Goal: Task Accomplishment & Management: Manage account settings

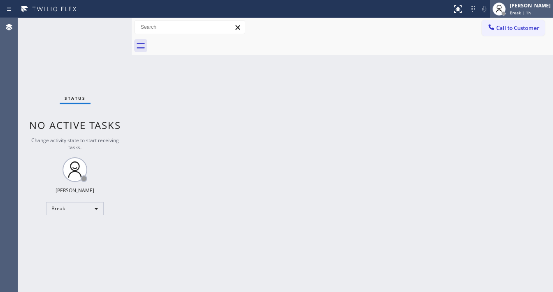
click at [525, 8] on div "[PERSON_NAME]" at bounding box center [529, 5] width 41 height 7
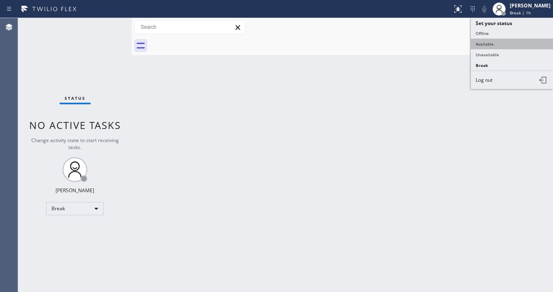
click at [500, 40] on button "Available" at bounding box center [511, 44] width 82 height 11
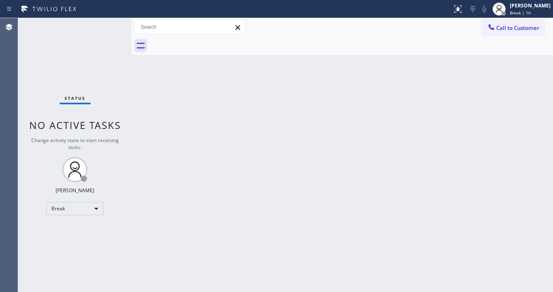
click at [215, 144] on div "Back to Dashboard Change Sender ID Customers Technicians Select a contact Outbo…" at bounding box center [342, 155] width 421 height 274
click at [81, 206] on div "Break" at bounding box center [75, 208] width 58 height 13
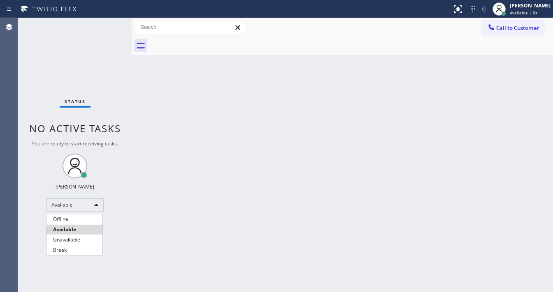
click at [75, 229] on li "Available" at bounding box center [74, 230] width 56 height 10
click at [213, 214] on div "Back to Dashboard Change Sender ID Customers Technicians Select a contact Outbo…" at bounding box center [342, 155] width 421 height 274
click at [232, 291] on div "Back to Dashboard Change Sender ID Customers Technicians Select a contact Outbo…" at bounding box center [342, 155] width 421 height 274
click at [35, 45] on div "Status No active tasks You are ready to start receiving tasks. [PERSON_NAME]" at bounding box center [74, 155] width 113 height 274
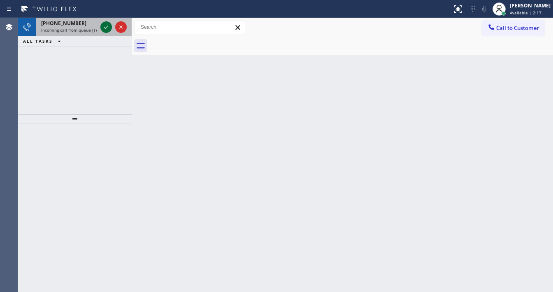
click at [105, 26] on icon at bounding box center [106, 27] width 10 height 10
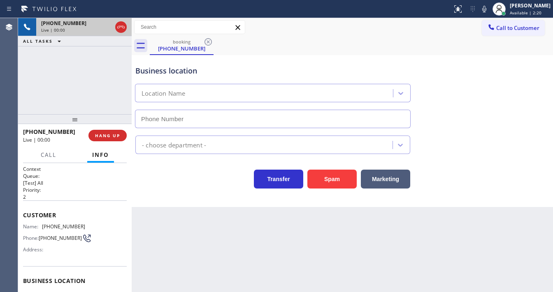
type input "[PHONE_NUMBER]"
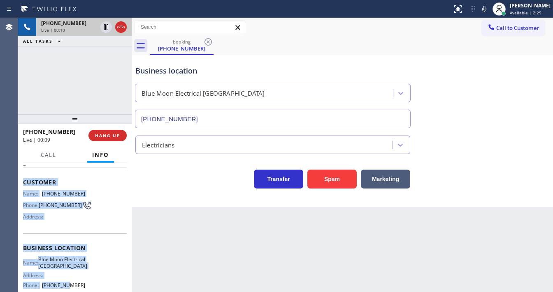
scroll to position [120, 0]
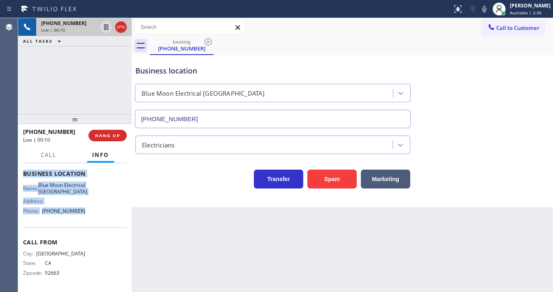
drag, startPoint x: 23, startPoint y: 211, endPoint x: 87, endPoint y: 207, distance: 64.3
click at [87, 207] on div "Context Queue: [Test] All Priority: 2 Customer Name: (949) 355-2881 Phone: (949…" at bounding box center [74, 227] width 113 height 129
copy div "Customer Name: (949) 355-2881 Phone: (949) 355-2881 Address: Business location …"
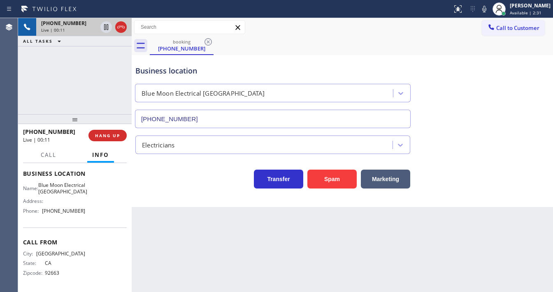
click at [63, 100] on div "+19493552881 Live | 00:11 ALL TASKS ALL TASKS ACTIVE TASKS TASKS IN WRAP UP" at bounding box center [74, 66] width 113 height 96
click at [53, 82] on div "+19493552881 Live | 01:00 ALL TASKS ALL TASKS ACTIVE TASKS TASKS IN WRAP UP" at bounding box center [74, 66] width 113 height 96
drag, startPoint x: 314, startPoint y: 40, endPoint x: 383, endPoint y: 41, distance: 69.5
click at [314, 40] on div "booking (949) 355-2881" at bounding box center [351, 46] width 403 height 19
click at [489, 13] on icon at bounding box center [484, 9] width 10 height 10
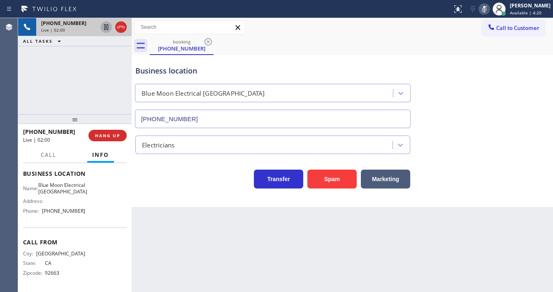
click at [107, 29] on icon at bounding box center [106, 27] width 4 height 6
click at [53, 60] on div "+19493552881 Live | 03:07 ALL TASKS ALL TASKS ACTIVE TASKS TASKS IN WRAP UP" at bounding box center [74, 66] width 113 height 96
click at [30, 95] on div "+19493552881 Live | 04:43 ALL TASKS ALL TASKS ACTIVE TASKS TASKS IN WRAP UP" at bounding box center [74, 66] width 113 height 96
click at [106, 28] on icon at bounding box center [106, 27] width 10 height 10
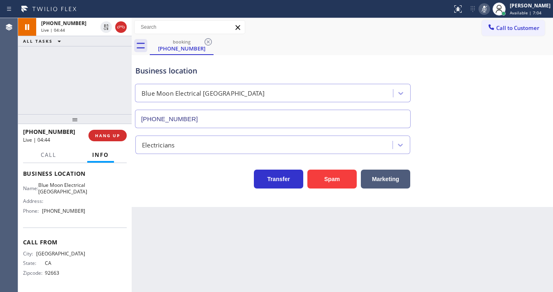
click at [489, 13] on icon at bounding box center [484, 9] width 10 height 10
click at [361, 47] on div "booking (949) 355-2881" at bounding box center [351, 46] width 403 height 19
click at [60, 189] on div "Name: Blue Moon Electrical San Clemente Address: Phone: (949) 334-2488" at bounding box center [54, 199] width 62 height 35
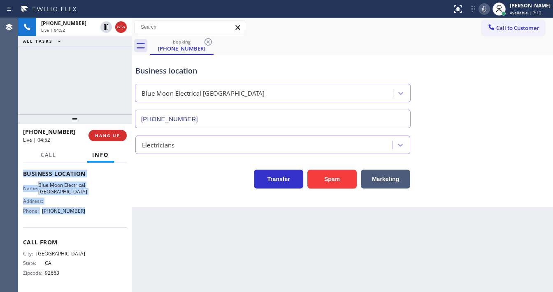
drag, startPoint x: 21, startPoint y: 192, endPoint x: 86, endPoint y: 208, distance: 66.6
click at [86, 208] on div "Context Queue: [Test] All Priority: 2 Customer Name: (949) 355-2881 Phone: (949…" at bounding box center [74, 227] width 113 height 129
copy div "Customer Name: (949) 355-2881 Phone: (949) 355-2881 Address: Business location …"
click at [97, 99] on div "+19493552881 Live | 04:52 ALL TASKS ALL TASKS ACTIVE TASKS TASKS IN WRAP UP" at bounding box center [74, 66] width 113 height 96
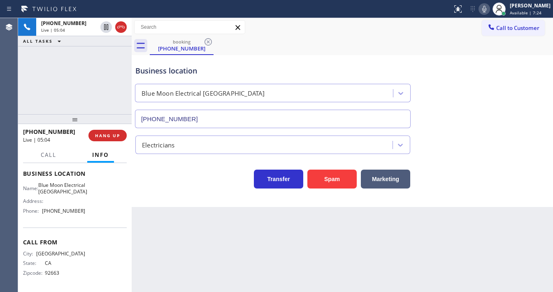
click at [65, 70] on div "+19493552881 Live | 05:04 ALL TASKS ALL TASKS ACTIVE TASKS TASKS IN WRAP UP" at bounding box center [74, 66] width 113 height 96
click at [444, 84] on div "Business location Blue Moon Electrical San Clemente (949) 334-2488" at bounding box center [342, 91] width 417 height 74
click at [115, 83] on div "+19493552881 Live | 05:38 ALL TASKS ALL TASKS ACTIVE TASKS TASKS IN WRAP UP" at bounding box center [74, 66] width 113 height 96
click at [488, 7] on icon at bounding box center [484, 9] width 10 height 10
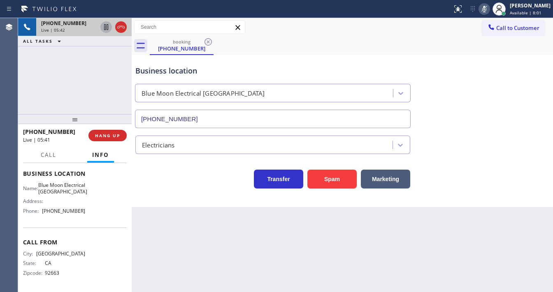
click at [105, 25] on icon at bounding box center [106, 27] width 4 height 6
click at [40, 94] on div "+19493552881 Live | 08:04 ALL TASKS ALL TASKS ACTIVE TASKS TASKS IN WRAP UP" at bounding box center [74, 66] width 113 height 96
click at [106, 28] on icon at bounding box center [106, 27] width 10 height 10
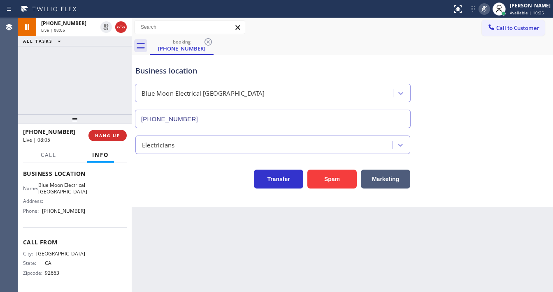
click at [486, 10] on icon at bounding box center [484, 9] width 10 height 10
click at [477, 60] on div "Business location Blue Moon Electrical San Clemente (949) 334-2488" at bounding box center [342, 91] width 417 height 74
click at [54, 81] on div "+19493552881 Live | 08:07 ALL TASKS ALL TASKS ACTIVE TASKS TASKS IN WRAP UP" at bounding box center [74, 66] width 113 height 96
click at [35, 87] on div "+19493552881 Live | 08:24 ALL TASKS ALL TASKS ACTIVE TASKS TASKS IN WRAP UP" at bounding box center [74, 66] width 113 height 96
click at [35, 87] on div "+19493552881 Live | 08:28 ALL TASKS ALL TASKS ACTIVE TASKS TASKS IN WRAP UP" at bounding box center [74, 66] width 113 height 96
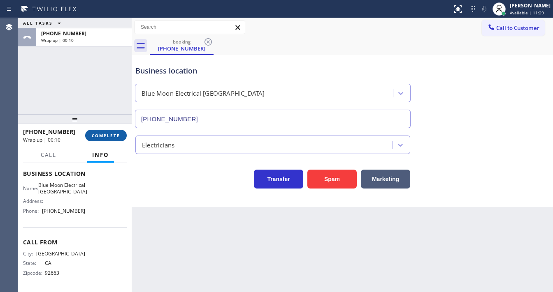
click at [105, 136] on span "COMPLETE" at bounding box center [106, 136] width 28 height 6
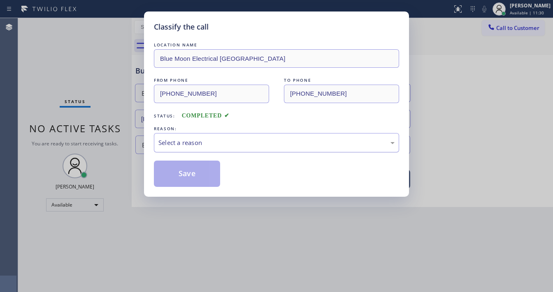
click at [197, 151] on div "Select a reason" at bounding box center [276, 142] width 245 height 19
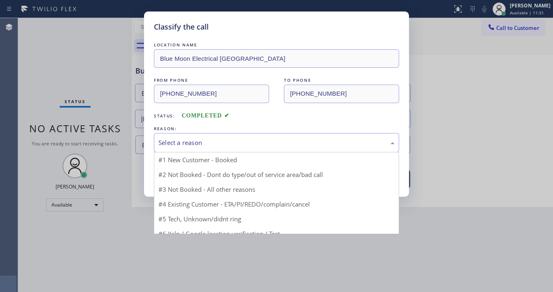
click at [191, 169] on button "Save" at bounding box center [187, 174] width 66 height 26
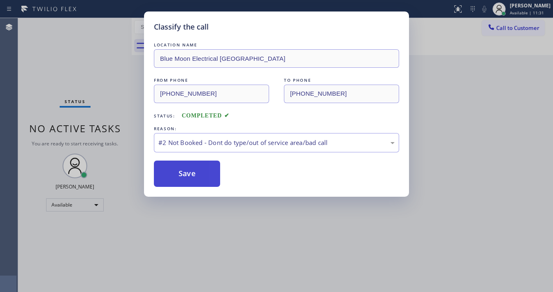
click at [191, 169] on button "Save" at bounding box center [187, 174] width 66 height 26
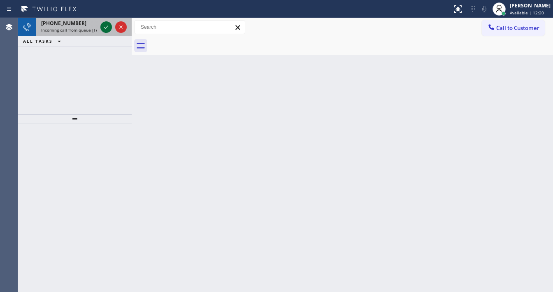
click at [106, 25] on icon at bounding box center [106, 27] width 10 height 10
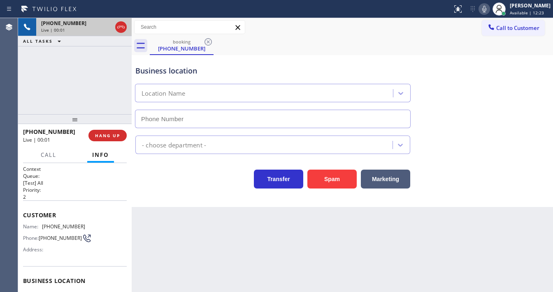
click at [12, 88] on div "Agent Desktop" at bounding box center [9, 155] width 18 height 274
type input "[PHONE_NUMBER]"
click at [93, 95] on div "+18052808606 Live | 00:03 ALL TASKS ALL TASKS ACTIVE TASKS TASKS IN WRAP UP" at bounding box center [74, 66] width 113 height 96
click at [39, 91] on div "+18052808606 Live | 00:06 ALL TASKS ALL TASKS ACTIVE TASKS TASKS IN WRAP UP" at bounding box center [74, 66] width 113 height 96
click at [30, 105] on div "+18052808606 Live | 00:15 ALL TASKS ALL TASKS ACTIVE TASKS TASKS IN WRAP UP" at bounding box center [74, 66] width 113 height 96
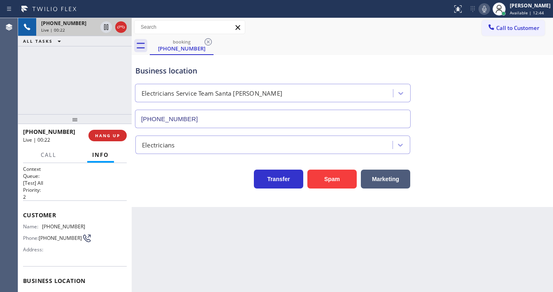
click at [66, 87] on div "+18052808606 Live | 00:22 ALL TASKS ALL TASKS ACTIVE TASKS TASKS IN WRAP UP" at bounding box center [74, 66] width 113 height 96
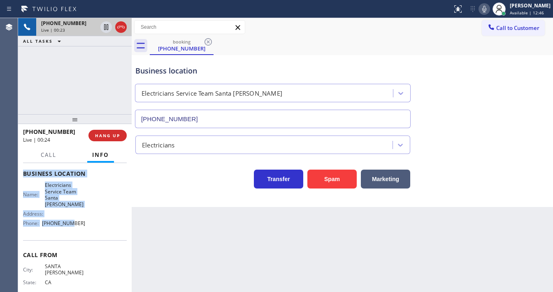
scroll to position [114, 0]
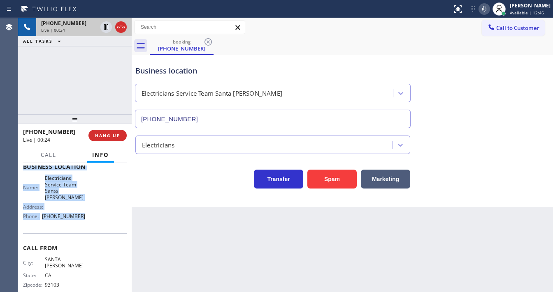
drag, startPoint x: 23, startPoint y: 217, endPoint x: 90, endPoint y: 219, distance: 66.6
click at [90, 219] on div "Context Queue: [Test] All Priority: 2 Customer Name: (805) 280-8606 Phone: (805…" at bounding box center [75, 176] width 104 height 251
copy div "Customer Name: (805) 280-8606 Phone: (805) 280-8606 Address: Business location …"
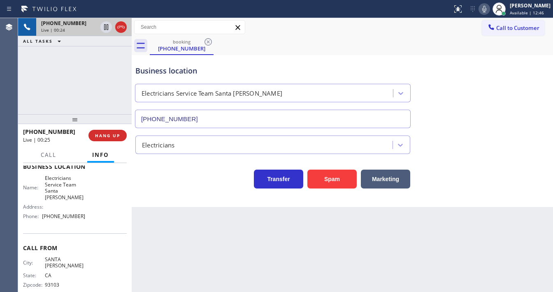
click at [74, 100] on div "+18052808606 Live | 00:24 ALL TASKS ALL TASKS ACTIVE TASKS TASKS IN WRAP UP" at bounding box center [74, 66] width 113 height 96
click at [94, 72] on div "+18052808606 Live | 00:58 ALL TASKS ALL TASKS ACTIVE TASKS TASKS IN WRAP UP" at bounding box center [74, 66] width 113 height 96
click at [82, 78] on div "+18052808606 Live | 01:37 ALL TASKS ALL TASKS ACTIVE TASKS TASKS IN WRAP UP" at bounding box center [74, 66] width 113 height 96
click at [63, 76] on div "+18052808606 Live | 01:46 ALL TASKS ALL TASKS ACTIVE TASKS TASKS IN WRAP UP" at bounding box center [74, 66] width 113 height 96
click at [401, 47] on div "booking (805) 280-8606" at bounding box center [351, 46] width 403 height 19
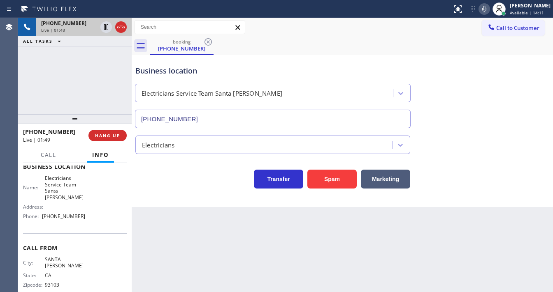
click at [451, 35] on div "Call to Customer Outbound call Location Green Tree Heating & Cooling Union City…" at bounding box center [342, 27] width 421 height 19
click at [349, 58] on div "Business location Electricians Service Team Santa Barbara (805) 549-5202" at bounding box center [342, 91] width 417 height 74
click at [486, 8] on icon at bounding box center [484, 9] width 4 height 7
click at [104, 28] on icon at bounding box center [106, 27] width 4 height 6
click at [487, 12] on icon at bounding box center [484, 9] width 10 height 10
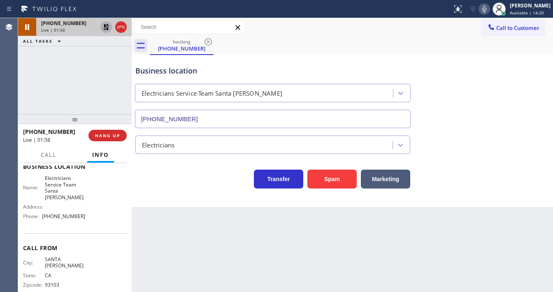
click at [102, 27] on icon at bounding box center [106, 27] width 10 height 10
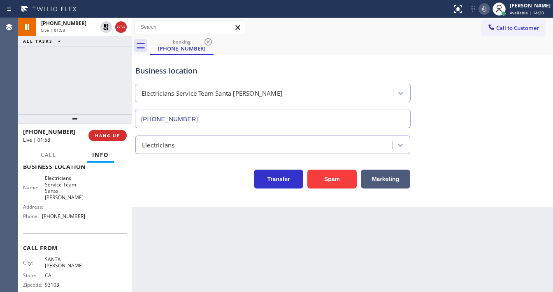
click at [93, 61] on div "+18052808606 Live | 01:58 ALL TASKS ALL TASKS ACTIVE TASKS TASKS IN WRAP UP" at bounding box center [74, 66] width 113 height 96
click at [72, 87] on div "+18052808606 Live | 02:22 ALL TASKS ALL TASKS ACTIVE TASKS TASKS IN WRAP UP" at bounding box center [74, 66] width 113 height 96
click at [410, 46] on div "booking (805) 280-8606" at bounding box center [351, 46] width 403 height 19
click at [486, 9] on icon at bounding box center [484, 9] width 4 height 7
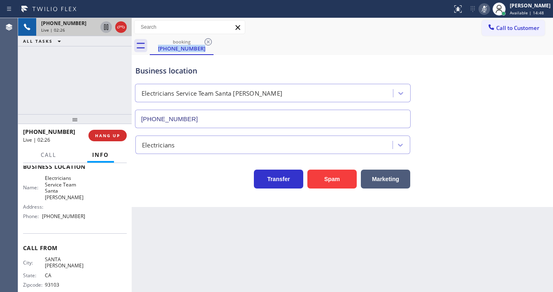
click at [104, 29] on icon at bounding box center [106, 27] width 10 height 10
click at [35, 99] on div "+18052808606 Live | 02:48 ALL TASKS ALL TASKS ACTIVE TASKS TASKS IN WRAP UP" at bounding box center [74, 66] width 113 height 96
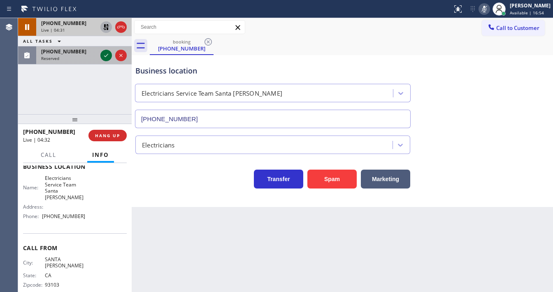
click at [103, 55] on icon at bounding box center [106, 56] width 10 height 10
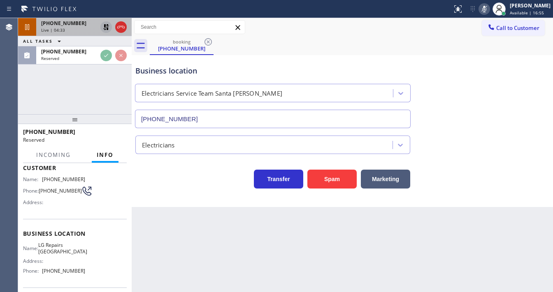
scroll to position [49, 0]
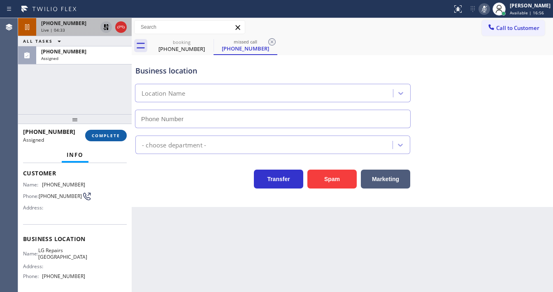
click at [105, 136] on span "COMPLETE" at bounding box center [106, 136] width 28 height 6
type input "[PHONE_NUMBER]"
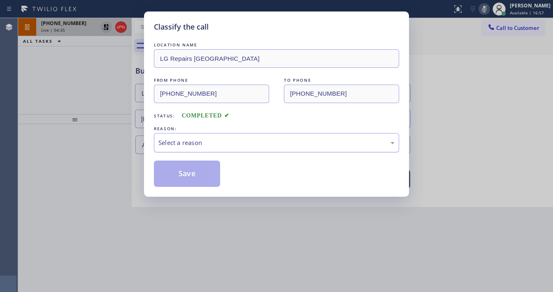
click at [203, 143] on div "Select a reason" at bounding box center [276, 142] width 236 height 9
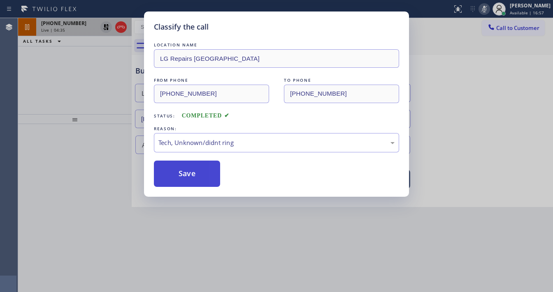
click at [190, 179] on button "Save" at bounding box center [187, 174] width 66 height 26
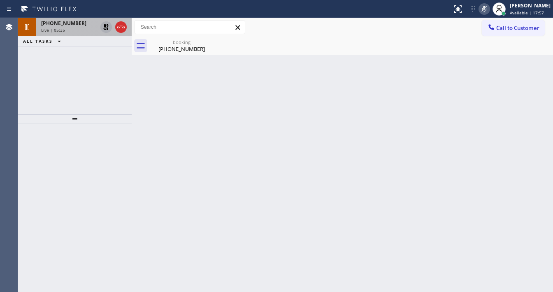
click at [487, 8] on icon at bounding box center [484, 9] width 10 height 10
click at [106, 27] on icon at bounding box center [106, 27] width 10 height 10
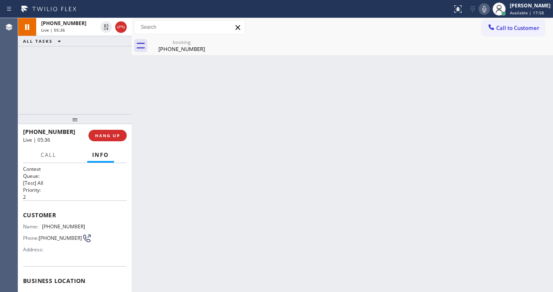
click at [107, 69] on div "+18052808606 Live | 05:36 ALL TASKS ALL TASKS ACTIVE TASKS TASKS IN WRAP UP" at bounding box center [74, 66] width 113 height 96
click at [14, 88] on div "Agent Desktop" at bounding box center [9, 155] width 18 height 274
click at [39, 108] on div "+18052808606 Live | 06:00 ALL TASKS ALL TASKS ACTIVE TASKS TASKS IN WRAP UP" at bounding box center [74, 66] width 113 height 96
click at [489, 10] on icon at bounding box center [484, 9] width 10 height 10
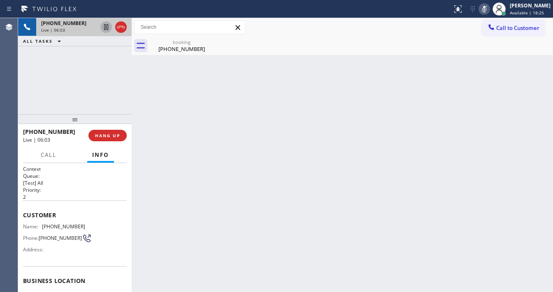
click at [104, 30] on icon at bounding box center [106, 27] width 4 height 6
click at [105, 31] on icon at bounding box center [106, 27] width 10 height 10
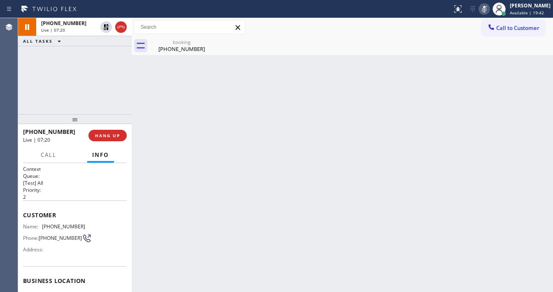
click at [488, 12] on icon at bounding box center [484, 9] width 10 height 10
click at [83, 77] on div "+18052808606 Live | 07:21 ALL TASKS ALL TASKS ACTIVE TASKS TASKS IN WRAP UP" at bounding box center [74, 66] width 113 height 96
click at [487, 8] on icon at bounding box center [484, 9] width 10 height 10
click at [488, 12] on icon at bounding box center [484, 9] width 10 height 10
click at [431, 30] on div "Call to Customer Outbound call Location Green Tree Heating & Cooling Union City…" at bounding box center [342, 27] width 421 height 14
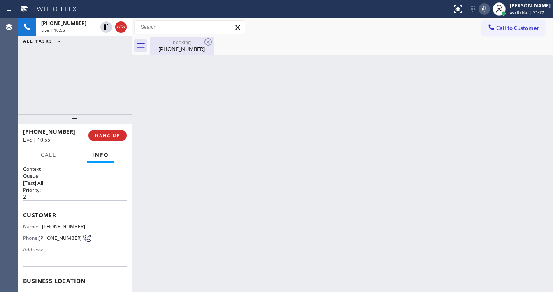
click at [186, 47] on div "[PHONE_NUMBER]" at bounding box center [181, 48] width 62 height 7
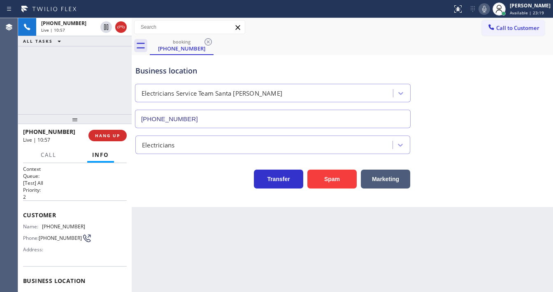
click at [123, 93] on div "+18052808606 Live | 10:57 ALL TASKS ALL TASKS ACTIVE TASKS TASKS IN WRAP UP" at bounding box center [74, 66] width 113 height 96
click at [91, 68] on div "+18052808606 Live | 11:29 ALL TASKS ALL TASKS ACTIVE TASKS TASKS IN WRAP UP" at bounding box center [74, 66] width 113 height 96
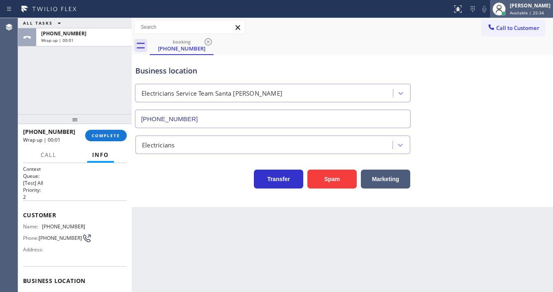
click at [525, 10] on span "Available | 25:34" at bounding box center [526, 13] width 34 height 6
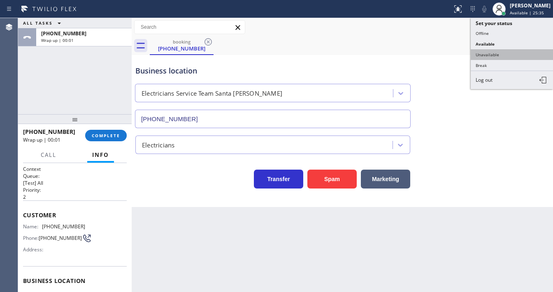
click at [500, 57] on button "Unavailable" at bounding box center [511, 54] width 82 height 11
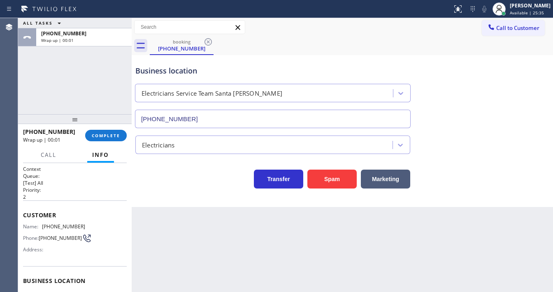
click at [103, 83] on div "ALL TASKS ALL TASKS ACTIVE TASKS TASKS IN WRAP UP +18052808606 Wrap up | 00:01" at bounding box center [74, 66] width 113 height 96
click at [113, 135] on span "COMPLETE" at bounding box center [106, 136] width 28 height 6
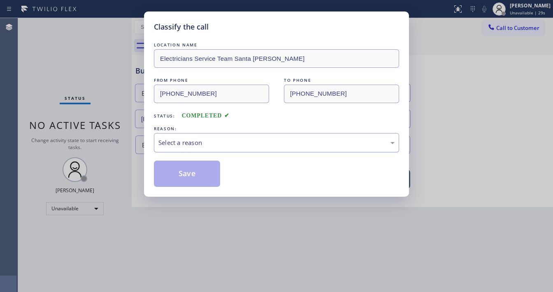
click at [194, 135] on div "Select a reason" at bounding box center [276, 142] width 245 height 19
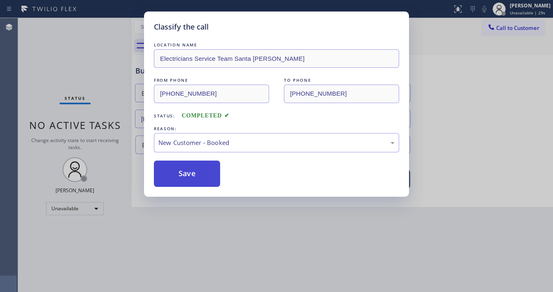
click at [187, 170] on button "Save" at bounding box center [187, 174] width 66 height 26
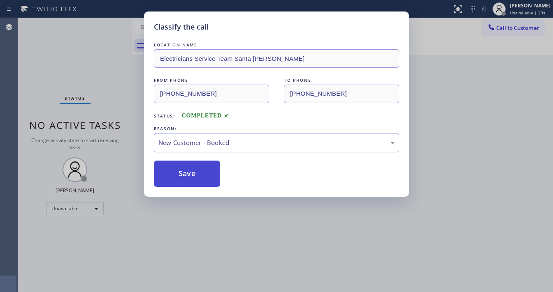
click at [187, 170] on button "Save" at bounding box center [187, 174] width 66 height 26
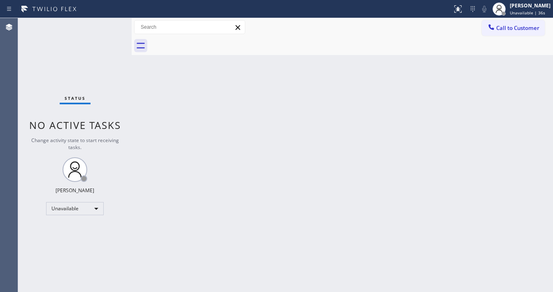
click at [513, 28] on span "Call to Customer" at bounding box center [517, 27] width 43 height 7
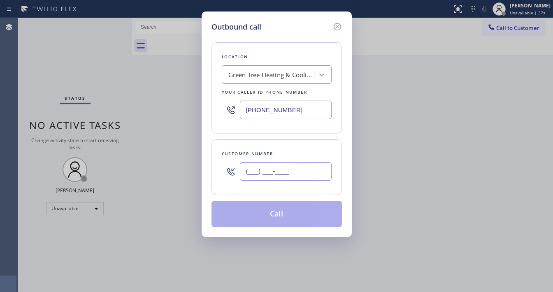
click at [292, 171] on input "(___) ___-____" at bounding box center [286, 171] width 92 height 19
paste input "949) 355-2881"
type input "[PHONE_NUMBER]"
click at [299, 108] on input "[PHONE_NUMBER]" at bounding box center [286, 110] width 92 height 19
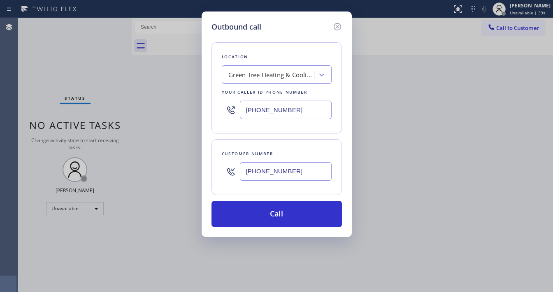
paste input "949) 334-2488"
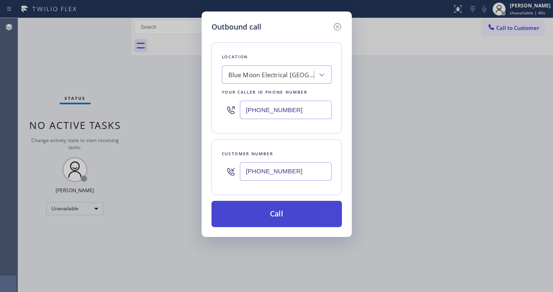
type input "[PHONE_NUMBER]"
click at [282, 207] on button "Call" at bounding box center [276, 214] width 130 height 26
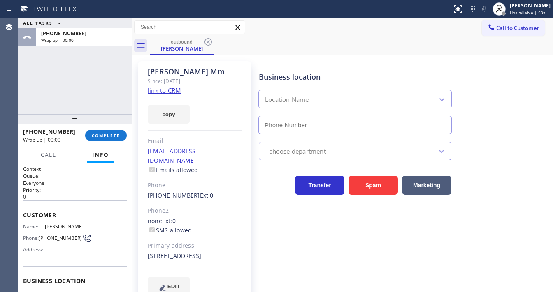
type input "[PHONE_NUMBER]"
click at [525, 27] on span "Call to Customer" at bounding box center [517, 27] width 43 height 7
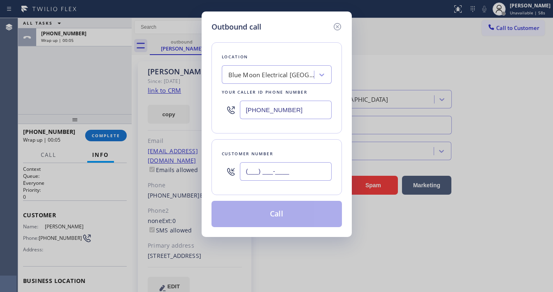
click at [268, 168] on input "(___) ___-____" at bounding box center [286, 171] width 92 height 19
paste input "949) 355-2881"
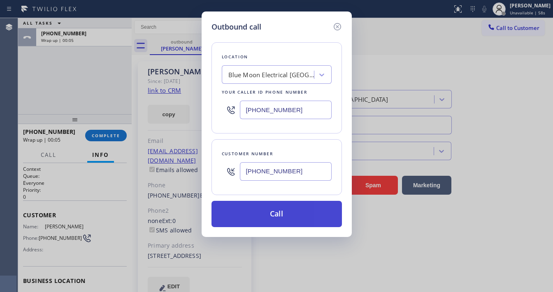
type input "[PHONE_NUMBER]"
click at [271, 211] on button "Call" at bounding box center [276, 214] width 130 height 26
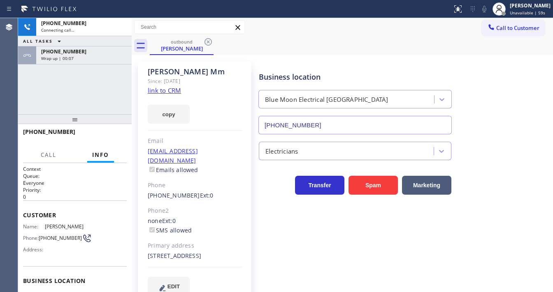
click at [62, 105] on div "+19493552881 Connecting call… ALL TASKS ALL TASKS ACTIVE TASKS TASKS IN WRAP UP…" at bounding box center [74, 66] width 113 height 96
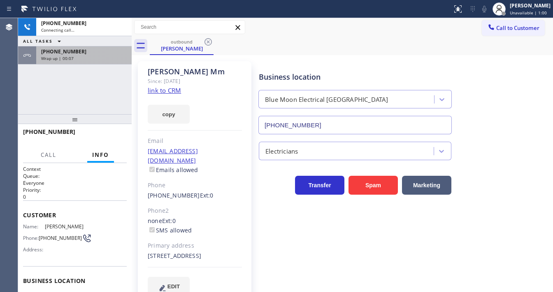
click at [72, 58] on span "Wrap up | 00:07" at bounding box center [57, 59] width 32 height 6
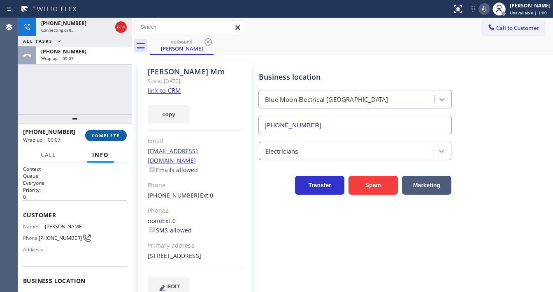
click at [110, 137] on span "COMPLETE" at bounding box center [106, 136] width 28 height 6
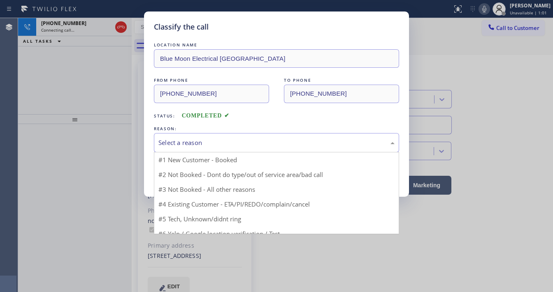
click at [196, 142] on div "Select a reason" at bounding box center [276, 142] width 236 height 9
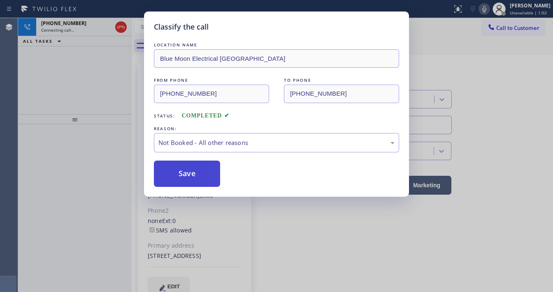
click at [186, 169] on button "Save" at bounding box center [187, 174] width 66 height 26
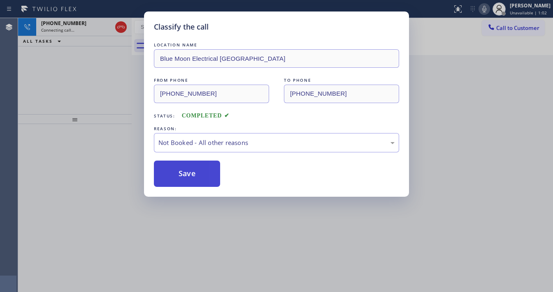
click at [186, 169] on button "Save" at bounding box center [187, 174] width 66 height 26
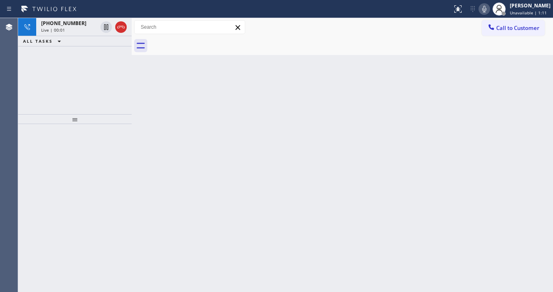
click at [20, 99] on div "+19493552881 Live | 00:01 ALL TASKS ALL TASKS ACTIVE TASKS TASKS IN WRAP UP" at bounding box center [74, 66] width 113 height 96
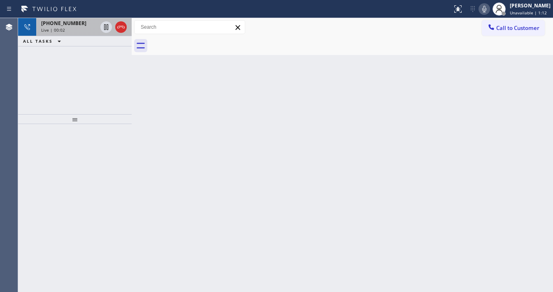
click at [79, 27] on div "Live | 00:02" at bounding box center [69, 30] width 56 height 6
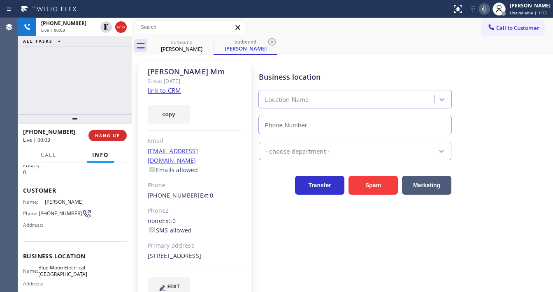
scroll to position [66, 0]
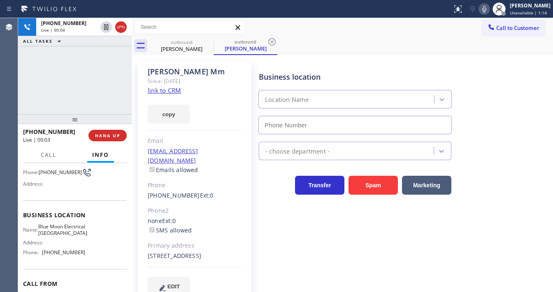
type input "[PHONE_NUMBER]"
click at [34, 93] on div "+19493552881 Live | 00:14 ALL TASKS ALL TASKS ACTIVE TASKS TASKS IN WRAP UP" at bounding box center [74, 66] width 113 height 96
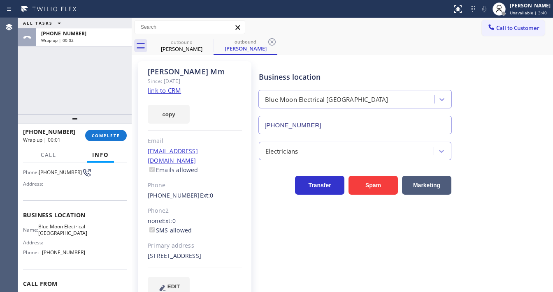
click at [110, 81] on div "ALL TASKS ALL TASKS ACTIVE TASKS TASKS IN WRAP UP +19493552881 Wrap up | 00:02" at bounding box center [74, 66] width 113 height 96
click at [293, 26] on div "Call to Customer Outbound call Location Blue Moon Electrical San Clemente Your …" at bounding box center [342, 27] width 421 height 14
click at [104, 131] on button "COMPLETE" at bounding box center [106, 136] width 42 height 12
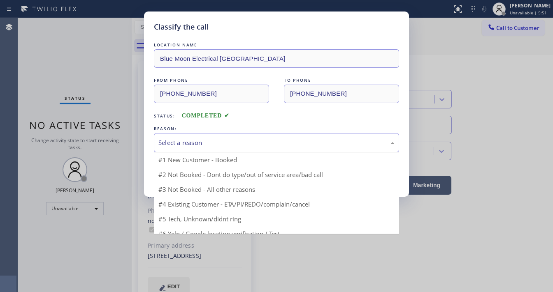
click at [190, 141] on div "Select a reason" at bounding box center [276, 142] width 236 height 9
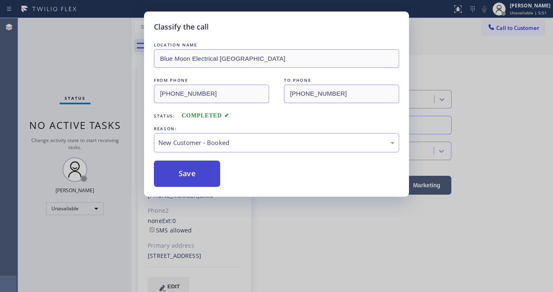
click at [184, 172] on button "Save" at bounding box center [187, 174] width 66 height 26
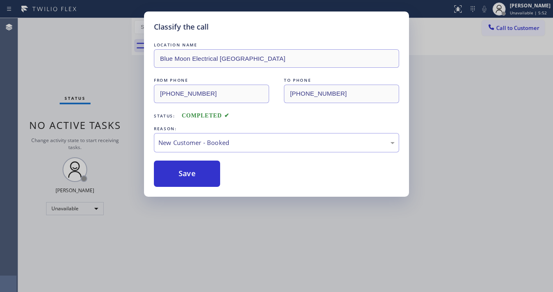
click at [50, 105] on div "Classify the call LOCATION NAME Blue Moon Electrical San Clemente FROM PHONE (9…" at bounding box center [276, 146] width 553 height 292
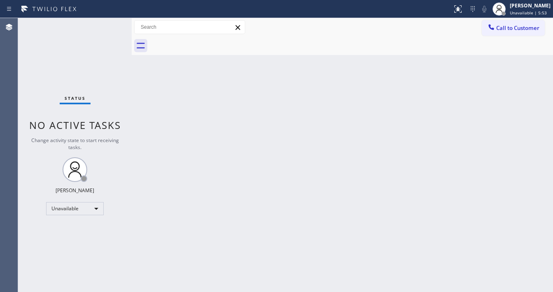
click at [104, 152] on div "Status No active tasks Change activity state to start receiving tasks. Michael …" at bounding box center [74, 155] width 113 height 274
click at [78, 206] on div "Unavailable" at bounding box center [75, 208] width 58 height 13
click at [79, 231] on li "Available" at bounding box center [74, 230] width 56 height 10
drag, startPoint x: 125, startPoint y: 202, endPoint x: 112, endPoint y: 102, distance: 100.8
click at [126, 198] on div "Status No active tasks Change activity state to start receiving tasks. Michael …" at bounding box center [74, 155] width 113 height 274
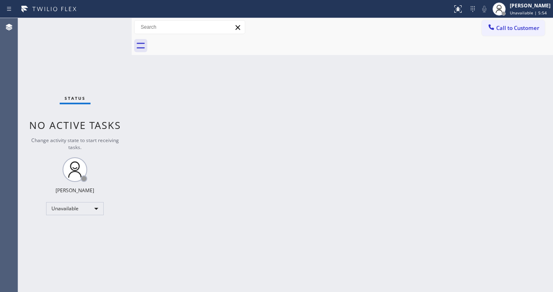
click at [106, 87] on div "Status No active tasks Change activity state to start receiving tasks. Michael …" at bounding box center [74, 155] width 113 height 274
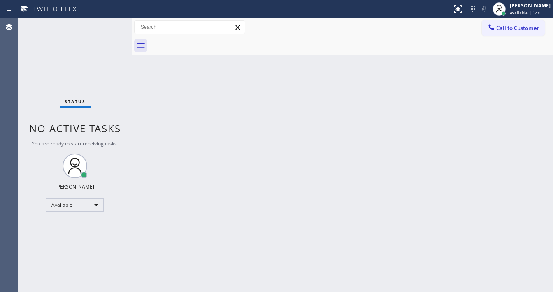
click at [98, 28] on div "Status No active tasks You are ready to start receiving tasks. [PERSON_NAME]" at bounding box center [74, 155] width 113 height 274
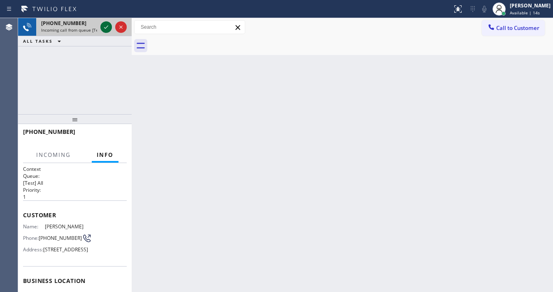
drag, startPoint x: 98, startPoint y: 28, endPoint x: 103, endPoint y: 26, distance: 5.7
click at [102, 26] on icon at bounding box center [106, 27] width 10 height 10
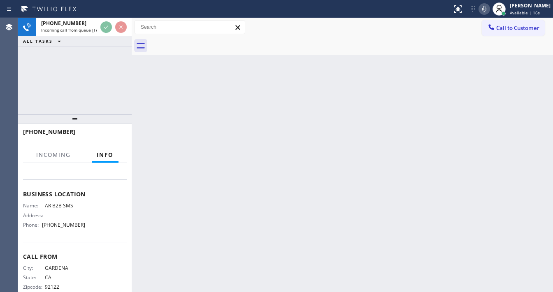
scroll to position [99, 0]
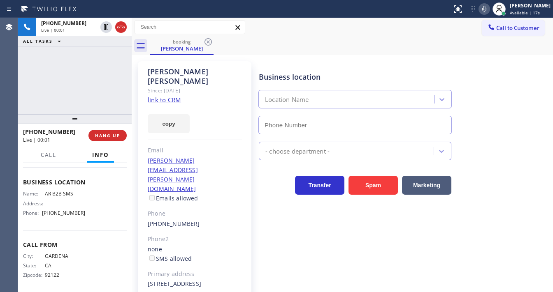
type input "[PHONE_NUMBER]"
click at [164, 96] on link "link to CRM" at bounding box center [164, 100] width 33 height 8
click at [102, 61] on div "+13108742277 Live | 04:10 ALL TASKS ALL TASKS ACTIVE TASKS TASKS IN WRAP UP" at bounding box center [74, 66] width 113 height 96
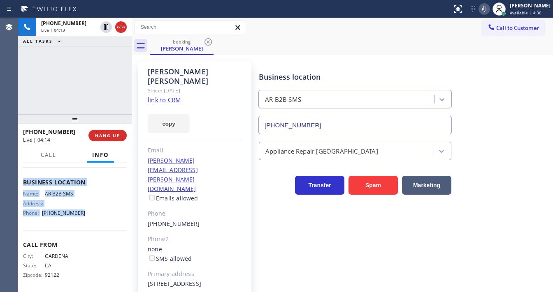
drag, startPoint x: 46, startPoint y: 224, endPoint x: 84, endPoint y: 229, distance: 38.3
click at [84, 229] on div "Context Queue: [Test] All Priority: 1 Customer Name: Teri Stratton Phone: (310)…" at bounding box center [74, 227] width 113 height 129
copy div "Customer Name: Teri Stratton Phone: (310) 874-2277 Address: 217 S Aviation Blvd…"
click at [64, 85] on div "+13108742277 Live | 04:14 ALL TASKS ALL TASKS ACTIVE TASKS TASKS IN WRAP UP" at bounding box center [74, 66] width 113 height 96
click at [44, 58] on div "+13108742277 Live | 04:15 ALL TASKS ALL TASKS ACTIVE TASKS TASKS IN WRAP UP" at bounding box center [74, 66] width 113 height 96
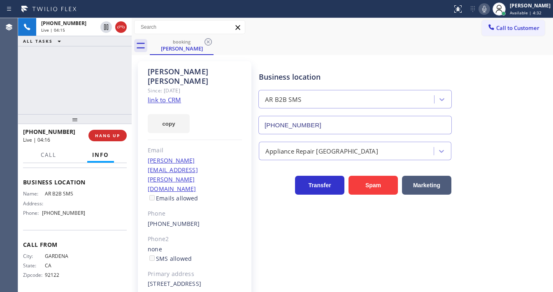
click at [489, 8] on icon at bounding box center [484, 9] width 10 height 10
click at [111, 62] on div "+13108742277 Live | 04:16 ALL TASKS ALL TASKS ACTIVE TASKS TASKS IN WRAP UP" at bounding box center [74, 66] width 113 height 96
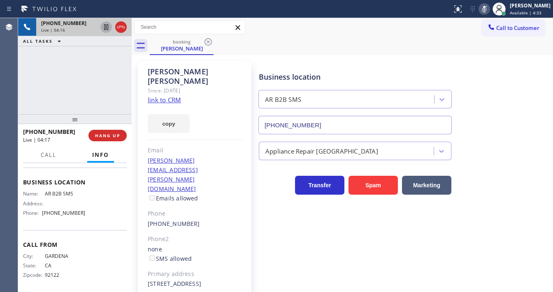
click at [108, 28] on icon at bounding box center [106, 27] width 10 height 10
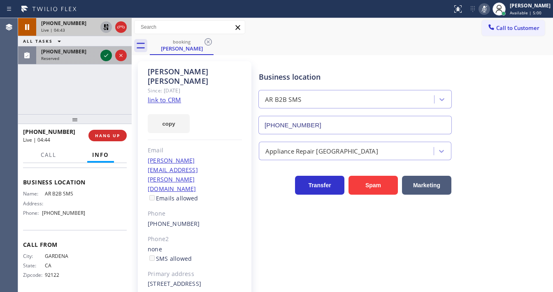
click at [102, 54] on icon at bounding box center [106, 56] width 10 height 10
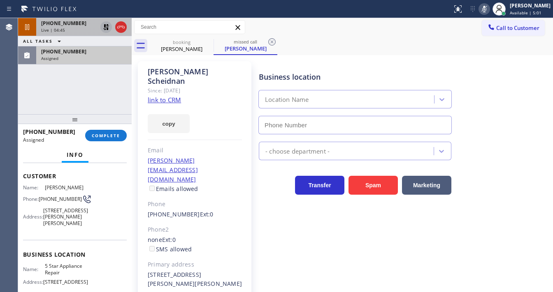
scroll to position [46, 0]
type input "[PHONE_NUMBER]"
click at [162, 96] on link "link to CRM" at bounding box center [164, 100] width 33 height 8
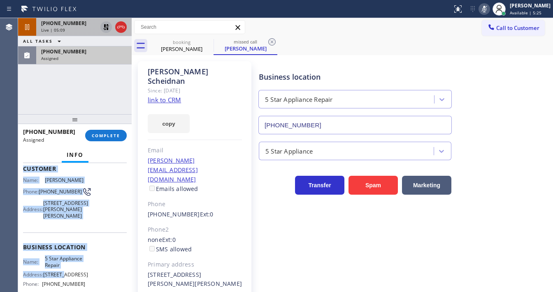
scroll to position [140, 0]
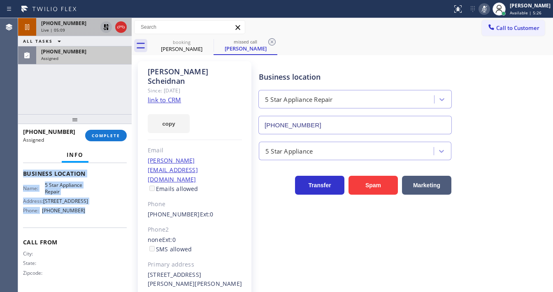
drag, startPoint x: 24, startPoint y: 207, endPoint x: 102, endPoint y: 217, distance: 78.0
click at [102, 217] on div "Context Queue: 5 Star Appliance Priority: 0 Task Age: Customer Name: Lenard Sch…" at bounding box center [74, 227] width 113 height 129
copy div "Customer Name: Lenard Scheidnan Phone: (949) 322-1645 Address: 5346 Bahia Blanc…"
click at [107, 133] on span "COMPLETE" at bounding box center [106, 136] width 28 height 6
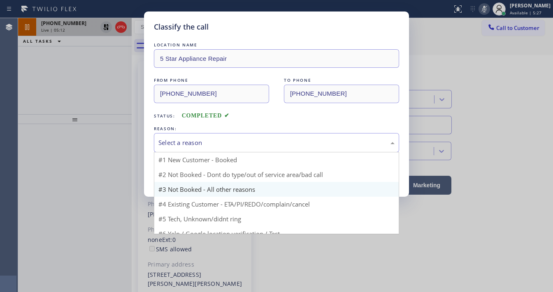
drag, startPoint x: 192, startPoint y: 145, endPoint x: 192, endPoint y: 168, distance: 23.0
click at [192, 145] on div "Select a reason" at bounding box center [276, 142] width 236 height 9
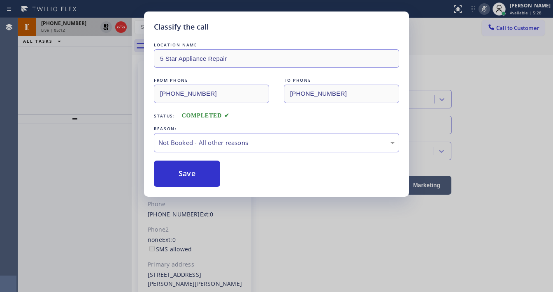
click at [191, 171] on button "Save" at bounding box center [187, 174] width 66 height 26
type input "[PHONE_NUMBER]"
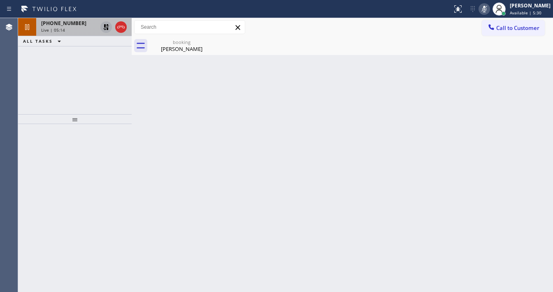
click at [61, 96] on div "+13108742277 Live | 05:14 ALL TASKS ALL TASKS ACTIVE TASKS TASKS IN WRAP UP" at bounding box center [74, 66] width 113 height 96
click at [105, 32] on icon at bounding box center [106, 27] width 10 height 10
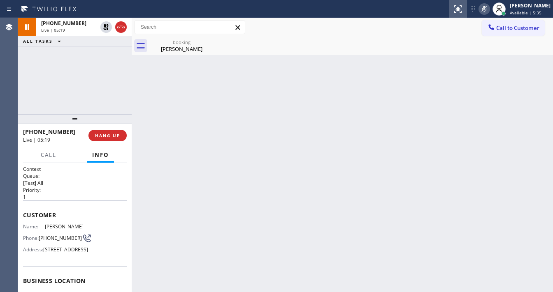
click at [488, 12] on icon at bounding box center [484, 9] width 10 height 10
click at [76, 77] on div "+13108742277 Live | 05:20 ALL TASKS ALL TASKS ACTIVE TASKS TASKS IN WRAP UP" at bounding box center [74, 66] width 113 height 96
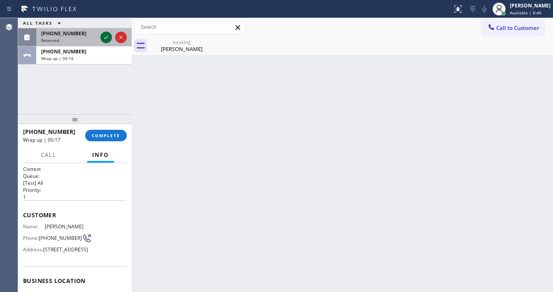
click at [106, 40] on icon at bounding box center [106, 37] width 10 height 10
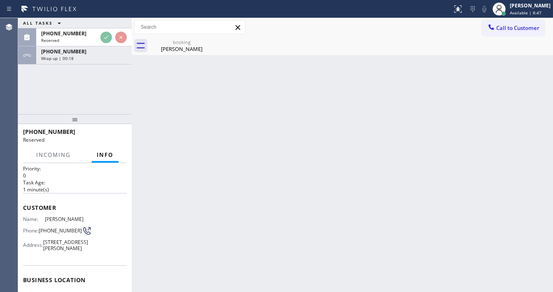
scroll to position [33, 0]
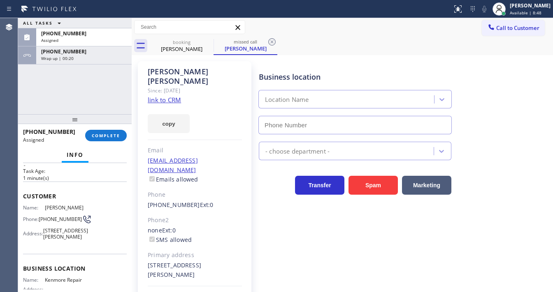
type input "[PHONE_NUMBER]"
click at [173, 96] on link "link to CRM" at bounding box center [164, 100] width 33 height 8
click at [110, 136] on span "COMPLETE" at bounding box center [106, 136] width 28 height 6
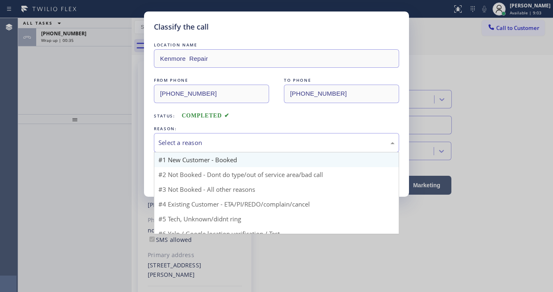
drag, startPoint x: 202, startPoint y: 138, endPoint x: 193, endPoint y: 155, distance: 19.1
click at [202, 139] on div "Select a reason" at bounding box center [276, 142] width 236 height 9
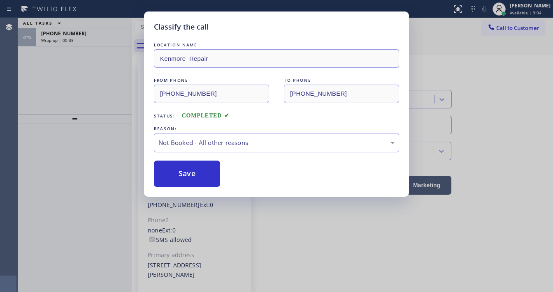
click at [183, 171] on button "Save" at bounding box center [187, 174] width 66 height 26
type input "[PHONE_NUMBER]"
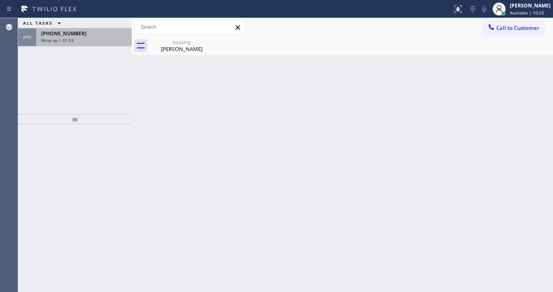
click at [104, 38] on div "Wrap up | 01:53" at bounding box center [84, 40] width 86 height 6
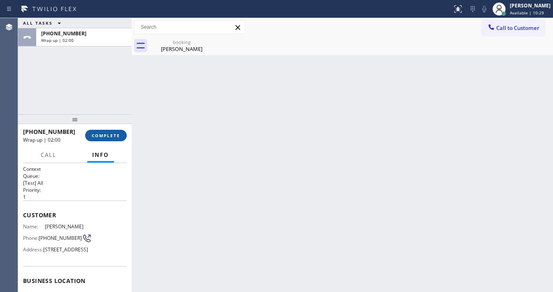
click at [117, 140] on button "COMPLETE" at bounding box center [106, 136] width 42 height 12
click at [29, 89] on div "ALL TASKS ALL TASKS ACTIVE TASKS TASKS IN WRAP UP +13108742277 Wrap up | 02:07" at bounding box center [74, 66] width 113 height 96
click at [63, 86] on div "ALL TASKS ALL TASKS ACTIVE TASKS TASKS IN WRAP UP +13108742277 Wrap up | 02:20" at bounding box center [74, 66] width 113 height 96
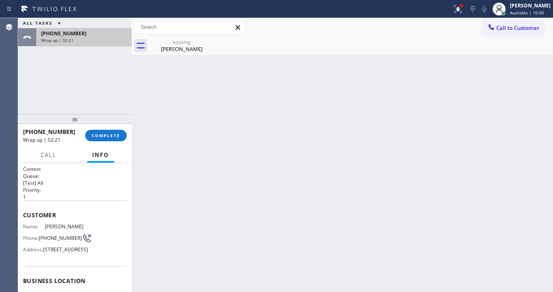
click at [99, 45] on div "+13108742277 Wrap up | 02:21" at bounding box center [82, 37] width 92 height 18
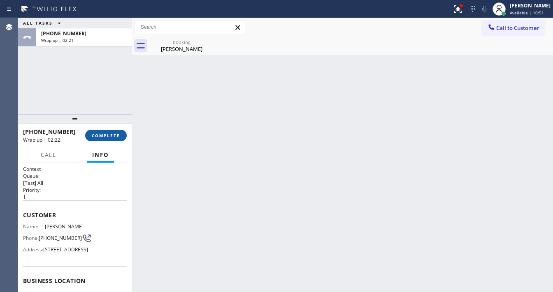
click at [112, 136] on span "COMPLETE" at bounding box center [106, 136] width 28 height 6
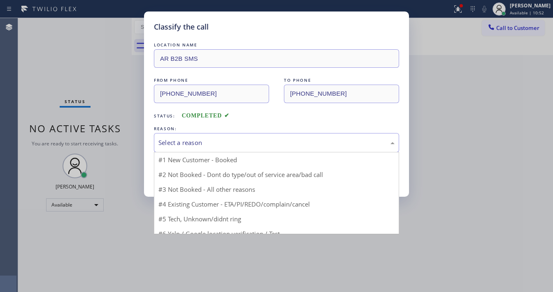
click at [184, 136] on div "Select a reason" at bounding box center [276, 142] width 245 height 19
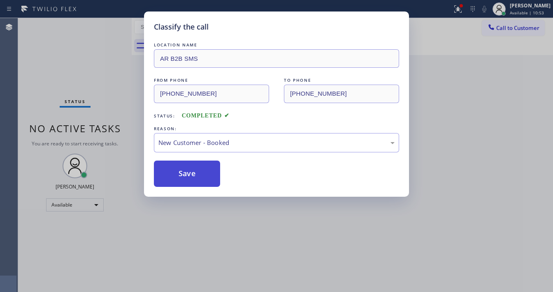
click at [184, 161] on button "Save" at bounding box center [187, 174] width 66 height 26
click at [184, 162] on button "Save" at bounding box center [187, 174] width 66 height 26
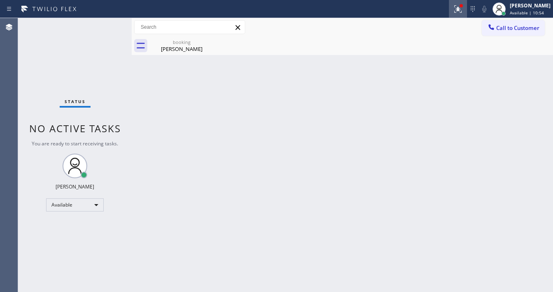
click at [463, 9] on icon at bounding box center [458, 9] width 10 height 10
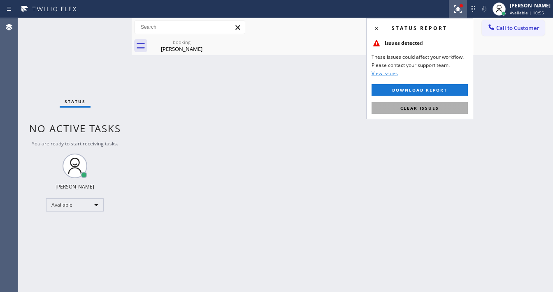
click at [427, 109] on span "Clear issues" at bounding box center [419, 108] width 39 height 6
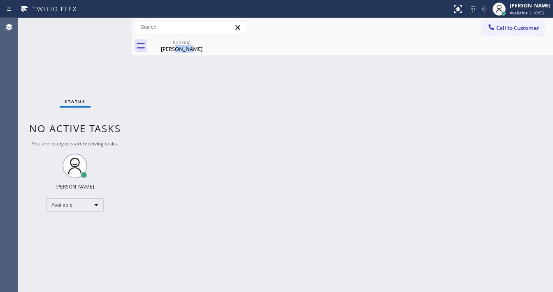
drag, startPoint x: 176, startPoint y: 156, endPoint x: 191, endPoint y: 278, distance: 122.1
click at [175, 160] on div "Back to Dashboard Change Sender ID Customers Technicians Select a contact Outbo…" at bounding box center [342, 155] width 421 height 274
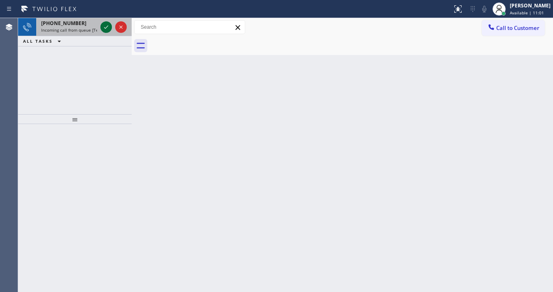
click at [106, 29] on icon at bounding box center [106, 27] width 10 height 10
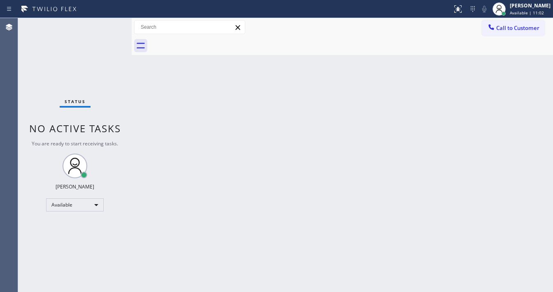
click at [106, 29] on div "Status No active tasks You are ready to start receiving tasks. [PERSON_NAME]" at bounding box center [74, 155] width 113 height 274
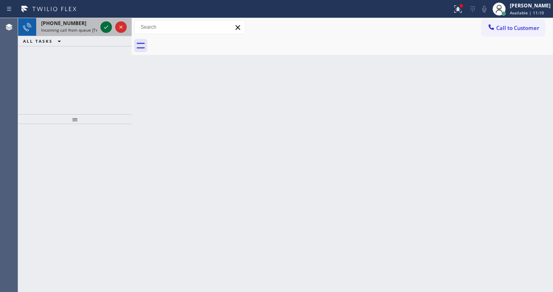
click at [103, 28] on icon at bounding box center [106, 27] width 10 height 10
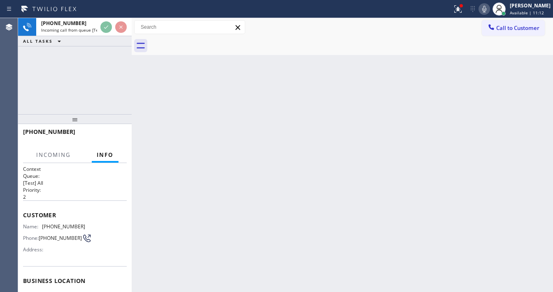
click at [467, 12] on div at bounding box center [458, 9] width 18 height 10
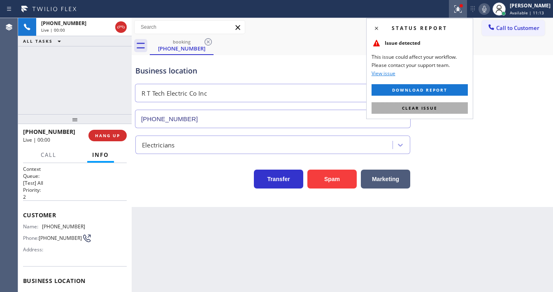
type input "[PHONE_NUMBER]"
click at [428, 110] on span "Clear issue" at bounding box center [419, 108] width 35 height 6
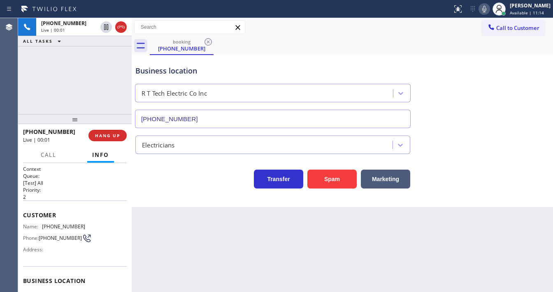
click at [437, 115] on div "Business location R T Tech Electric Co Inc (908) 824-6720" at bounding box center [342, 91] width 417 height 74
click at [66, 76] on div "+19085105741 Live | 00:02 ALL TASKS ALL TASKS ACTIVE TASKS TASKS IN WRAP UP" at bounding box center [74, 66] width 113 height 96
click at [94, 81] on div "+19085105741 Live | 00:02 ALL TASKS ALL TASKS ACTIVE TASKS TASKS IN WRAP UP" at bounding box center [74, 66] width 113 height 96
click at [86, 67] on div "+19085105741 Live | 00:07 ALL TASKS ALL TASKS ACTIVE TASKS TASKS IN WRAP UP" at bounding box center [74, 66] width 113 height 96
click at [95, 91] on div "+19085105741 Live | 00:11 ALL TASKS ALL TASKS ACTIVE TASKS TASKS IN WRAP UP" at bounding box center [74, 66] width 113 height 96
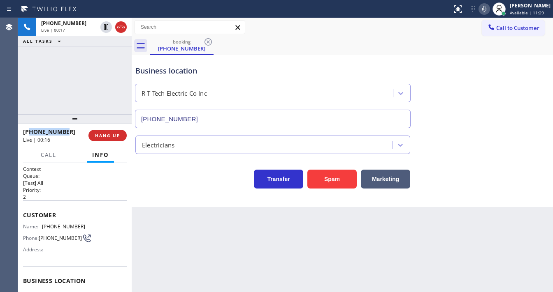
drag, startPoint x: 69, startPoint y: 133, endPoint x: 30, endPoint y: 132, distance: 39.5
click at [30, 132] on div "[PHONE_NUMBER]" at bounding box center [53, 132] width 60 height 8
click at [56, 225] on span "[PHONE_NUMBER]" at bounding box center [63, 227] width 43 height 6
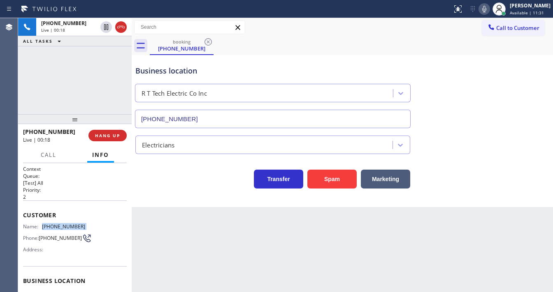
copy span "[PHONE_NUMBER]"
click at [66, 115] on div at bounding box center [74, 119] width 113 height 10
click at [117, 90] on div "+19085105741 Live | 00:30 ALL TASKS ALL TASKS ACTIVE TASKS TASKS IN WRAP UP" at bounding box center [74, 66] width 113 height 96
click at [95, 92] on div "+19085105741 Live | 00:33 ALL TASKS ALL TASKS ACTIVE TASKS TASKS IN WRAP UP" at bounding box center [74, 66] width 113 height 96
drag, startPoint x: 95, startPoint y: 92, endPoint x: 123, endPoint y: 94, distance: 28.0
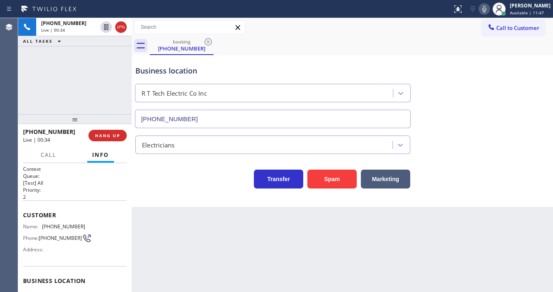
click at [95, 92] on div "+19085105741 Live | 00:34 ALL TASKS ALL TASKS ACTIVE TASKS TASKS IN WRAP UP" at bounding box center [74, 66] width 113 height 96
click at [78, 84] on div "+19085105741 Live | 00:43 ALL TASKS ALL TASKS ACTIVE TASKS TASKS IN WRAP UP" at bounding box center [74, 66] width 113 height 96
click at [326, 176] on button "Spam" at bounding box center [331, 179] width 49 height 19
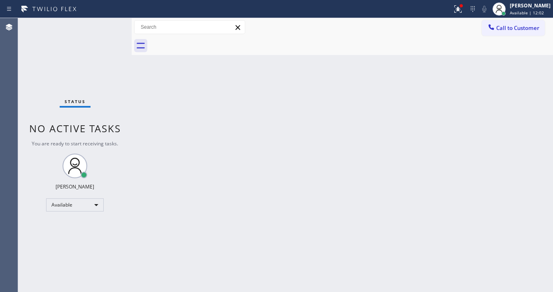
click at [84, 66] on div "Status No active tasks You are ready to start receiving tasks. [PERSON_NAME]" at bounding box center [74, 155] width 113 height 274
click at [516, 13] on span "Available | 12:03" at bounding box center [526, 13] width 34 height 6
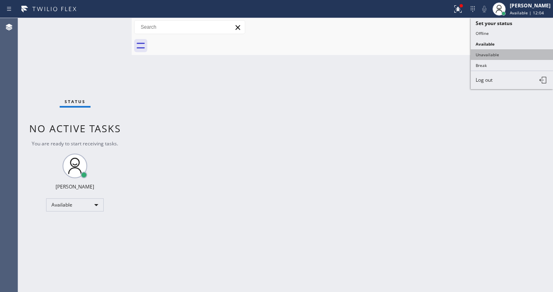
click at [489, 51] on button "Unavailable" at bounding box center [511, 54] width 82 height 11
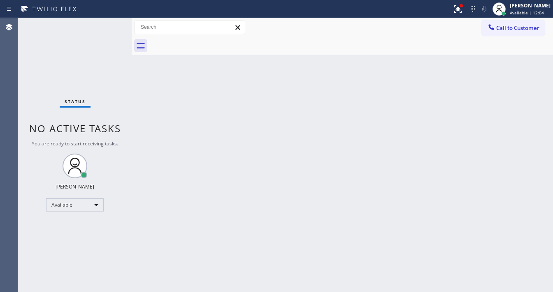
drag, startPoint x: 468, startPoint y: 15, endPoint x: 467, endPoint y: 25, distance: 9.5
click at [467, 15] on button at bounding box center [458, 9] width 18 height 18
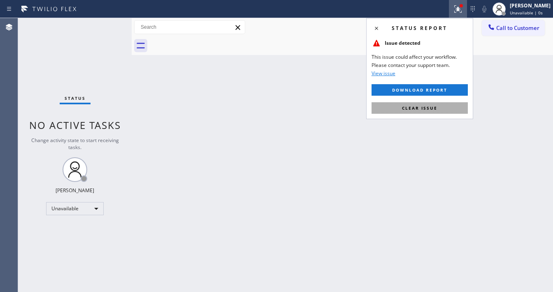
drag, startPoint x: 451, startPoint y: 109, endPoint x: 484, endPoint y: 86, distance: 39.8
click at [451, 108] on button "Clear issue" at bounding box center [419, 108] width 96 height 12
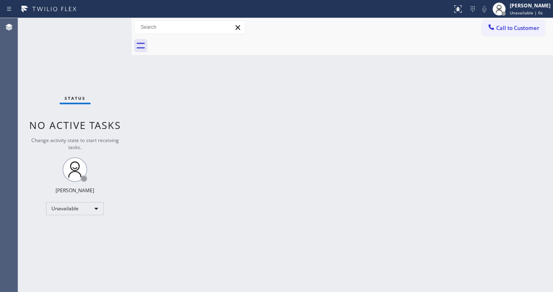
drag, startPoint x: 514, startPoint y: 72, endPoint x: 519, endPoint y: 41, distance: 32.0
click at [515, 69] on div "Back to Dashboard Change Sender ID Customers Technicians Select a contact Outbo…" at bounding box center [342, 155] width 421 height 274
click at [523, 29] on span "Call to Customer" at bounding box center [517, 27] width 43 height 7
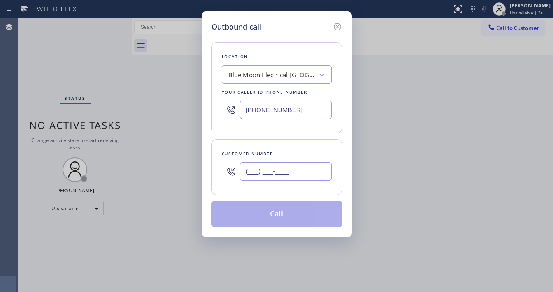
click at [284, 167] on input "(___) ___-____" at bounding box center [286, 171] width 92 height 19
paste input "949) 322-1645"
type input "[PHONE_NUMBER]"
click at [300, 104] on input "[PHONE_NUMBER]" at bounding box center [286, 110] width 92 height 19
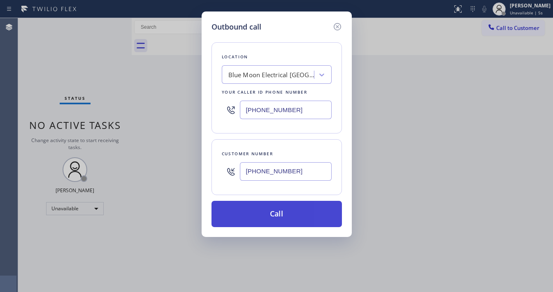
paste input "855) 731-4952"
type input "[PHONE_NUMBER]"
click at [286, 213] on button "Call" at bounding box center [276, 214] width 130 height 26
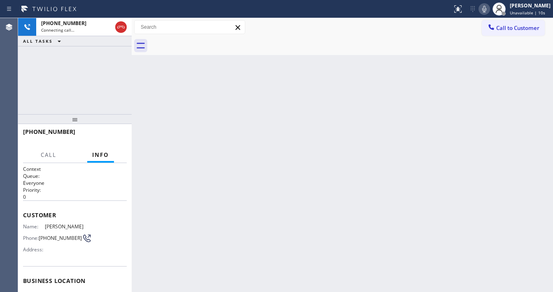
click at [489, 9] on icon at bounding box center [484, 9] width 10 height 10
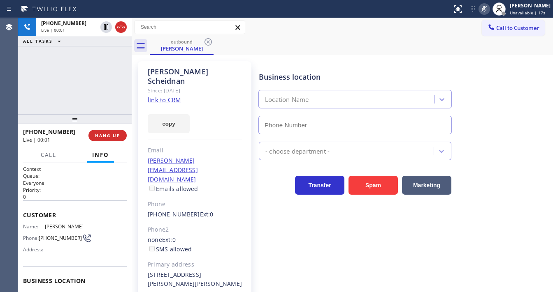
type input "[PHONE_NUMBER]"
click at [56, 73] on div "+19493221645 Live | 00:01 ALL TASKS ALL TASKS ACTIVE TASKS TASKS IN WRAP UP" at bounding box center [74, 66] width 113 height 96
click at [161, 96] on link "link to CRM" at bounding box center [164, 100] width 33 height 8
click at [487, 10] on icon at bounding box center [484, 9] width 10 height 10
click at [105, 82] on div "+19493221645 Live | 00:07 ALL TASKS ALL TASKS ACTIVE TASKS TASKS IN WRAP UP" at bounding box center [74, 66] width 113 height 96
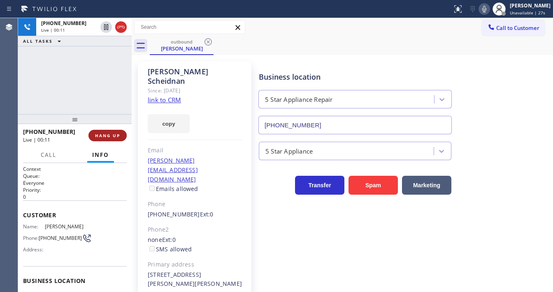
click at [118, 134] on span "HANG UP" at bounding box center [107, 136] width 25 height 6
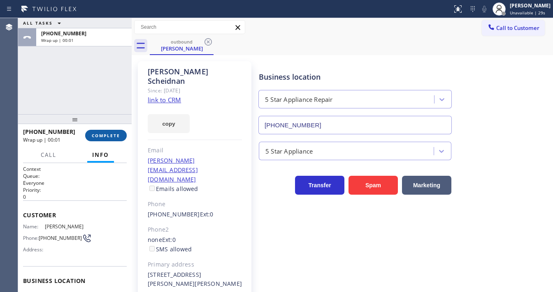
click at [118, 134] on span "COMPLETE" at bounding box center [106, 136] width 28 height 6
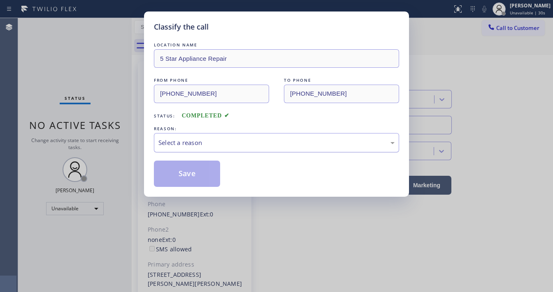
click at [194, 146] on div "Select a reason" at bounding box center [276, 142] width 245 height 19
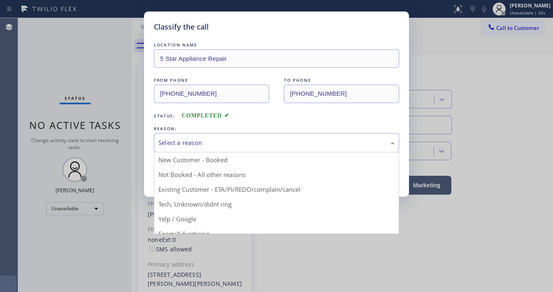
drag, startPoint x: 199, startPoint y: 202, endPoint x: 197, endPoint y: 178, distance: 24.3
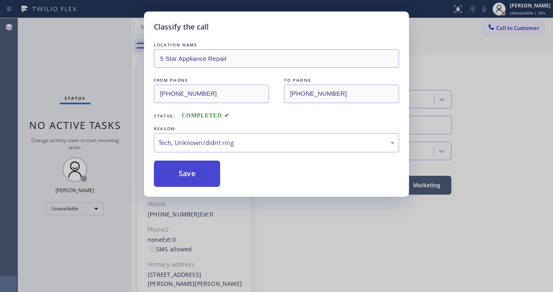
click at [195, 163] on button "Save" at bounding box center [187, 174] width 66 height 26
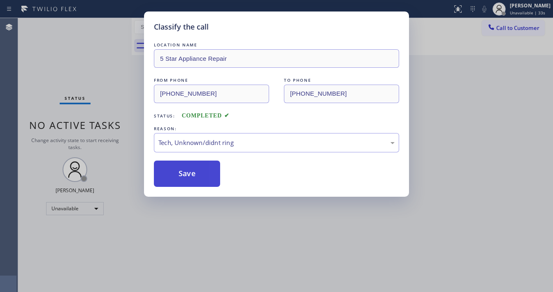
click at [195, 163] on button "Save" at bounding box center [187, 174] width 66 height 26
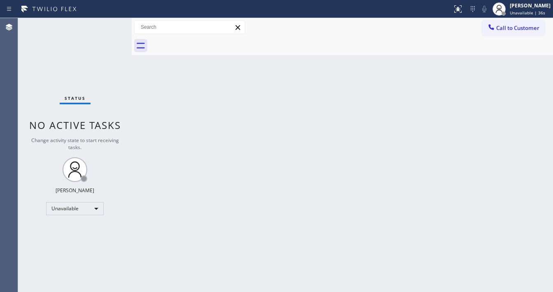
click at [104, 86] on div "Status No active tasks Change activity state to start receiving tasks. Michael …" at bounding box center [74, 155] width 113 height 274
drag, startPoint x: 111, startPoint y: 19, endPoint x: 109, endPoint y: 7, distance: 12.0
click at [111, 19] on div "Status No active tasks Change activity state to start receiving tasks. Michael …" at bounding box center [74, 155] width 113 height 274
click at [76, 202] on div "Unavailable" at bounding box center [75, 208] width 58 height 13
click at [70, 227] on li "Available" at bounding box center [74, 230] width 56 height 10
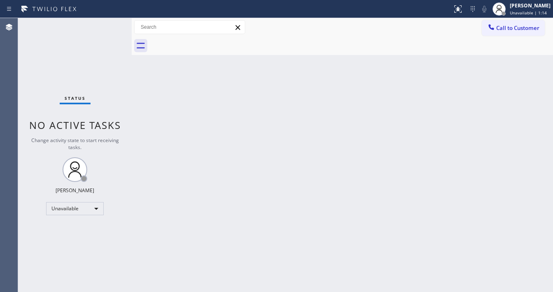
drag, startPoint x: 189, startPoint y: 220, endPoint x: 240, endPoint y: 268, distance: 69.5
click at [191, 220] on div "Back to Dashboard Change Sender ID Customers Technicians Select a contact Outbo…" at bounding box center [342, 155] width 421 height 274
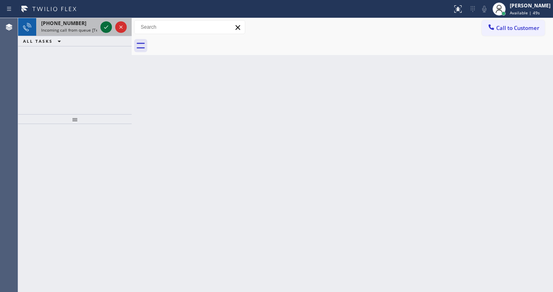
drag, startPoint x: 101, startPoint y: 29, endPoint x: 105, endPoint y: 30, distance: 4.7
click at [105, 30] on icon at bounding box center [106, 27] width 10 height 10
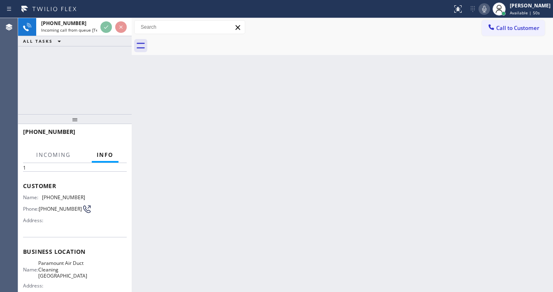
scroll to position [66, 0]
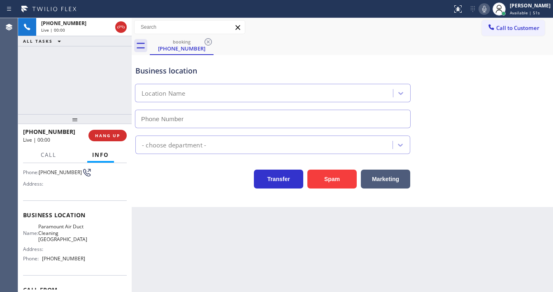
type input "(310) 742-0990"
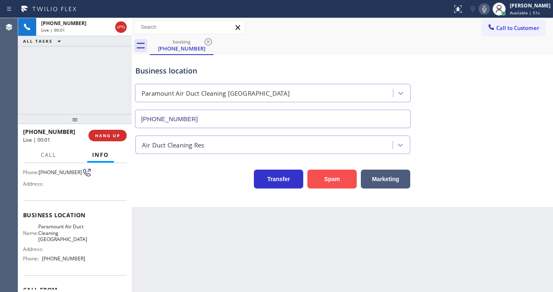
click at [318, 177] on button "Spam" at bounding box center [331, 179] width 49 height 19
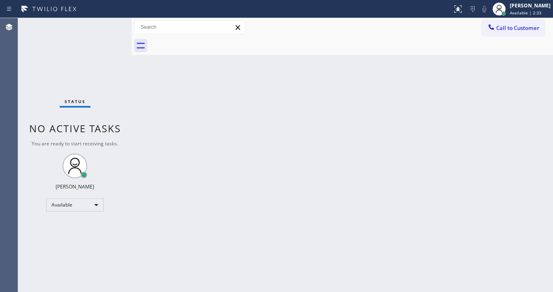
drag, startPoint x: 109, startPoint y: 27, endPoint x: 111, endPoint y: 7, distance: 19.4
click at [109, 26] on div "Status No active tasks You are ready to start receiving tasks. [PERSON_NAME]" at bounding box center [74, 155] width 113 height 274
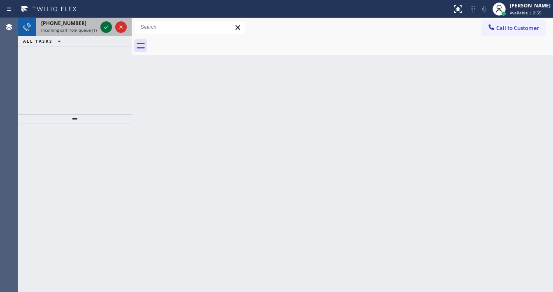
drag, startPoint x: 107, startPoint y: 31, endPoint x: 107, endPoint y: 26, distance: 5.3
click at [107, 30] on icon at bounding box center [106, 27] width 10 height 10
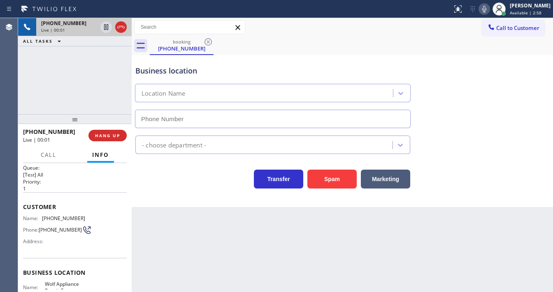
scroll to position [66, 0]
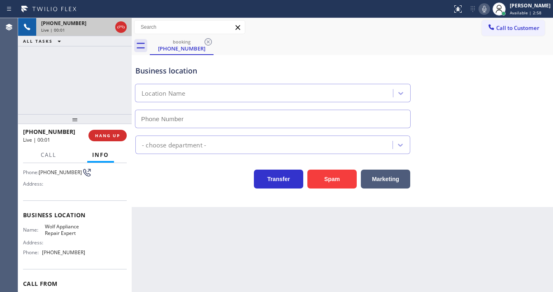
type input "(877) 661-5446"
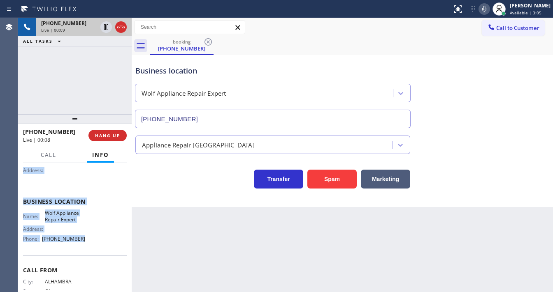
scroll to position [99, 0]
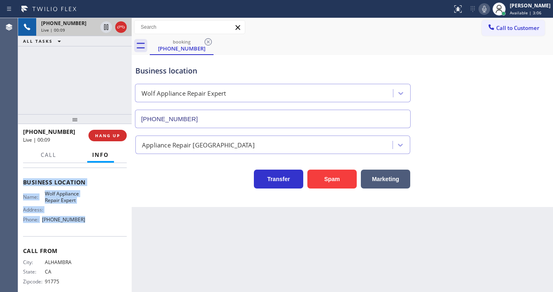
drag, startPoint x: 22, startPoint y: 208, endPoint x: 91, endPoint y: 219, distance: 69.6
click at [91, 219] on div "Context Queue: [Test] All Priority: 1 Customer Name: (626) 281-7800 Phone: (626…" at bounding box center [74, 227] width 113 height 129
copy div "Customer Name: (626) 281-7800 Phone: (626) 281-7800 Address: Business location …"
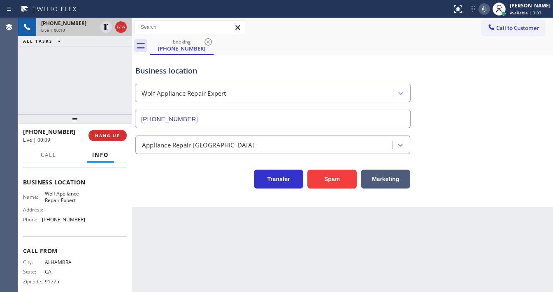
click at [60, 66] on div "+16262817800 Live | 00:10 ALL TASKS ALL TASKS ACTIVE TASKS TASKS IN WRAP UP" at bounding box center [74, 66] width 113 height 96
click at [81, 99] on div "+16262817800 Live | 00:14 ALL TASKS ALL TASKS ACTIVE TASKS TASKS IN WRAP UP" at bounding box center [74, 66] width 113 height 96
click at [81, 99] on div "+16262817800 Live | 00:17 ALL TASKS ALL TASKS ACTIVE TASKS TASKS IN WRAP UP" at bounding box center [74, 66] width 113 height 96
click at [345, 178] on button "Spam" at bounding box center [331, 179] width 49 height 19
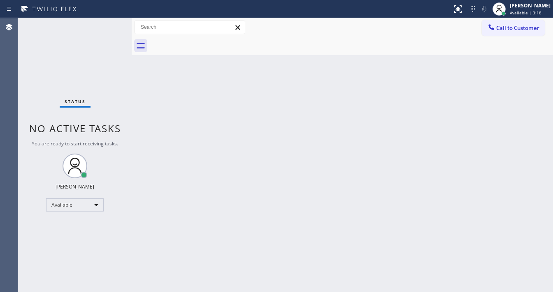
click at [57, 95] on div "Status No active tasks You are ready to start receiving tasks. [PERSON_NAME]" at bounding box center [74, 155] width 113 height 274
click at [232, 290] on div "Back to Dashboard Change Sender ID Customers Technicians Select a contact Outbo…" at bounding box center [342, 155] width 421 height 274
click at [109, 23] on div "Status No active tasks You are ready to start receiving tasks. [PERSON_NAME]" at bounding box center [74, 155] width 113 height 274
click at [109, 21] on div "Status No active tasks You are ready to start receiving tasks. [PERSON_NAME]" at bounding box center [74, 155] width 113 height 274
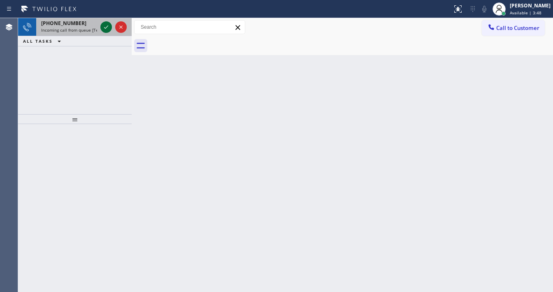
click at [104, 25] on icon at bounding box center [106, 27] width 10 height 10
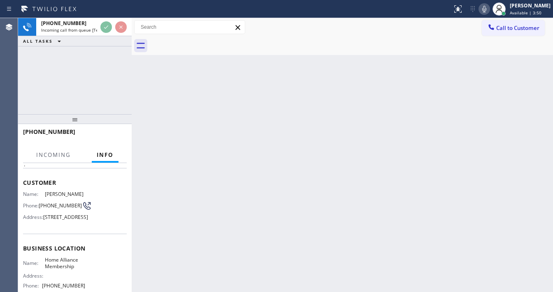
scroll to position [66, 0]
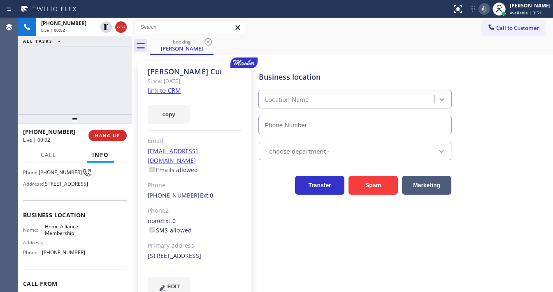
type input "[PHONE_NUMBER]"
click at [363, 186] on button "Spam" at bounding box center [372, 185] width 49 height 19
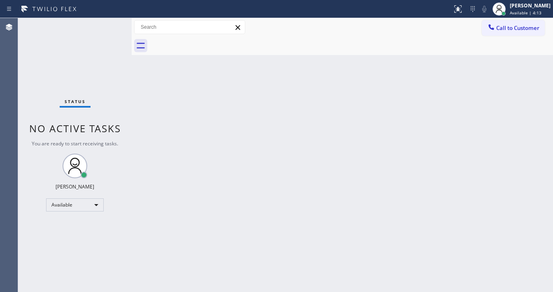
click at [103, 21] on div "Status No active tasks You are ready to start receiving tasks. [PERSON_NAME]" at bounding box center [74, 155] width 113 height 274
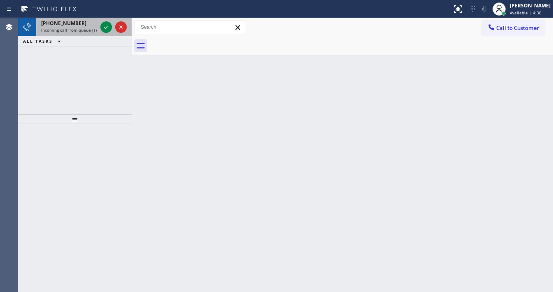
drag, startPoint x: 76, startPoint y: 23, endPoint x: 86, endPoint y: 26, distance: 10.3
click at [76, 23] on div "+16502077852" at bounding box center [69, 23] width 56 height 7
click at [106, 25] on icon at bounding box center [106, 27] width 10 height 10
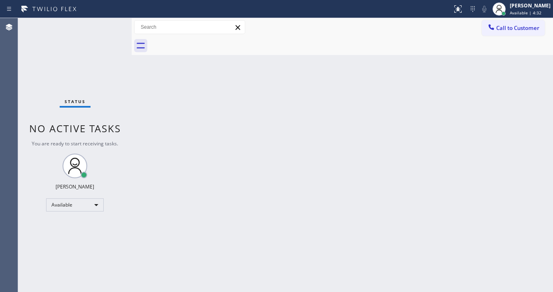
click at [105, 25] on div "Status No active tasks You are ready to start receiving tasks. [PERSON_NAME]" at bounding box center [74, 155] width 113 height 274
click at [463, 11] on icon at bounding box center [458, 9] width 10 height 10
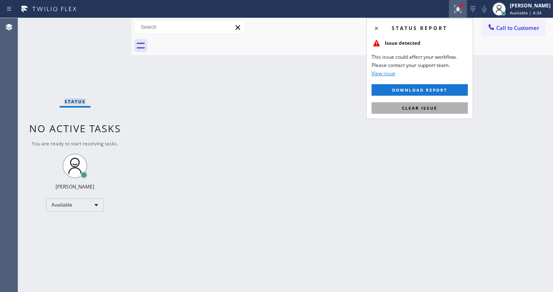
click at [449, 107] on button "Clear issue" at bounding box center [419, 108] width 96 height 12
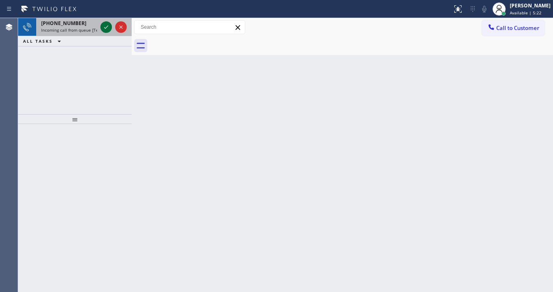
click at [104, 28] on icon at bounding box center [106, 26] width 4 height 3
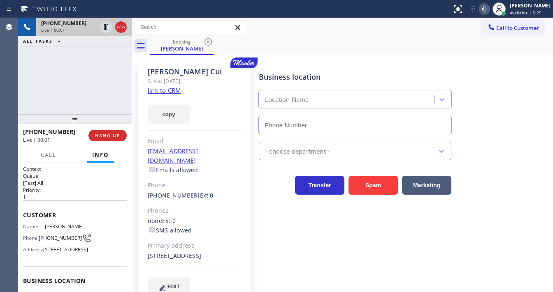
type input "[PHONE_NUMBER]"
click at [175, 94] on link "link to CRM" at bounding box center [164, 90] width 33 height 8
click at [70, 79] on div "+16263534777 Live | 01:39 ALL TASKS ALL TASKS ACTIVE TASKS TASKS IN WRAP UP" at bounding box center [74, 66] width 113 height 96
click at [120, 28] on icon at bounding box center [121, 27] width 10 height 10
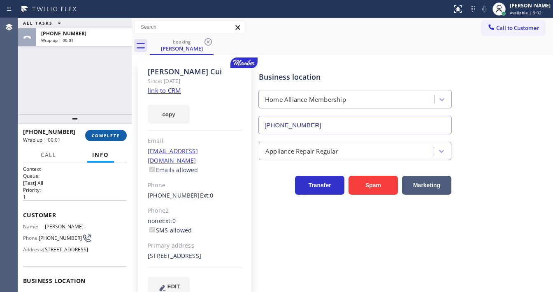
click at [107, 138] on span "COMPLETE" at bounding box center [106, 136] width 28 height 6
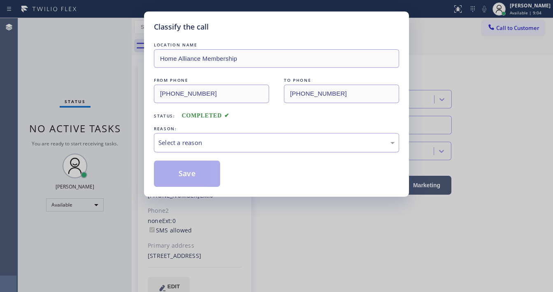
click at [193, 143] on div "Select a reason" at bounding box center [276, 142] width 236 height 9
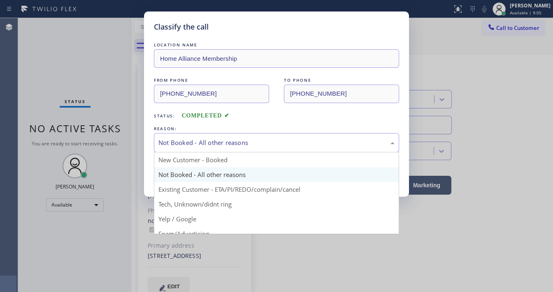
click at [188, 146] on div "Not Booked - All other reasons" at bounding box center [276, 142] width 236 height 9
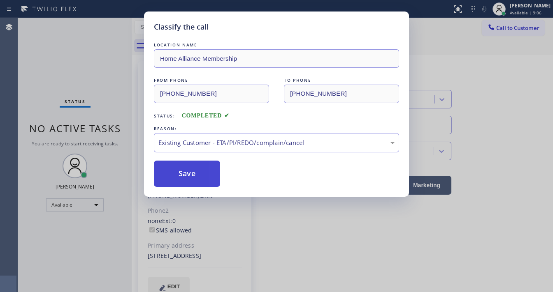
click at [187, 171] on button "Save" at bounding box center [187, 174] width 66 height 26
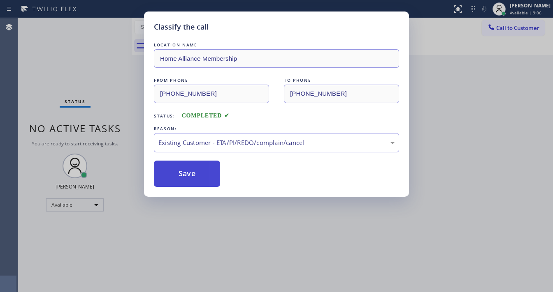
click at [187, 170] on button "Save" at bounding box center [187, 174] width 66 height 26
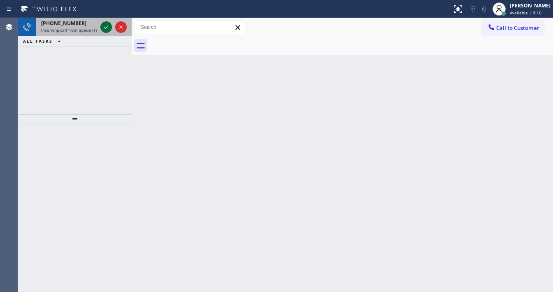
click at [89, 25] on div "+16615662014" at bounding box center [69, 23] width 56 height 7
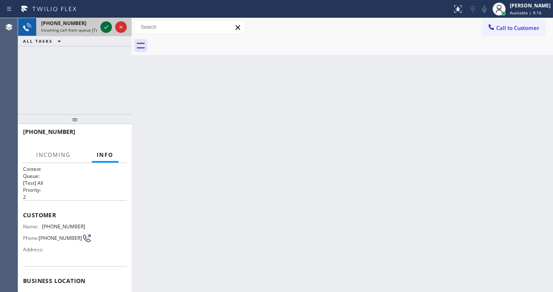
click at [106, 27] on icon at bounding box center [106, 26] width 4 height 3
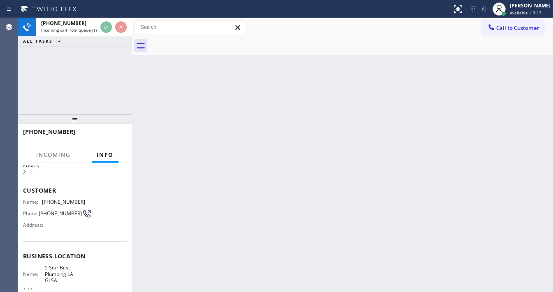
scroll to position [66, 0]
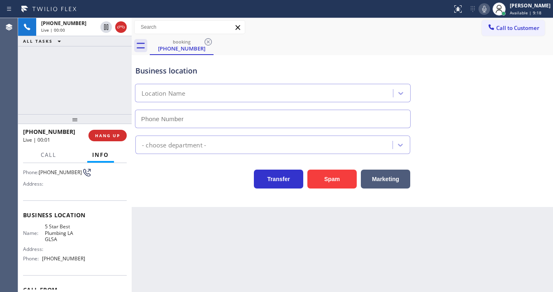
type input "(213) 444-7988"
click at [344, 174] on button "Spam" at bounding box center [331, 179] width 49 height 19
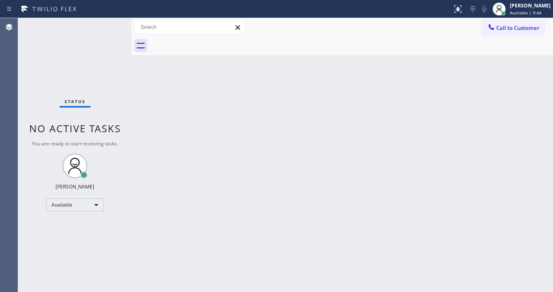
click at [109, 23] on div "Status No active tasks You are ready to start receiving tasks. [PERSON_NAME]" at bounding box center [74, 155] width 113 height 274
click at [109, 22] on div "Status No active tasks You are ready to start receiving tasks. [PERSON_NAME]" at bounding box center [74, 155] width 113 height 274
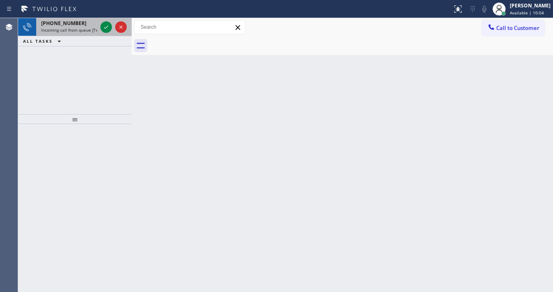
click at [86, 27] on span "Incoming call from queue [Test] All" at bounding box center [75, 30] width 68 height 6
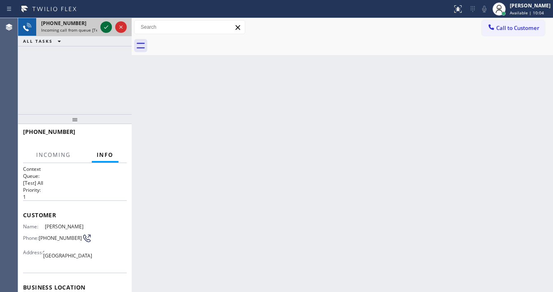
click at [105, 26] on icon at bounding box center [106, 27] width 10 height 10
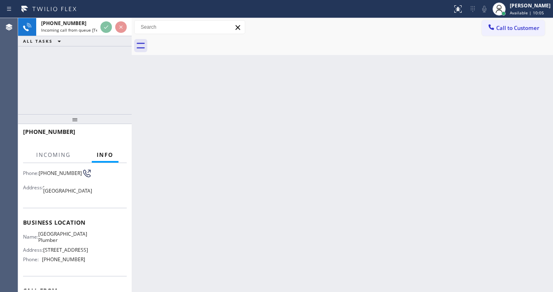
scroll to position [66, 0]
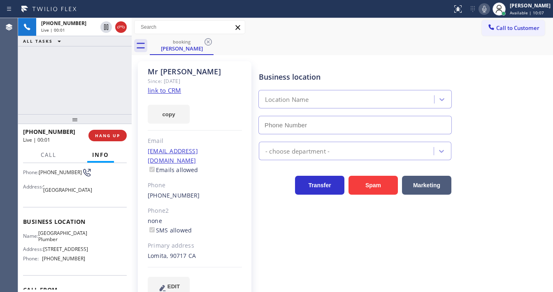
type input "(424) 404-6692"
click at [160, 92] on link "link to CRM" at bounding box center [164, 90] width 33 height 8
click at [53, 150] on button "Call" at bounding box center [48, 155] width 25 height 16
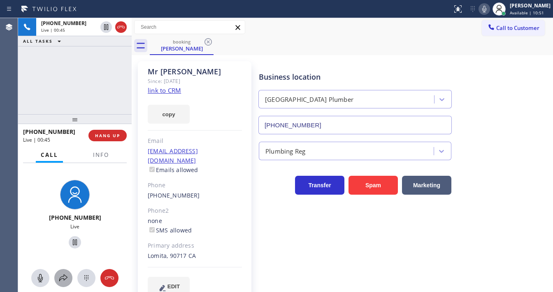
click at [65, 276] on icon at bounding box center [63, 278] width 10 height 10
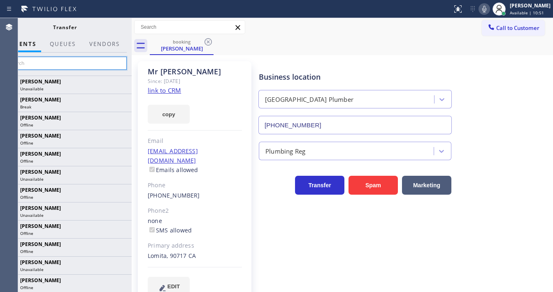
click at [66, 67] on input "text" at bounding box center [65, 63] width 124 height 13
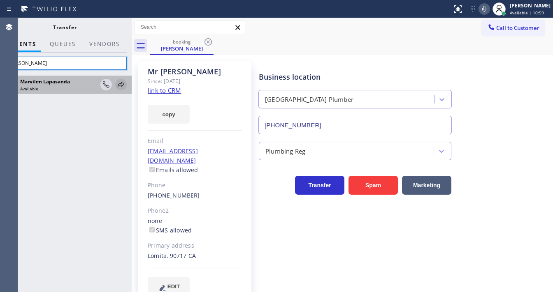
type input "marv"
click at [124, 86] on icon at bounding box center [121, 85] width 10 height 10
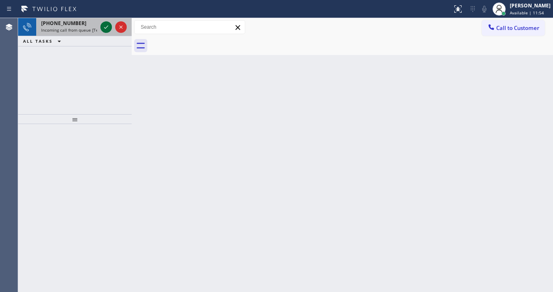
click at [109, 23] on icon at bounding box center [106, 27] width 10 height 10
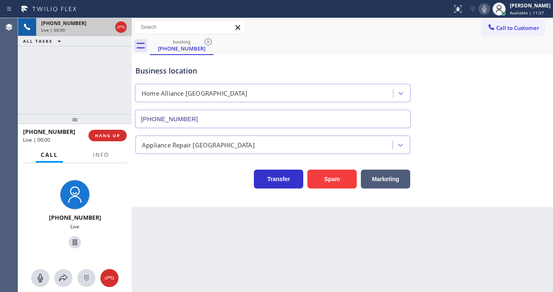
type input "[PHONE_NUMBER]"
click at [31, 104] on div "+17736563187 Live | 00:14 ALL TASKS ALL TASKS ACTIVE TASKS TASKS IN WRAP UP" at bounding box center [74, 66] width 113 height 96
click at [97, 153] on span "Info" at bounding box center [101, 154] width 16 height 7
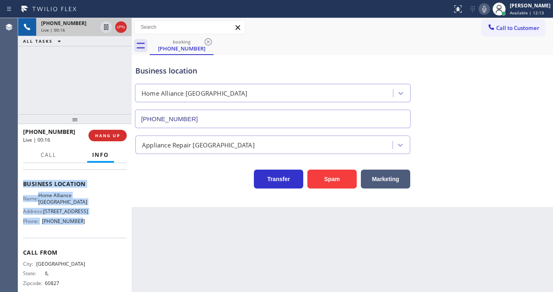
scroll to position [99, 0]
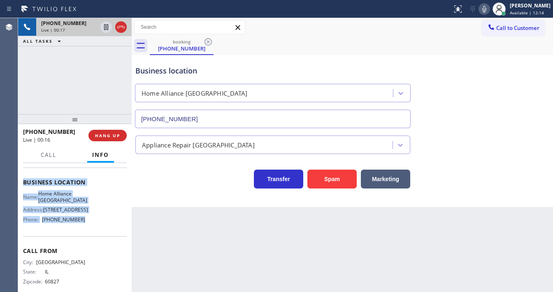
drag, startPoint x: 24, startPoint y: 212, endPoint x: 94, endPoint y: 230, distance: 72.1
click at [94, 230] on div "Context Queue: [Test] All Priority: 2 Customer Name: (773) 656-3187 Phone: (773…" at bounding box center [75, 182] width 104 height 231
copy div "Customer Name: (773) 656-3187 Phone: (773) 656-3187 Address: Business location …"
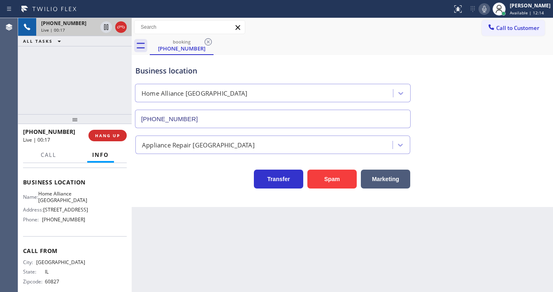
click at [77, 81] on div "+17736563187 Live | 00:17 ALL TASKS ALL TASKS ACTIVE TASKS TASKS IN WRAP UP" at bounding box center [74, 66] width 113 height 96
click at [86, 72] on div "+17736563187 Live | 00:43 ALL TASKS ALL TASKS ACTIVE TASKS TASKS IN WRAP UP" at bounding box center [74, 66] width 113 height 96
click at [47, 152] on span "Call" at bounding box center [49, 154] width 16 height 7
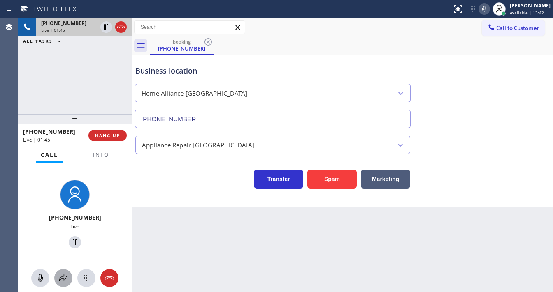
click at [62, 279] on icon at bounding box center [63, 278] width 10 height 10
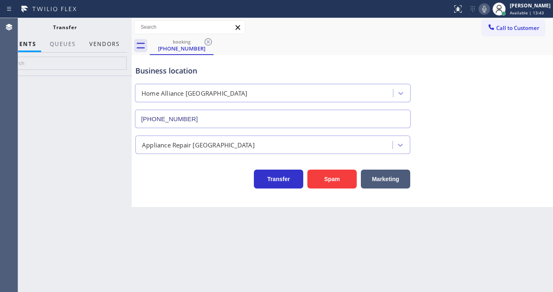
click at [104, 44] on button "Vendors" at bounding box center [104, 44] width 40 height 16
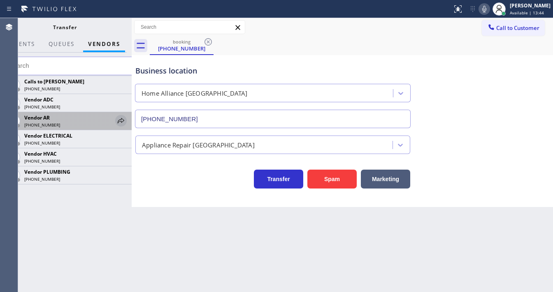
click at [118, 118] on icon at bounding box center [121, 121] width 10 height 10
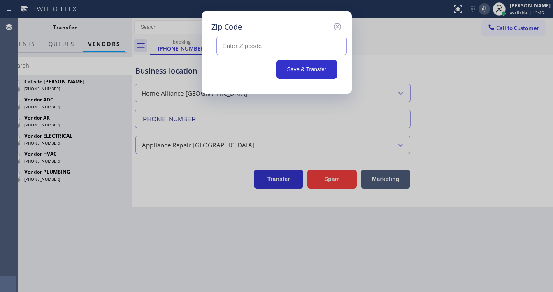
click at [255, 46] on input "text" at bounding box center [281, 46] width 130 height 19
paste input "60409"
type input "60409"
click at [299, 69] on button "Save & Transfer" at bounding box center [306, 69] width 60 height 19
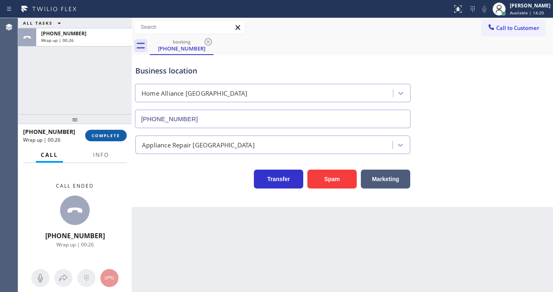
click at [118, 136] on span "COMPLETE" at bounding box center [106, 136] width 28 height 6
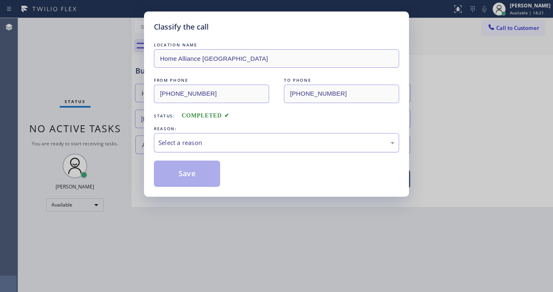
click at [186, 141] on div "Select a reason" at bounding box center [276, 142] width 236 height 9
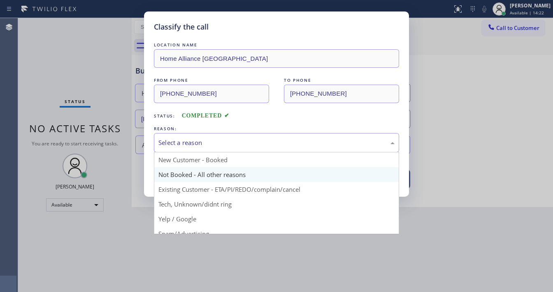
click at [181, 173] on button "Save" at bounding box center [187, 174] width 66 height 26
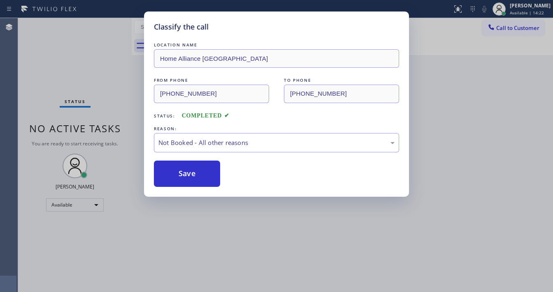
click at [181, 173] on button "Save" at bounding box center [187, 174] width 66 height 26
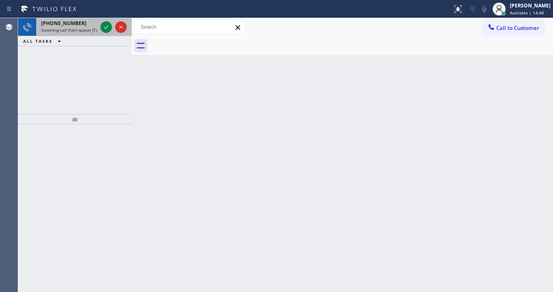
click at [71, 28] on span "Incoming call from queue [Test] All" at bounding box center [75, 30] width 68 height 6
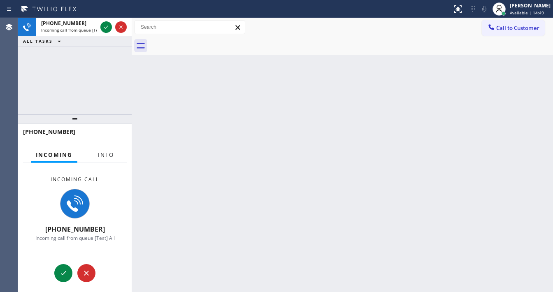
click at [105, 161] on button "Info" at bounding box center [106, 155] width 26 height 16
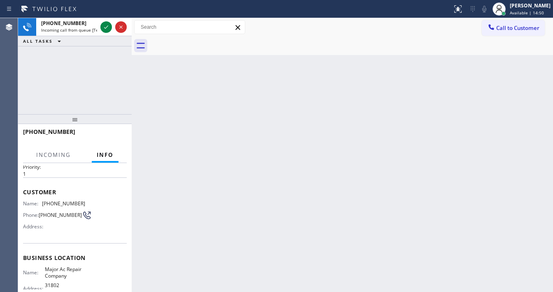
scroll to position [66, 0]
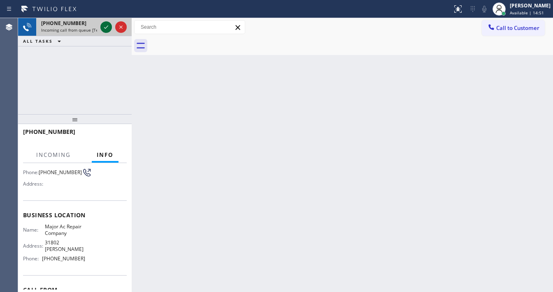
click at [106, 28] on icon at bounding box center [106, 27] width 10 height 10
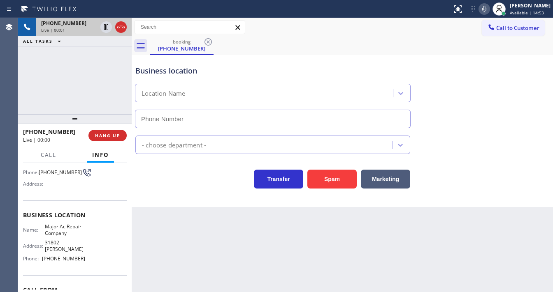
type input "[PHONE_NUMBER]"
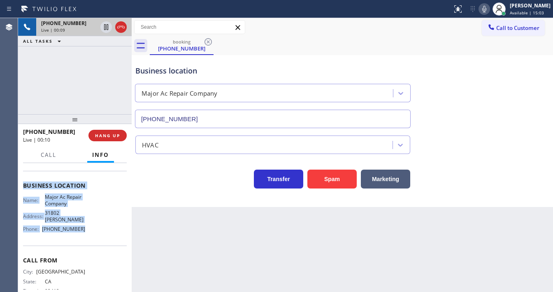
scroll to position [99, 0]
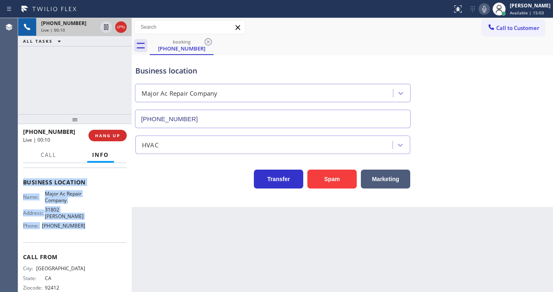
drag, startPoint x: 23, startPoint y: 180, endPoint x: 91, endPoint y: 219, distance: 78.3
click at [91, 219] on div "Context Queue: [Test] All Priority: 1 Customer Name: (909) 227-6712 Phone: (909…" at bounding box center [75, 186] width 104 height 238
copy div "Customer Name: (909) 227-6712 Phone: (909) 227-6712 Address: Business location …"
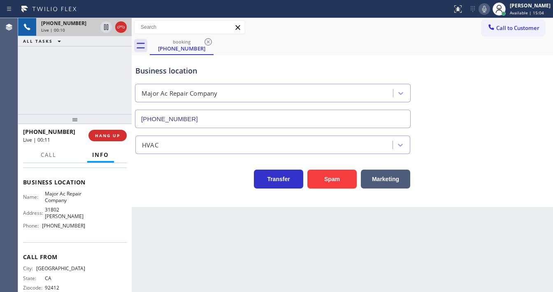
click at [76, 103] on div "+19092276712 Live | 00:10 ALL TASKS ALL TASKS ACTIVE TASKS TASKS IN WRAP UP" at bounding box center [74, 66] width 113 height 96
click at [98, 77] on div "+19092276712 Live | 00:32 ALL TASKS ALL TASKS ACTIVE TASKS TASKS IN WRAP UP" at bounding box center [74, 66] width 113 height 96
click at [99, 77] on div "+19092276712 Live | 01:38 ALL TASKS ALL TASKS ACTIVE TASKS TASKS IN WRAP UP" at bounding box center [74, 66] width 113 height 96
click at [349, 65] on div "Business location Major Ac Repair Company (657) 232-4347" at bounding box center [273, 92] width 278 height 71
click at [487, 9] on icon at bounding box center [484, 9] width 10 height 10
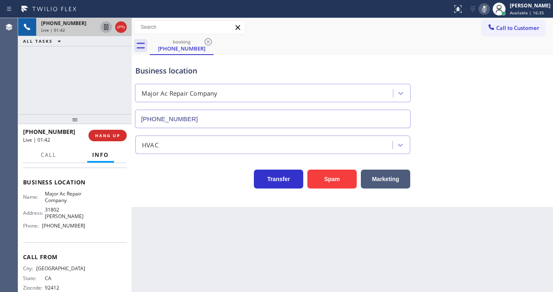
click at [105, 27] on icon at bounding box center [106, 27] width 10 height 10
drag, startPoint x: 19, startPoint y: 89, endPoint x: 104, endPoint y: 44, distance: 95.7
click at [20, 88] on div "+19092276712 Live | 03:15 ALL TASKS ALL TASKS ACTIVE TASKS TASKS IN WRAP UP" at bounding box center [74, 66] width 113 height 96
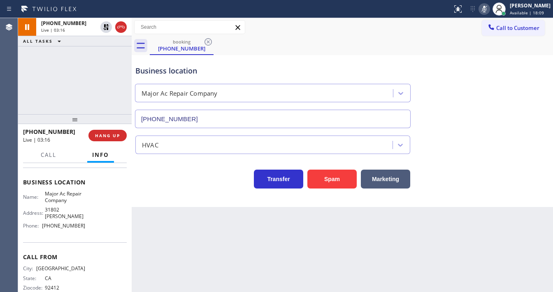
drag, startPoint x: 105, startPoint y: 25, endPoint x: 252, endPoint y: 31, distance: 146.9
click at [105, 25] on icon at bounding box center [106, 27] width 6 height 6
drag, startPoint x: 488, startPoint y: 10, endPoint x: 472, endPoint y: 38, distance: 32.4
click at [487, 11] on rect at bounding box center [484, 8] width 6 height 6
click at [469, 48] on div "booking (909) 227-6712" at bounding box center [351, 46] width 403 height 19
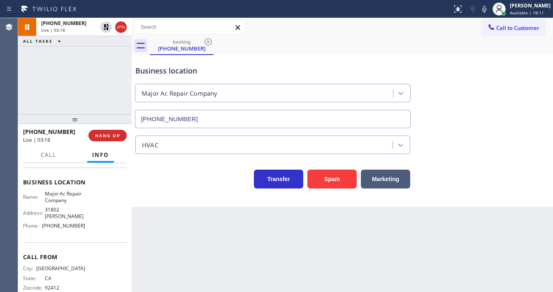
click at [83, 79] on div "+19092276712 Live | 03:18 ALL TASKS ALL TASKS ACTIVE TASKS TASKS IN WRAP UP" at bounding box center [74, 66] width 113 height 96
click at [486, 7] on icon at bounding box center [484, 9] width 10 height 10
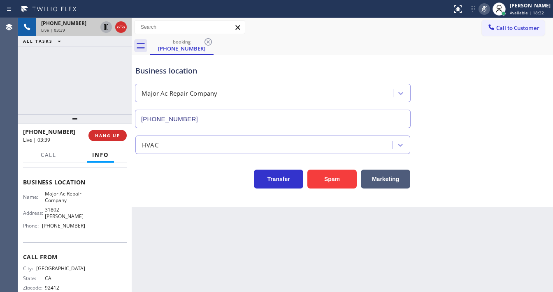
click at [108, 28] on icon at bounding box center [106, 27] width 10 height 10
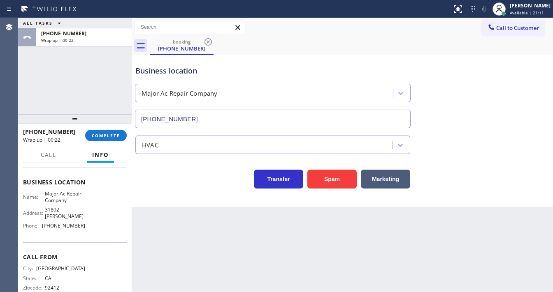
click at [33, 101] on div "ALL TASKS ALL TASKS ACTIVE TASKS TASKS IN WRAP UP +19092276712 Wrap up | 00:22" at bounding box center [74, 66] width 113 height 96
click at [118, 143] on div "+19092276712 Wrap up | 00:23 COMPLETE" at bounding box center [75, 135] width 104 height 21
click at [116, 139] on button "COMPLETE" at bounding box center [106, 136] width 42 height 12
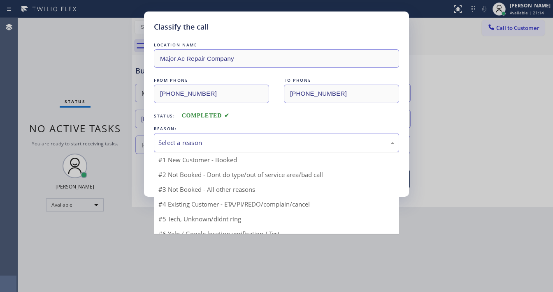
drag, startPoint x: 215, startPoint y: 141, endPoint x: 214, endPoint y: 148, distance: 6.7
click at [215, 141] on div "Select a reason" at bounding box center [276, 142] width 236 height 9
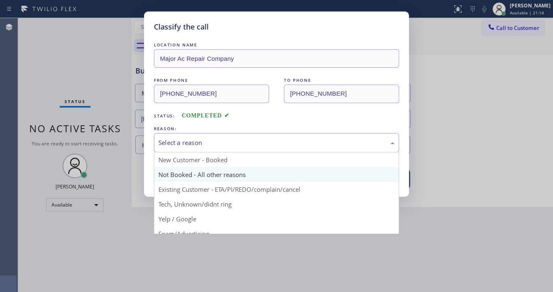
drag, startPoint x: 194, startPoint y: 178, endPoint x: 179, endPoint y: 175, distance: 16.0
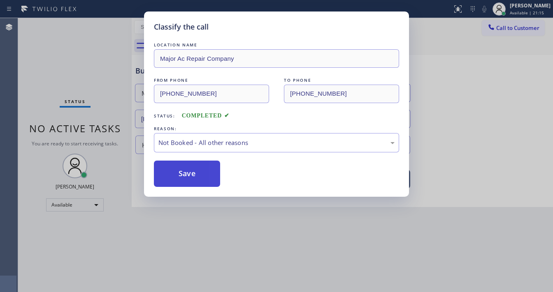
click at [179, 175] on button "Save" at bounding box center [187, 174] width 66 height 26
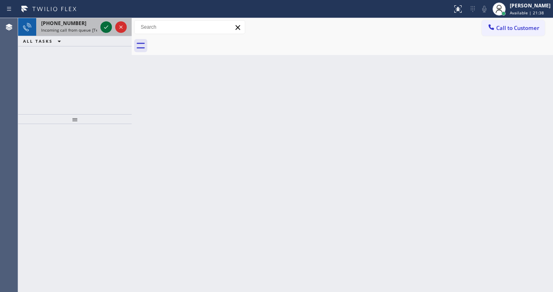
click at [109, 27] on icon at bounding box center [106, 27] width 10 height 10
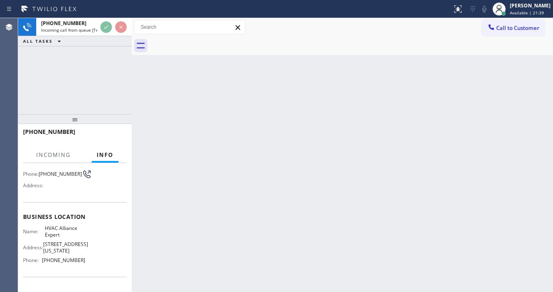
scroll to position [66, 0]
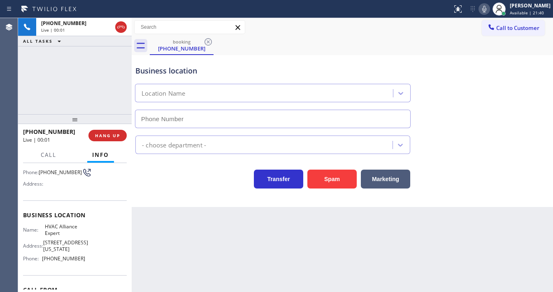
type input "[PHONE_NUMBER]"
click at [79, 73] on div "+16618771516 Live | 00:01 ALL TASKS ALL TASKS ACTIVE TASKS TASKS IN WRAP UP" at bounding box center [74, 66] width 113 height 96
click at [92, 89] on div "+16618771516 Live | 00:03 ALL TASKS ALL TASKS ACTIVE TASKS TASKS IN WRAP UP" at bounding box center [74, 66] width 113 height 96
click at [24, 77] on div "+16618771516 Live | 00:19 ALL TASKS ALL TASKS ACTIVE TASKS TASKS IN WRAP UP" at bounding box center [74, 66] width 113 height 96
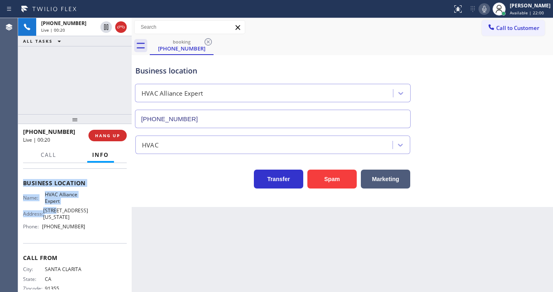
scroll to position [99, 0]
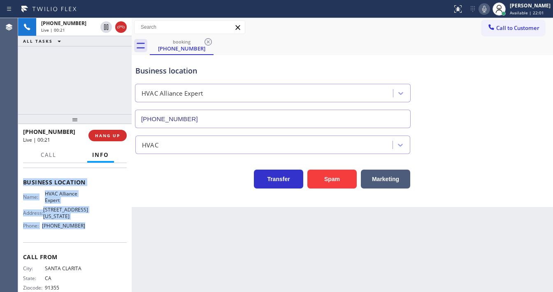
copy div "Customer Name: (661) 877-1516 Phone: (661) 877-1516 Address: Business location …"
drag, startPoint x: 22, startPoint y: 176, endPoint x: 94, endPoint y: 223, distance: 86.1
click at [94, 223] on div "Context Queue: [Test] All Priority: 1 Customer Name: (661) 877-1516 Phone: (661…" at bounding box center [74, 227] width 113 height 129
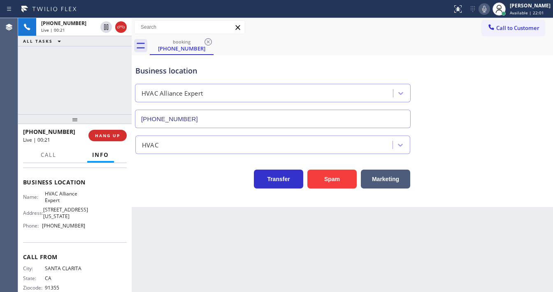
click at [84, 89] on div "+16618771516 Live | 00:21 ALL TASKS ALL TASKS ACTIVE TASKS TASKS IN WRAP UP" at bounding box center [74, 66] width 113 height 96
drag, startPoint x: 82, startPoint y: 92, endPoint x: 86, endPoint y: 93, distance: 4.3
click at [82, 92] on div "+16618771516 Live | 00:56 ALL TASKS ALL TASKS ACTIVE TASKS TASKS IN WRAP UP" at bounding box center [74, 66] width 113 height 96
click at [31, 83] on div "+16618771516 Live | 01:04 ALL TASKS ALL TASKS ACTIVE TASKS TASKS IN WRAP UP" at bounding box center [74, 66] width 113 height 96
click at [489, 6] on icon at bounding box center [484, 9] width 10 height 10
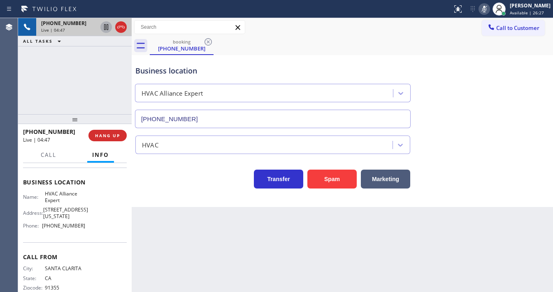
click at [105, 28] on icon at bounding box center [106, 27] width 4 height 6
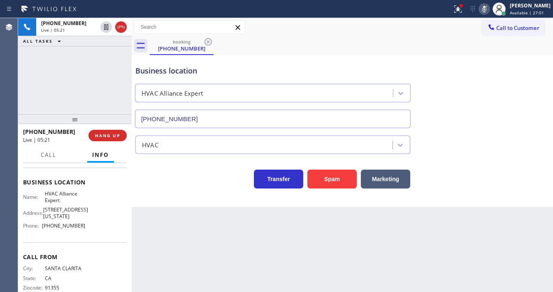
click at [488, 12] on icon at bounding box center [484, 9] width 10 height 10
click at [463, 11] on icon at bounding box center [458, 9] width 10 height 10
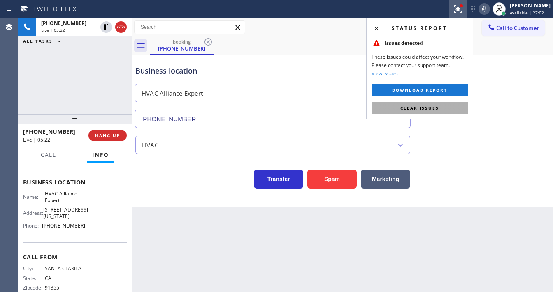
click at [445, 110] on button "Clear issues" at bounding box center [419, 108] width 96 height 12
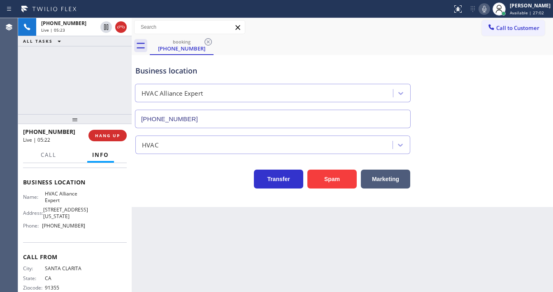
drag, startPoint x: 442, startPoint y: 99, endPoint x: 444, endPoint y: 86, distance: 13.7
click at [442, 96] on div "Business location HVAC Alliance Expert (855) 999-4417" at bounding box center [342, 91] width 417 height 74
click at [49, 154] on span "Call" at bounding box center [49, 154] width 16 height 7
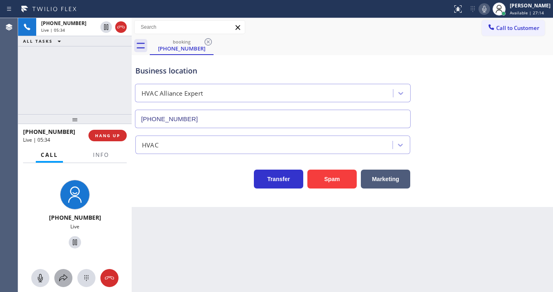
click at [64, 283] on icon at bounding box center [63, 278] width 10 height 10
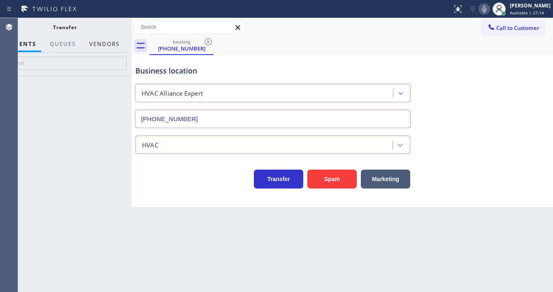
click at [115, 41] on button "Vendors" at bounding box center [104, 44] width 40 height 16
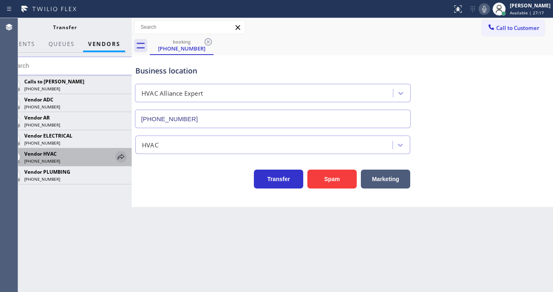
click at [124, 158] on icon at bounding box center [121, 157] width 10 height 10
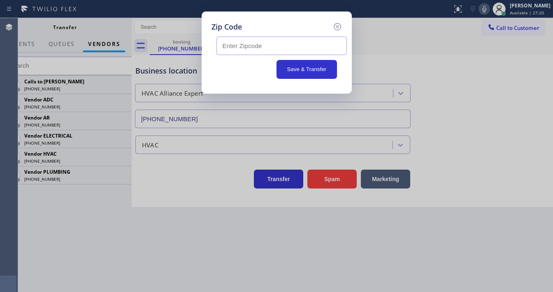
click at [248, 51] on input "text" at bounding box center [281, 46] width 130 height 19
paste input "93550"
type input "93550"
click at [290, 67] on button "Save & Transfer" at bounding box center [306, 69] width 60 height 19
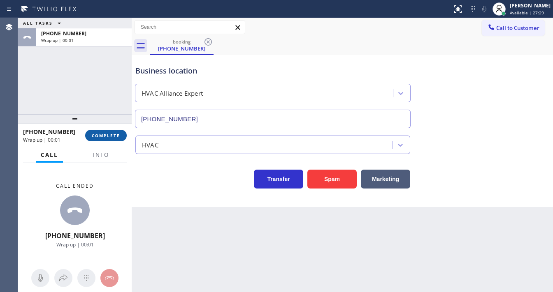
click at [106, 132] on button "COMPLETE" at bounding box center [106, 136] width 42 height 12
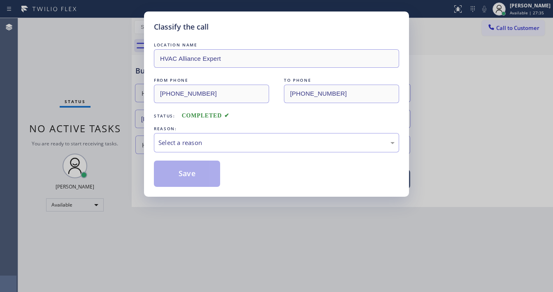
click at [181, 155] on div "LOCATION NAME HVAC Alliance Expert FROM PHONE (661) 877-1516 TO PHONE (855) 999…" at bounding box center [276, 114] width 245 height 146
click at [193, 150] on div "Select a reason" at bounding box center [276, 142] width 245 height 19
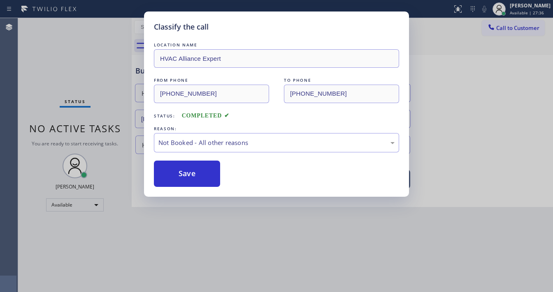
click at [184, 172] on button "Save" at bounding box center [187, 174] width 66 height 26
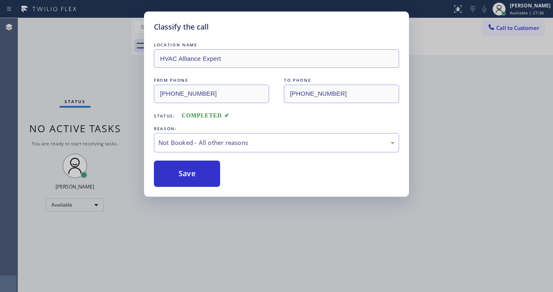
click at [184, 172] on button "Save" at bounding box center [187, 174] width 66 height 26
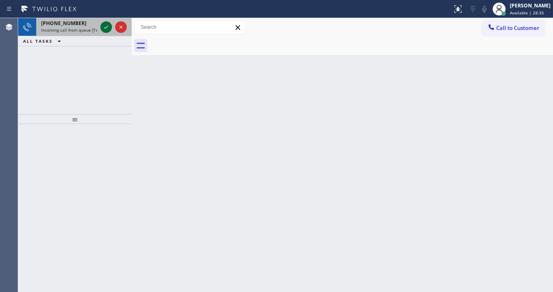
click at [103, 30] on icon at bounding box center [106, 27] width 10 height 10
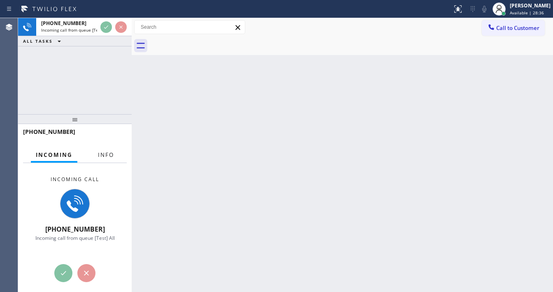
click at [105, 151] on span "Info" at bounding box center [106, 154] width 16 height 7
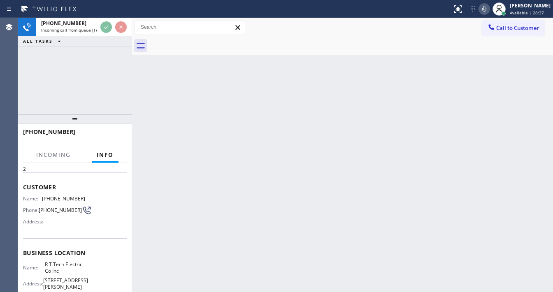
scroll to position [66, 0]
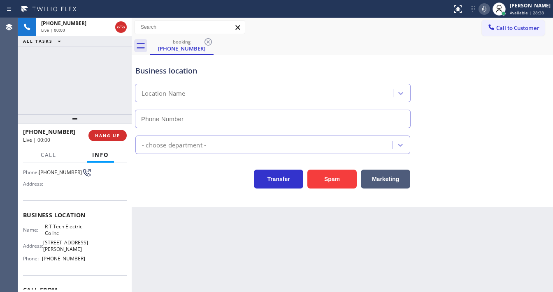
type input "[PHONE_NUMBER]"
click at [329, 181] on button "Spam" at bounding box center [331, 179] width 49 height 19
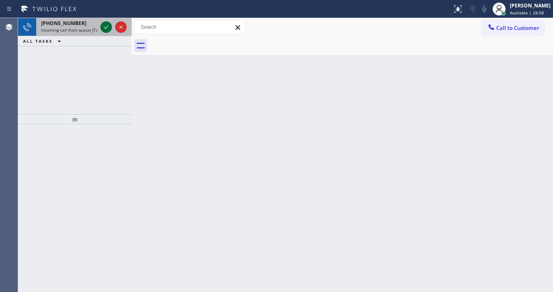
drag, startPoint x: 107, startPoint y: 31, endPoint x: 105, endPoint y: 27, distance: 4.6
click at [105, 27] on icon at bounding box center [106, 27] width 10 height 10
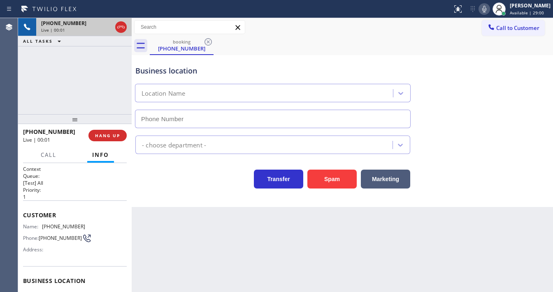
type input "(602) 671-3355"
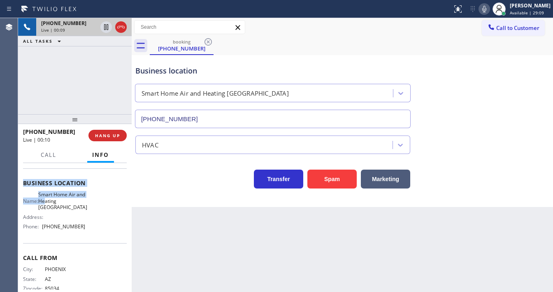
scroll to position [99, 0]
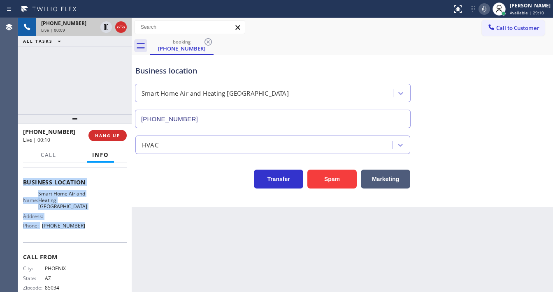
drag, startPoint x: 22, startPoint y: 178, endPoint x: 85, endPoint y: 192, distance: 64.2
click at [89, 227] on div "Context Queue: [Test] All Priority: 1 Customer Name: (480) 639-4741 Phone: (480…" at bounding box center [74, 227] width 113 height 129
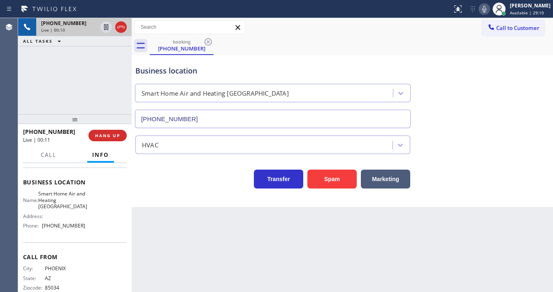
drag, startPoint x: 74, startPoint y: 86, endPoint x: 74, endPoint y: 78, distance: 7.4
click at [74, 83] on div "+14806394741 Live | 00:10 ALL TASKS ALL TASKS ACTIVE TASKS TASKS IN WRAP UP" at bounding box center [74, 66] width 113 height 96
click at [89, 97] on div "+14806394741 Live | 00:14 ALL TASKS ALL TASKS ACTIVE TASKS TASKS IN WRAP UP" at bounding box center [74, 66] width 113 height 96
click at [317, 176] on button "Spam" at bounding box center [331, 179] width 49 height 19
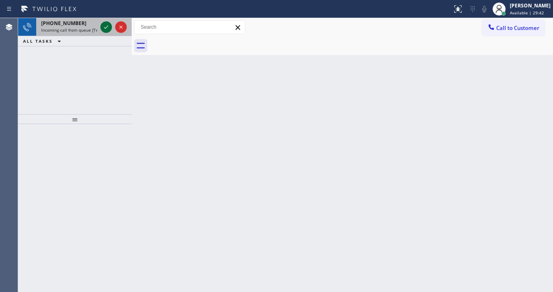
click at [102, 29] on icon at bounding box center [106, 27] width 10 height 10
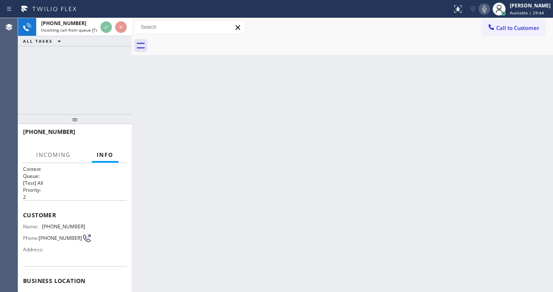
scroll to position [33, 0]
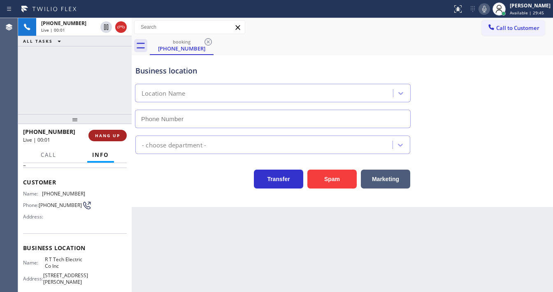
click at [109, 133] on button "HANG UP" at bounding box center [107, 136] width 38 height 12
click at [109, 137] on span "HANG UP" at bounding box center [107, 136] width 25 height 6
type input "[PHONE_NUMBER]"
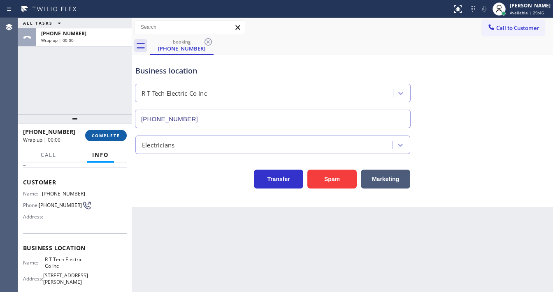
click at [109, 137] on span "COMPLETE" at bounding box center [106, 136] width 28 height 6
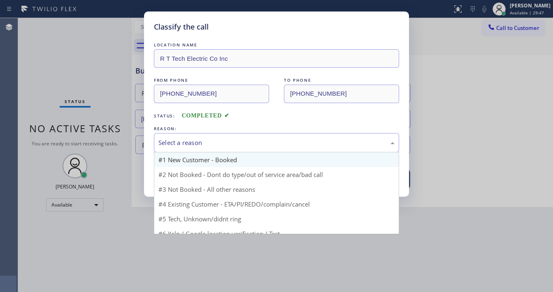
drag, startPoint x: 180, startPoint y: 141, endPoint x: 192, endPoint y: 157, distance: 20.6
click at [181, 142] on div "Select a reason" at bounding box center [276, 142] width 236 height 9
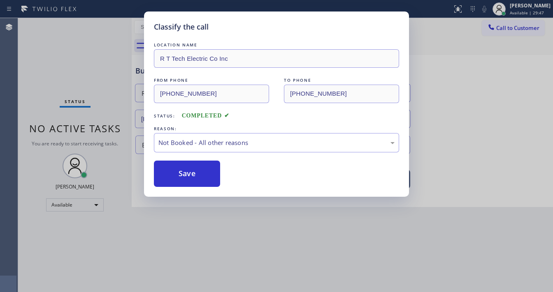
click at [186, 172] on button "Save" at bounding box center [187, 174] width 66 height 26
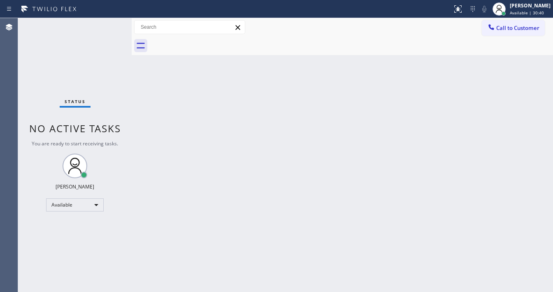
click at [106, 23] on div "Status No active tasks You are ready to start receiving tasks. [PERSON_NAME]" at bounding box center [74, 155] width 113 height 274
click at [105, 24] on div "Status No active tasks You are ready to start receiving tasks. [PERSON_NAME]" at bounding box center [74, 155] width 113 height 274
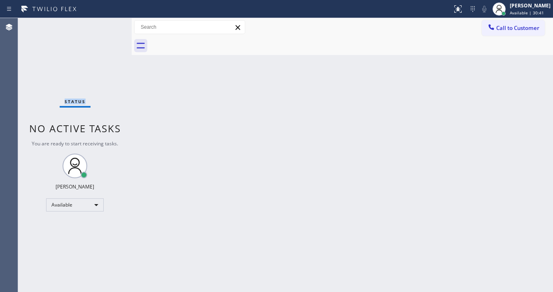
click at [105, 24] on div "Status No active tasks You are ready to start receiving tasks. [PERSON_NAME]" at bounding box center [74, 155] width 113 height 274
click at [109, 26] on div "Status No active tasks You are ready to start receiving tasks. [PERSON_NAME]" at bounding box center [74, 155] width 113 height 274
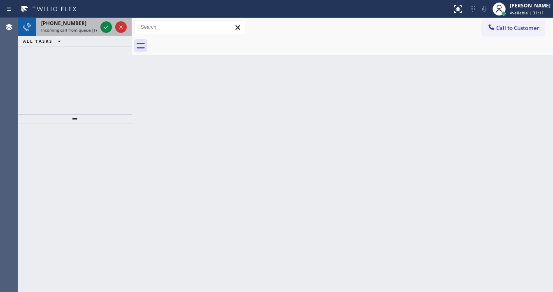
click at [66, 30] on span "Incoming call from queue [Test] All" at bounding box center [75, 30] width 68 height 6
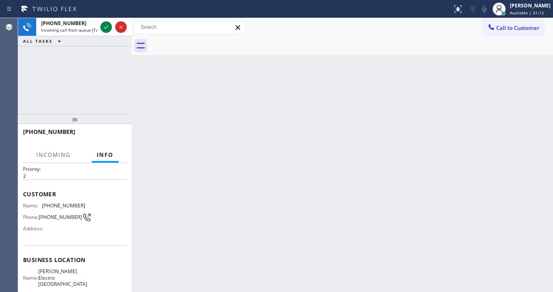
scroll to position [33, 0]
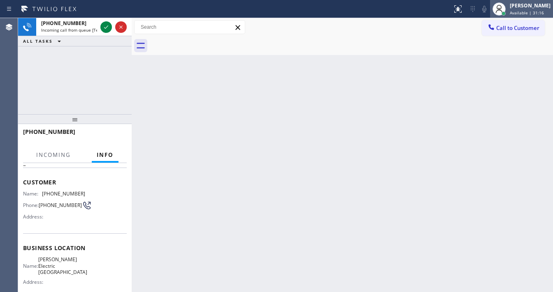
click at [522, 10] on span "Available | 31:16" at bounding box center [526, 13] width 34 height 6
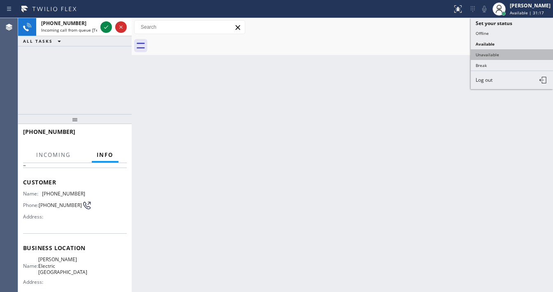
click at [500, 49] on button "Unavailable" at bounding box center [511, 54] width 82 height 11
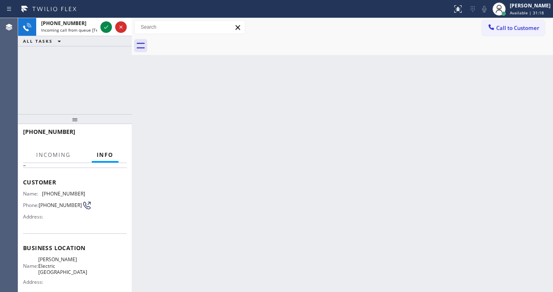
click at [303, 117] on div "Back to Dashboard Change Sender ID Customers Technicians Select a contact Outbo…" at bounding box center [342, 155] width 421 height 274
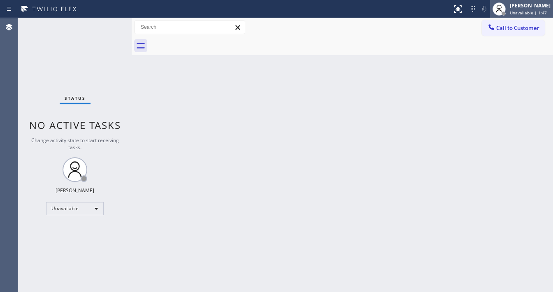
click at [544, 13] on span "Unavailable | 1:47" at bounding box center [527, 13] width 37 height 6
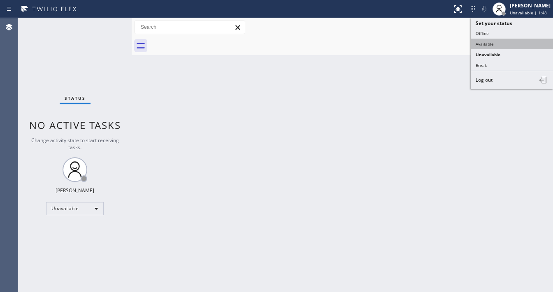
click at [500, 42] on button "Available" at bounding box center [511, 44] width 82 height 11
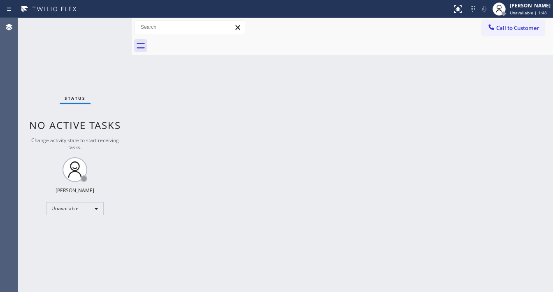
click at [326, 71] on div "Back to Dashboard Change Sender ID Customers Technicians Select a contact Outbo…" at bounding box center [342, 155] width 421 height 274
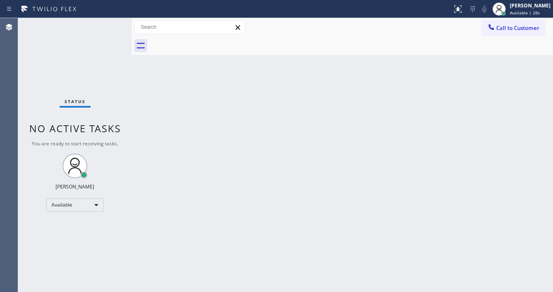
click at [106, 26] on div "Status No active tasks You are ready to start receiving tasks. [PERSON_NAME]" at bounding box center [74, 155] width 113 height 274
click at [107, 25] on div "Status No active tasks You are ready to start receiving tasks. [PERSON_NAME]" at bounding box center [74, 155] width 113 height 274
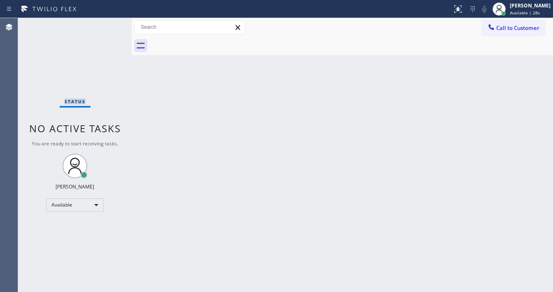
click at [107, 25] on div "Status No active tasks You are ready to start receiving tasks. [PERSON_NAME]" at bounding box center [74, 155] width 113 height 274
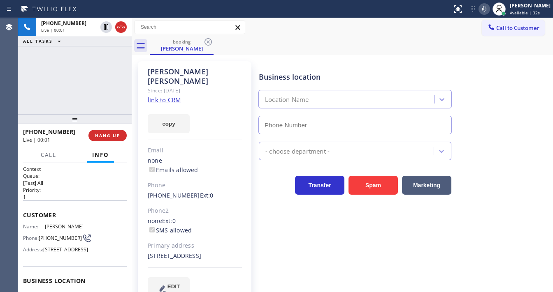
type input "[PHONE_NUMBER]"
click at [168, 96] on link "link to CRM" at bounding box center [164, 100] width 33 height 8
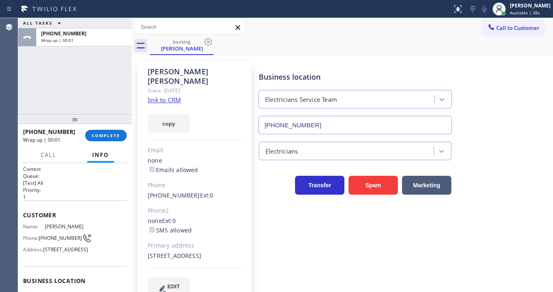
click at [106, 129] on div "+15092102288 Wrap up | 00:01 COMPLETE" at bounding box center [75, 135] width 104 height 21
click at [107, 134] on span "COMPLETE" at bounding box center [106, 136] width 28 height 6
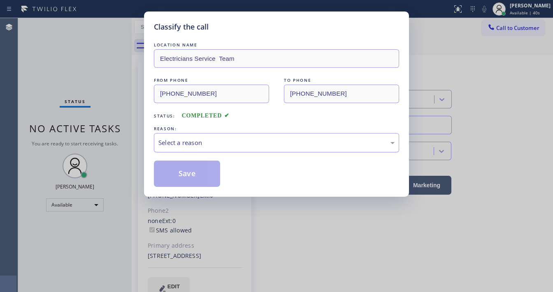
click at [195, 134] on div "Select a reason" at bounding box center [276, 142] width 245 height 19
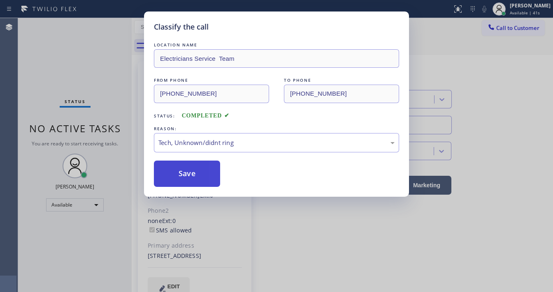
click at [185, 172] on button "Save" at bounding box center [187, 174] width 66 height 26
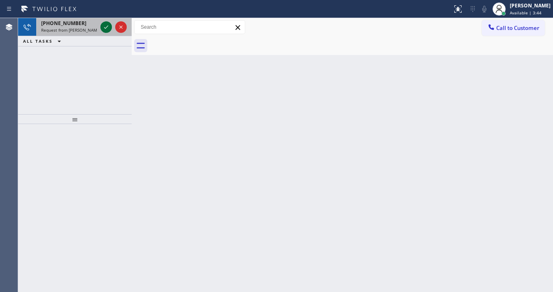
click at [104, 29] on icon at bounding box center [106, 27] width 10 height 10
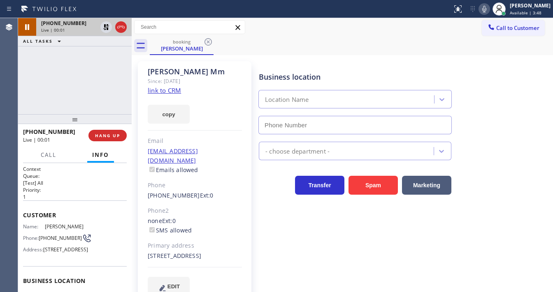
type input "[PHONE_NUMBER]"
click at [31, 90] on div "+19092276712 Live | 00:01 ALL TASKS ALL TASKS ACTIVE TASKS TASKS IN WRAP UP" at bounding box center [74, 66] width 113 height 96
click at [437, 5] on div at bounding box center [225, 8] width 445 height 13
click at [162, 93] on link "link to CRM" at bounding box center [164, 90] width 33 height 8
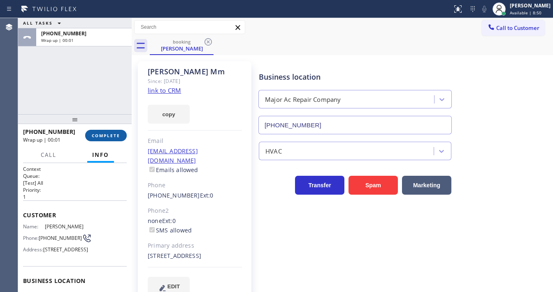
click at [113, 132] on button "COMPLETE" at bounding box center [106, 136] width 42 height 12
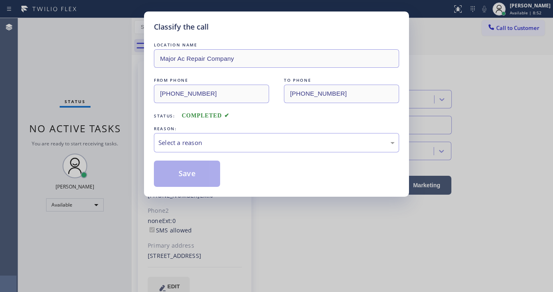
click at [194, 153] on div "LOCATION NAME Major Ac Repair Company FROM PHONE (909) 227-6712 TO PHONE (657) …" at bounding box center [276, 114] width 245 height 146
click at [194, 146] on div "Select a reason" at bounding box center [276, 142] width 236 height 9
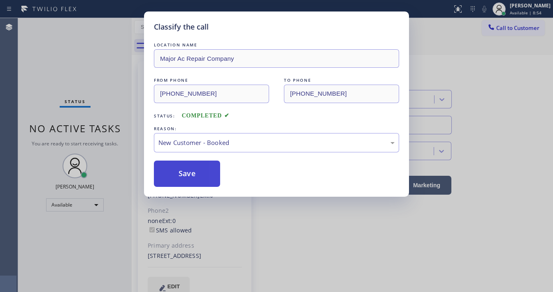
click at [186, 175] on button "Save" at bounding box center [187, 174] width 66 height 26
drag, startPoint x: 186, startPoint y: 175, endPoint x: 183, endPoint y: 171, distance: 4.4
click at [185, 175] on button "Save" at bounding box center [187, 174] width 66 height 26
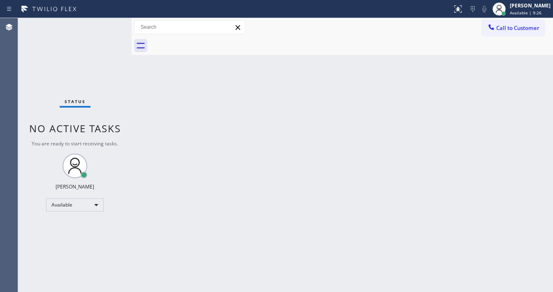
click at [103, 28] on div "Status No active tasks You are ready to start receiving tasks. [PERSON_NAME]" at bounding box center [74, 155] width 113 height 274
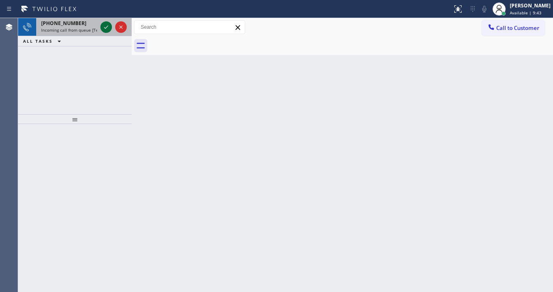
click at [104, 29] on icon at bounding box center [106, 27] width 10 height 10
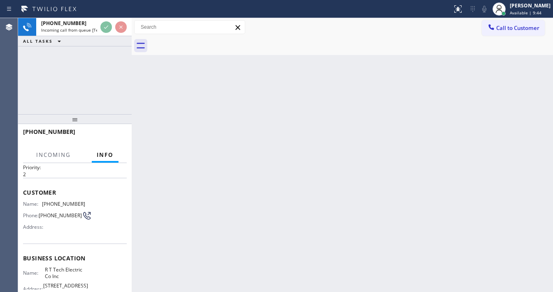
scroll to position [66, 0]
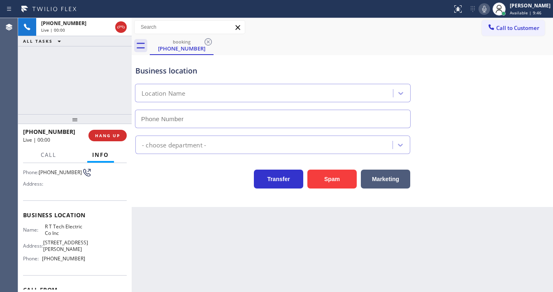
type input "[PHONE_NUMBER]"
click at [111, 136] on span "HANG UP" at bounding box center [107, 136] width 25 height 6
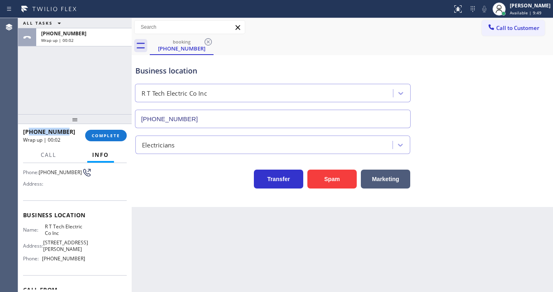
drag, startPoint x: 65, startPoint y: 132, endPoint x: 31, endPoint y: 133, distance: 34.2
click at [31, 133] on div "[PHONE_NUMBER]" at bounding box center [51, 132] width 56 height 8
click at [67, 200] on div "Customer Name: (908) 902-2285 Phone: (908) 902-2285 Address:" at bounding box center [75, 168] width 104 height 66
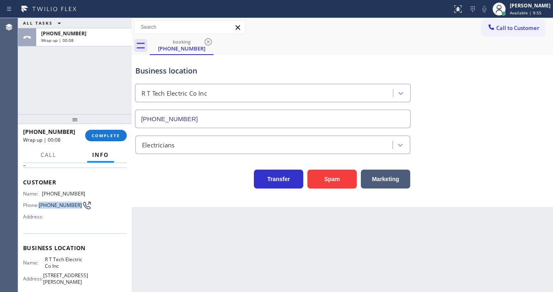
drag, startPoint x: 53, startPoint y: 209, endPoint x: 39, endPoint y: 202, distance: 14.9
click at [39, 202] on div "Phone: (908) 902-2285" at bounding box center [54, 206] width 62 height 10
click at [114, 103] on div "ALL TASKS ALL TASKS ACTIVE TASKS TASKS IN WRAP UP +19089022285 Wrap up | 00:17" at bounding box center [74, 66] width 113 height 96
click at [118, 137] on span "COMPLETE" at bounding box center [106, 136] width 28 height 6
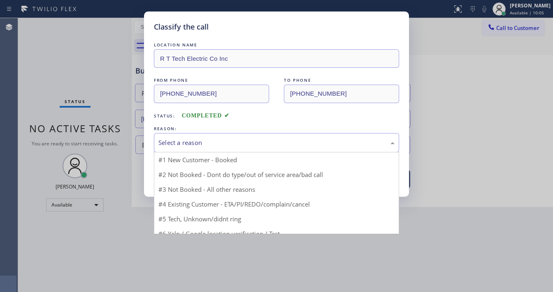
click at [192, 146] on div "Select a reason" at bounding box center [276, 142] width 236 height 9
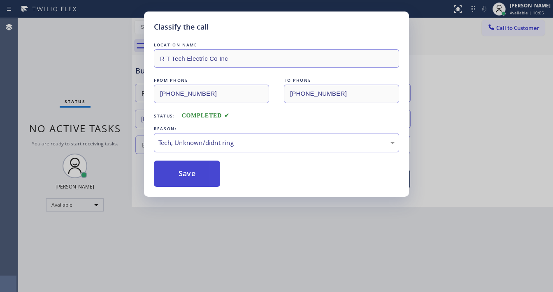
click at [188, 173] on button "Save" at bounding box center [187, 174] width 66 height 26
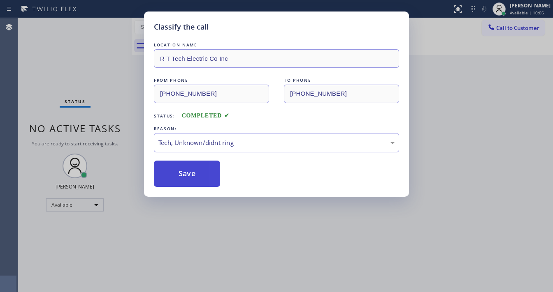
click at [188, 172] on button "Save" at bounding box center [187, 174] width 66 height 26
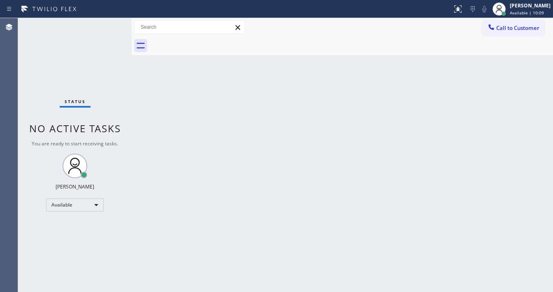
drag, startPoint x: 94, startPoint y: 67, endPoint x: 102, endPoint y: 70, distance: 9.4
click at [95, 67] on div "Status No active tasks You are ready to start receiving tasks. [PERSON_NAME]" at bounding box center [74, 155] width 113 height 274
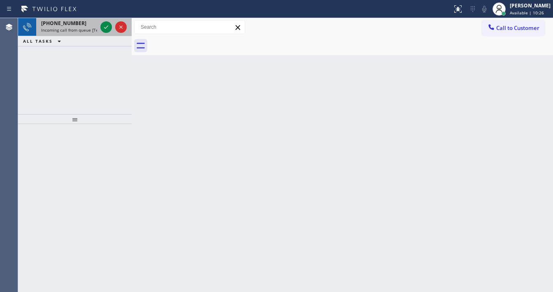
click at [81, 30] on span "Incoming call from queue [Test] All" at bounding box center [75, 30] width 68 height 6
click at [74, 25] on span "[PHONE_NUMBER]" at bounding box center [63, 23] width 45 height 7
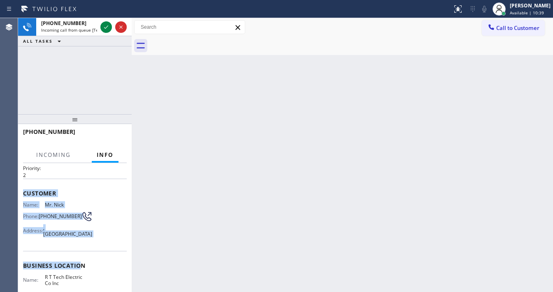
scroll to position [95, 0]
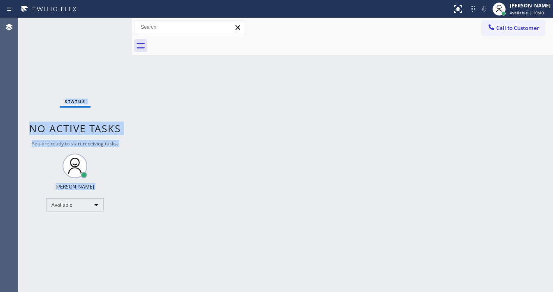
drag, startPoint x: 23, startPoint y: 211, endPoint x: 90, endPoint y: 238, distance: 73.2
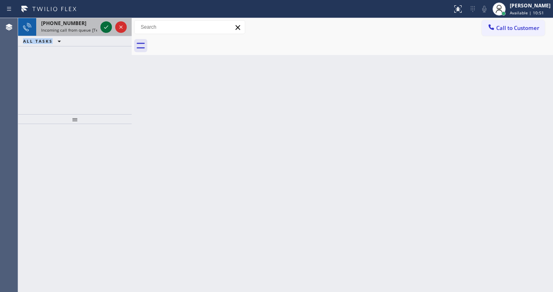
click at [102, 25] on icon at bounding box center [106, 27] width 10 height 10
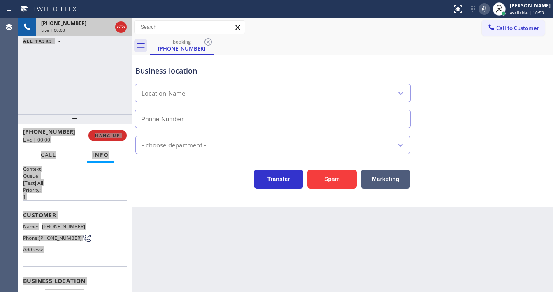
type input "[PHONE_NUMBER]"
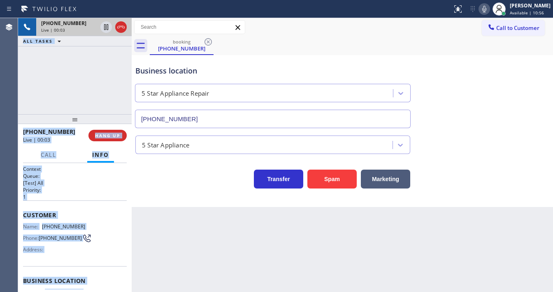
click at [58, 98] on div "+18283423411 Live | 00:03 ALL TASKS ALL TASKS ACTIVE TASKS TASKS IN WRAP UP" at bounding box center [74, 66] width 113 height 96
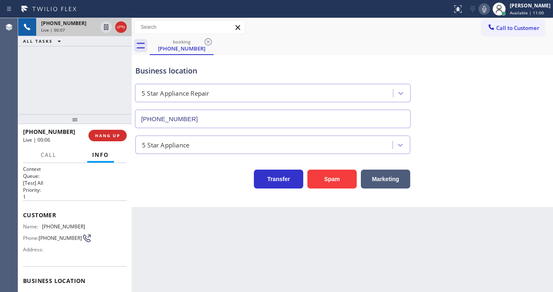
click at [34, 97] on div "+18283423411 Live | 00:07 ALL TASKS ALL TASKS ACTIVE TASKS TASKS IN WRAP UP" at bounding box center [74, 66] width 113 height 96
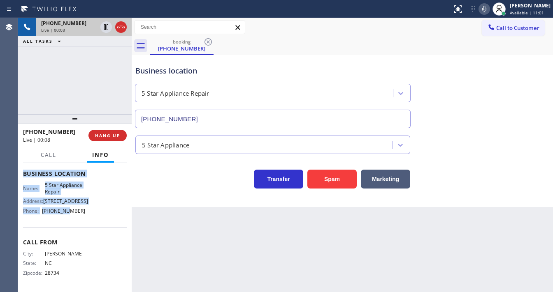
scroll to position [108, 0]
drag, startPoint x: 21, startPoint y: 211, endPoint x: 91, endPoint y: 213, distance: 69.5
click at [91, 213] on div "Context Queue: [Test] All Priority: 1 Customer Name: (828) 342-3411 Phone: (828…" at bounding box center [74, 227] width 113 height 129
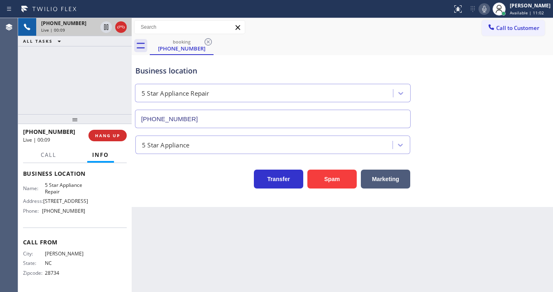
click at [61, 82] on div "+18283423411 Live | 00:09 ALL TASKS ALL TASKS ACTIVE TASKS TASKS IN WRAP UP" at bounding box center [74, 66] width 113 height 96
click at [32, 87] on div "+18283423411 Live | 00:12 ALL TASKS ALL TASKS ACTIVE TASKS TASKS IN WRAP UP" at bounding box center [74, 66] width 113 height 96
drag, startPoint x: 23, startPoint y: 90, endPoint x: 89, endPoint y: 2, distance: 111.0
click at [23, 90] on div "+18283423411 Live | 01:05 ALL TASKS ALL TASKS ACTIVE TASKS TASKS IN WRAP UP" at bounding box center [74, 66] width 113 height 96
click at [23, 77] on div "+18283423411 Live | 06:43 ALL TASKS ALL TASKS ACTIVE TASKS TASKS IN WRAP UP" at bounding box center [74, 66] width 113 height 96
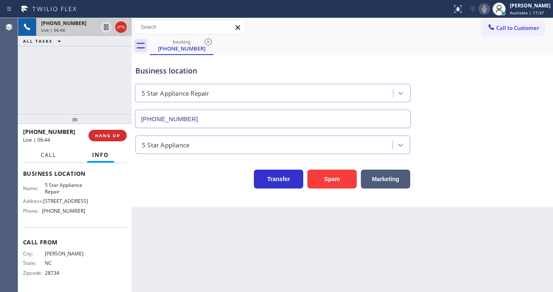
click at [48, 156] on span "Call" at bounding box center [49, 154] width 16 height 7
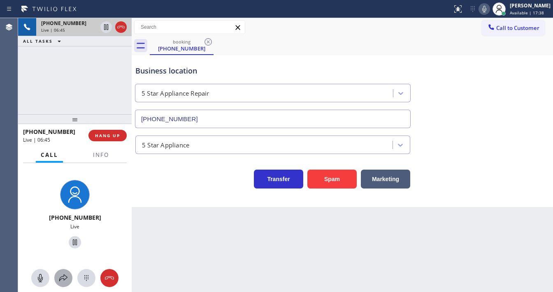
click at [64, 274] on icon at bounding box center [63, 278] width 10 height 10
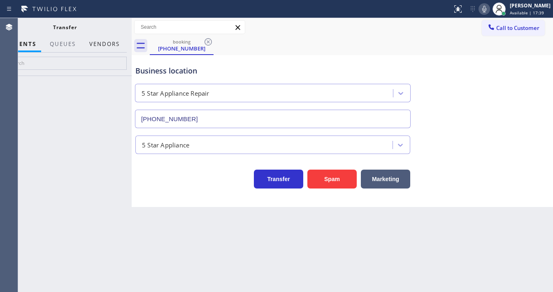
click at [104, 43] on button "Vendors" at bounding box center [104, 44] width 40 height 16
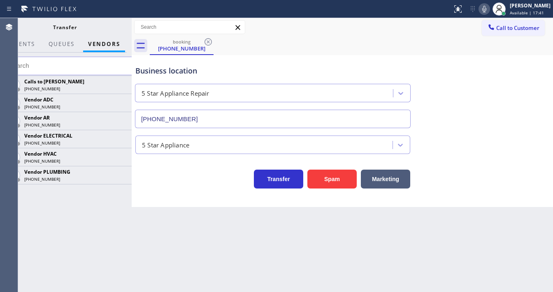
click at [0, 0] on icon at bounding box center [0, 0] width 0 height 0
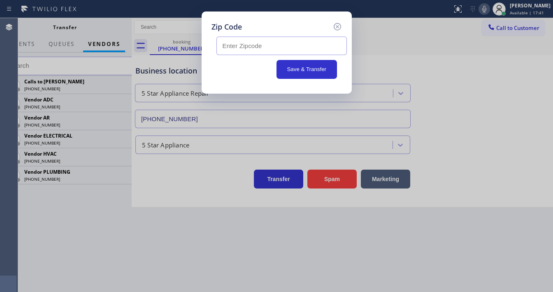
click at [245, 46] on input "text" at bounding box center [281, 46] width 130 height 19
click at [252, 26] on div "Zip Code" at bounding box center [276, 26] width 130 height 11
click at [248, 42] on input "text" at bounding box center [281, 46] width 130 height 19
paste input "28734"
type input "28734"
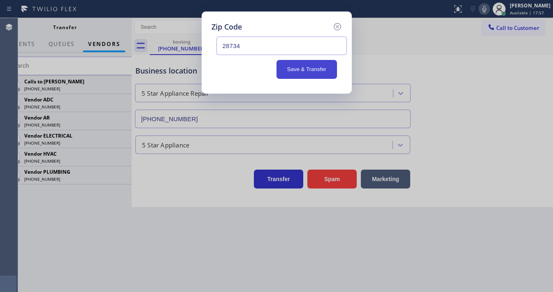
click at [301, 71] on button "Save & Transfer" at bounding box center [306, 69] width 60 height 19
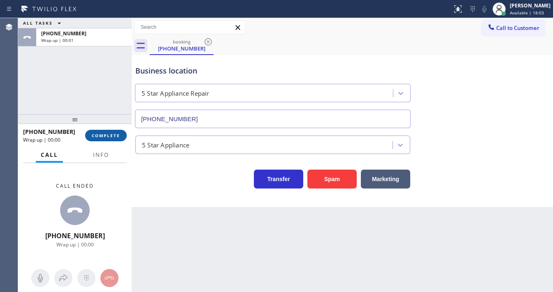
click at [104, 134] on span "COMPLETE" at bounding box center [106, 136] width 28 height 6
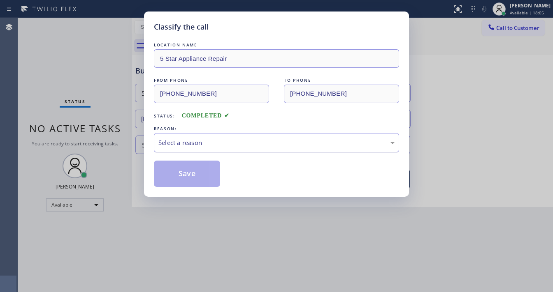
click at [191, 143] on div "Select a reason" at bounding box center [276, 142] width 236 height 9
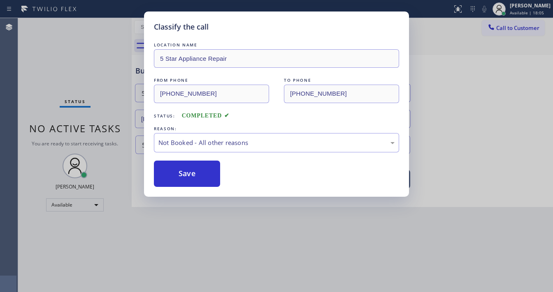
click at [188, 171] on button "Save" at bounding box center [187, 174] width 66 height 26
drag, startPoint x: 188, startPoint y: 171, endPoint x: 171, endPoint y: 71, distance: 101.8
click at [187, 169] on button "Save" at bounding box center [187, 174] width 66 height 26
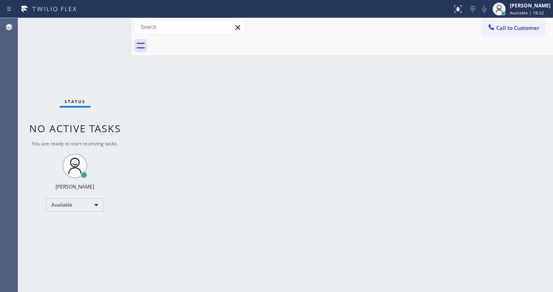
click at [103, 22] on div "Status No active tasks You are ready to start receiving tasks. [PERSON_NAME]" at bounding box center [74, 155] width 113 height 274
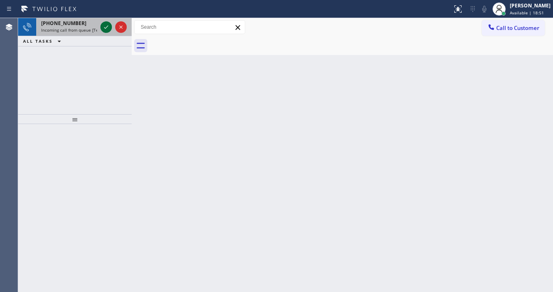
click at [102, 26] on icon at bounding box center [106, 27] width 10 height 10
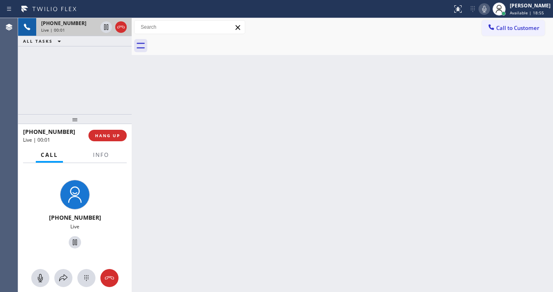
click at [29, 82] on div "+16509962126 Live | 00:01 ALL TASKS ALL TASKS ACTIVE TASKS TASKS IN WRAP UP" at bounding box center [74, 66] width 113 height 96
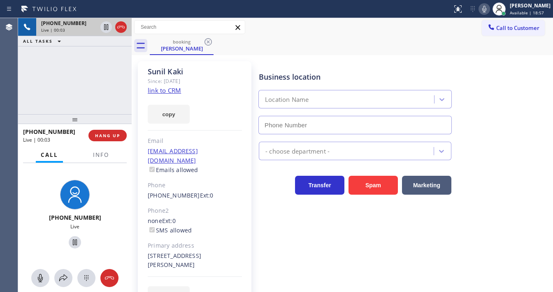
type input "(805) 222-7797"
click at [18, 81] on div "Agent Desktop" at bounding box center [9, 155] width 18 height 274
click at [169, 91] on link "link to CRM" at bounding box center [164, 90] width 33 height 8
click at [95, 59] on div "+16509962126 Live | 00:35 ALL TASKS ALL TASKS ACTIVE TASKS TASKS IN WRAP UP" at bounding box center [74, 66] width 113 height 96
click at [409, 25] on div "Call to Customer Outbound call Location 5 Star Appliance Repair Your caller id …" at bounding box center [342, 27] width 421 height 14
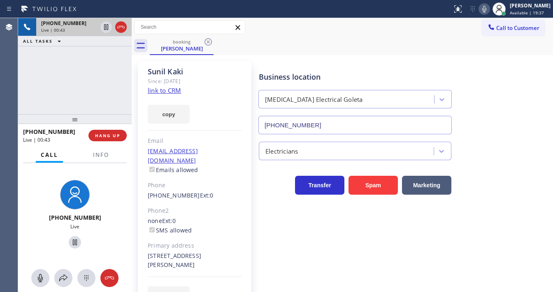
click at [487, 7] on icon at bounding box center [484, 9] width 10 height 10
click at [105, 27] on icon at bounding box center [106, 27] width 10 height 10
click at [30, 66] on div "+16509962126 Live | 01:26 ALL TASKS ALL TASKS ACTIVE TASKS TASKS IN WRAP UP" at bounding box center [74, 66] width 113 height 96
click at [97, 156] on span "Info" at bounding box center [101, 154] width 16 height 7
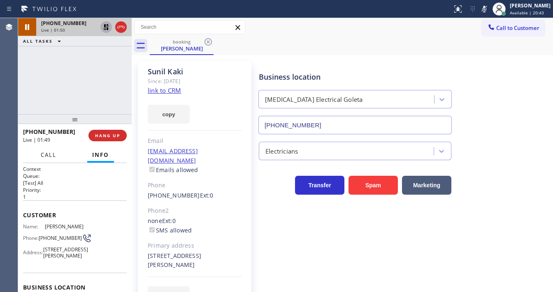
click at [58, 156] on button "Call" at bounding box center [48, 155] width 25 height 16
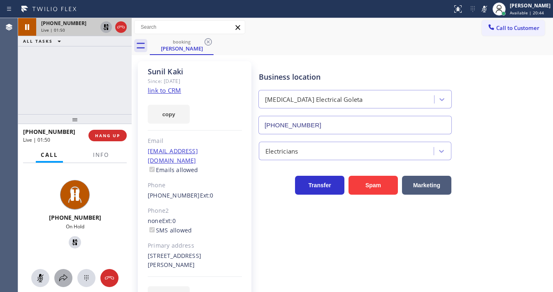
click at [64, 279] on icon at bounding box center [63, 278] width 8 height 7
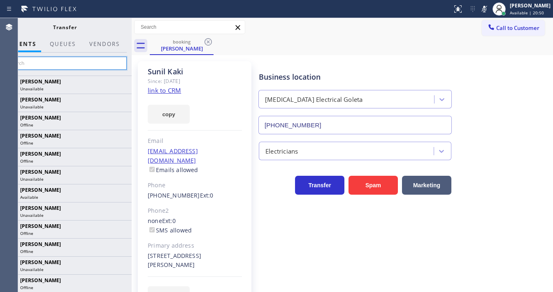
click at [35, 62] on input "text" at bounding box center [65, 63] width 124 height 13
click at [49, 61] on input "text" at bounding box center [65, 63] width 124 height 13
click at [48, 61] on input "text" at bounding box center [65, 63] width 124 height 13
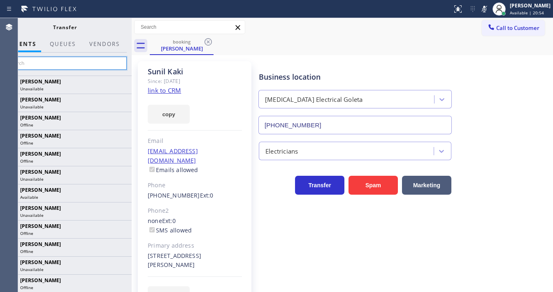
click at [48, 61] on input "text" at bounding box center [65, 63] width 124 height 13
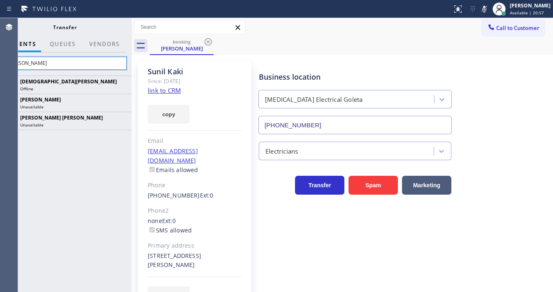
type input "Christy"
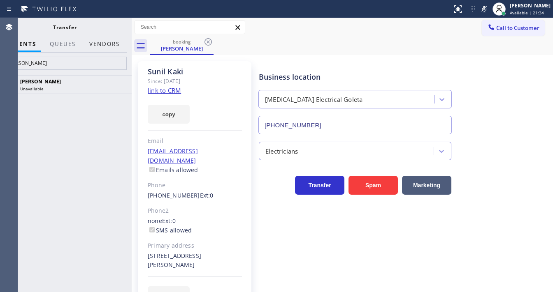
click at [113, 25] on div "Transfer" at bounding box center [64, 27] width 101 height 7
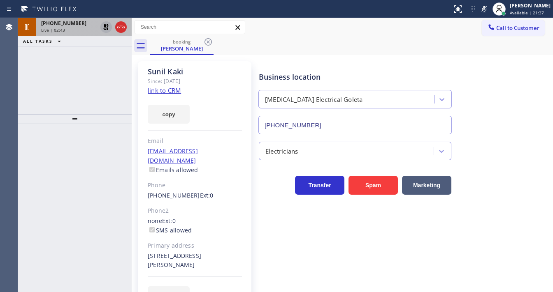
click at [83, 33] on div "+16509962126 Live | 02:43" at bounding box center [67, 27] width 62 height 18
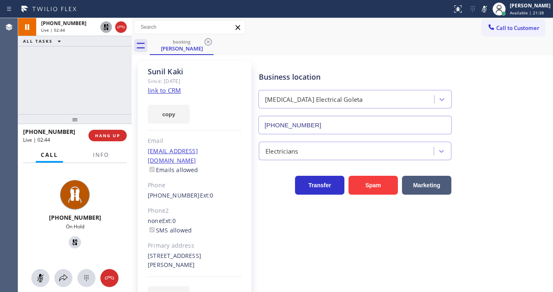
click at [103, 25] on icon at bounding box center [106, 27] width 10 height 10
click at [488, 8] on icon at bounding box center [484, 9] width 10 height 10
click at [59, 93] on div "+16509962126 Live | 02:45 ALL TASKS ALL TASKS ACTIVE TASKS TASKS IN WRAP UP" at bounding box center [74, 66] width 113 height 96
click at [66, 291] on div "+16509962126 Live" at bounding box center [74, 227] width 113 height 129
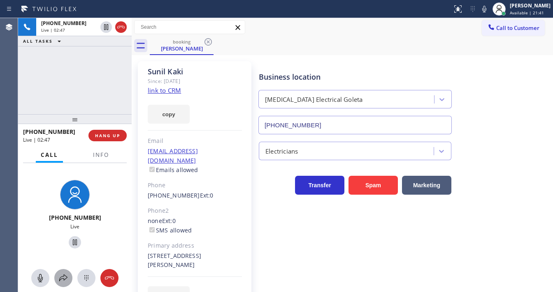
click at [66, 283] on button at bounding box center [63, 278] width 18 height 18
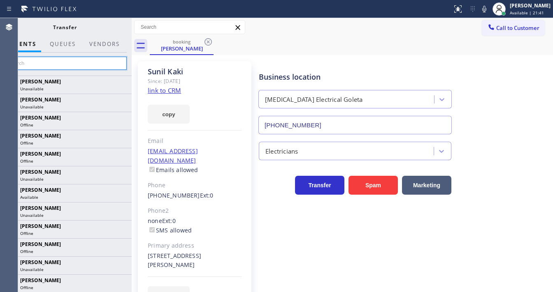
click at [60, 64] on input "text" at bounding box center [65, 63] width 124 height 13
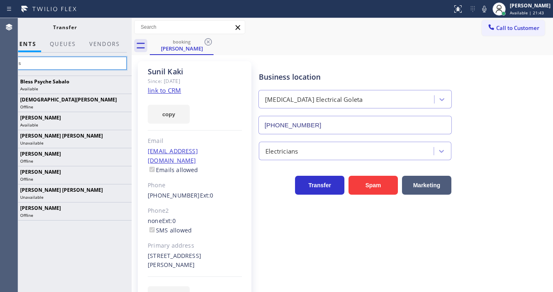
type input "Chelse"
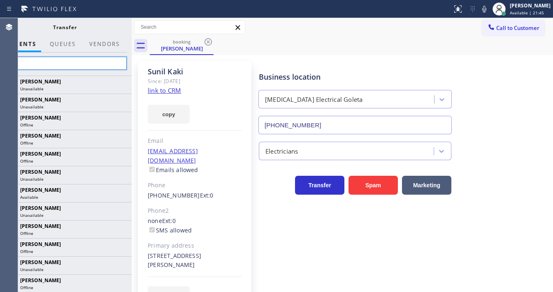
type input "Chris"
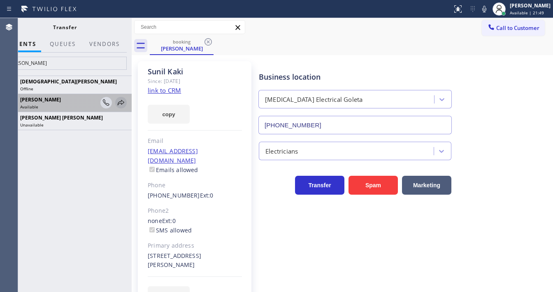
click at [118, 104] on icon at bounding box center [121, 103] width 10 height 10
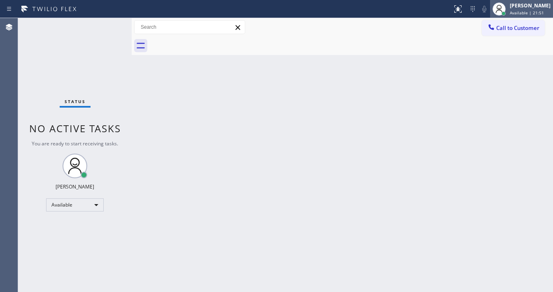
click at [526, 15] on div "Michael Javier Available | 21:51" at bounding box center [521, 9] width 63 height 18
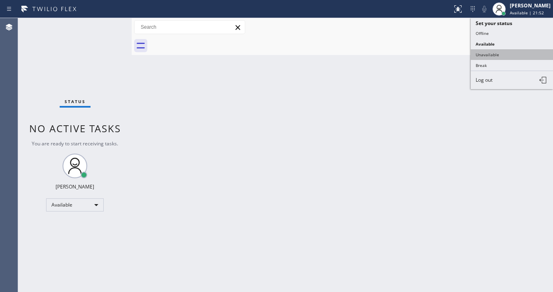
click at [485, 51] on button "Unavailable" at bounding box center [511, 54] width 82 height 11
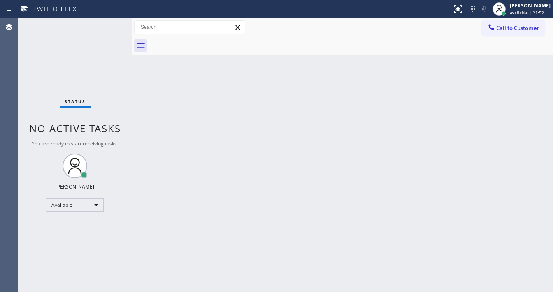
click at [411, 57] on div "Back to Dashboard Change Sender ID Customers Technicians Select a contact Outbo…" at bounding box center [342, 155] width 421 height 274
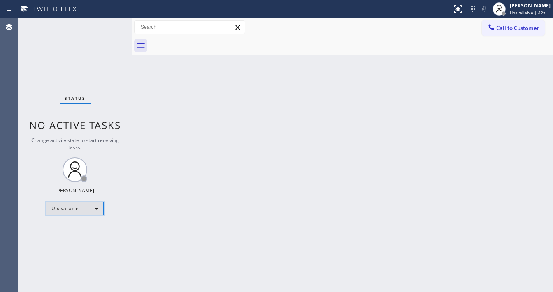
click at [58, 208] on div "Unavailable" at bounding box center [75, 208] width 58 height 13
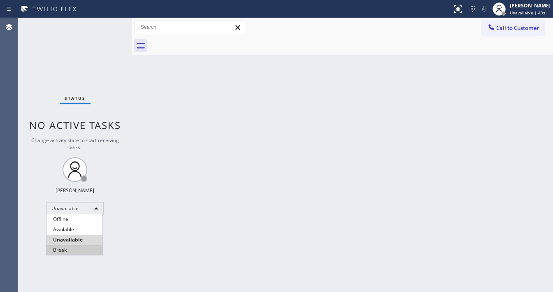
click at [62, 251] on li "Break" at bounding box center [74, 250] width 56 height 10
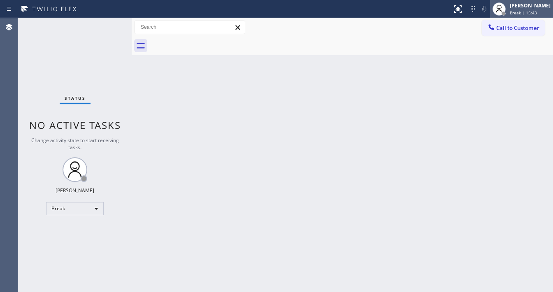
click at [516, 12] on span "Break | 15:43" at bounding box center [522, 13] width 27 height 6
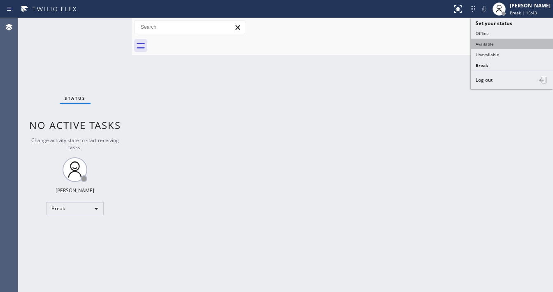
click at [488, 42] on button "Available" at bounding box center [511, 44] width 82 height 11
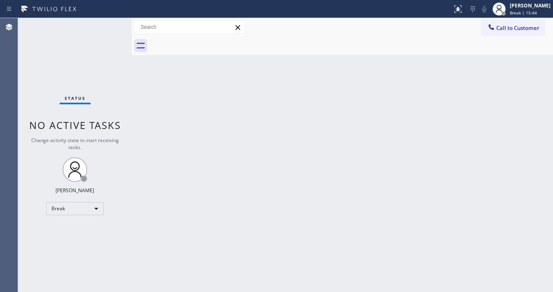
click at [426, 61] on div "Back to Dashboard Change Sender ID Customers Technicians Select a contact Outbo…" at bounding box center [342, 155] width 421 height 274
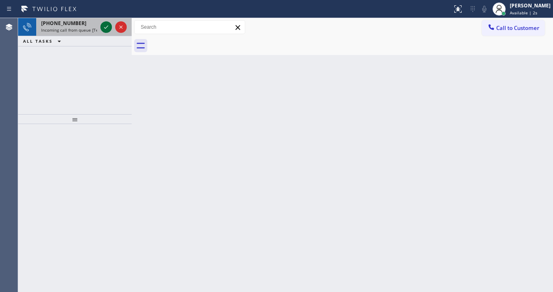
click at [107, 31] on icon at bounding box center [106, 27] width 10 height 10
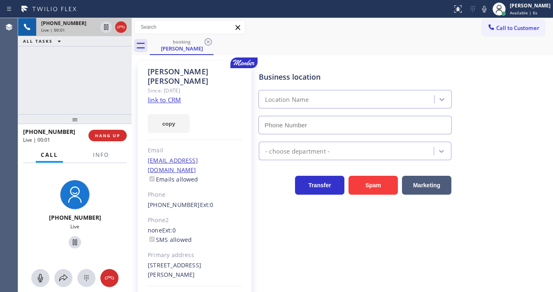
type input "[PHONE_NUMBER]"
click at [95, 160] on button "Info" at bounding box center [101, 155] width 26 height 16
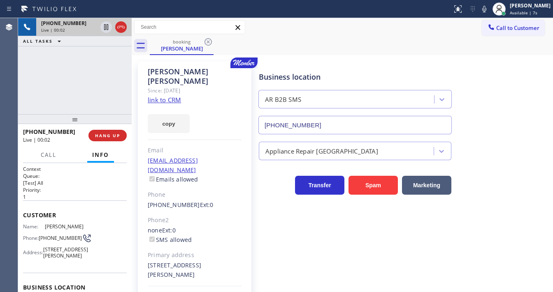
click at [95, 84] on div "+12137603113 Live | 00:02 ALL TASKS ALL TASKS ACTIVE TASKS TASKS IN WRAP UP" at bounding box center [74, 66] width 113 height 96
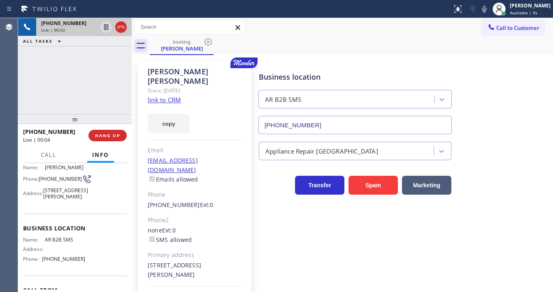
scroll to position [66, 0]
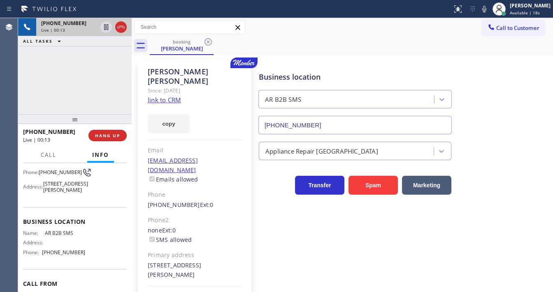
click at [164, 96] on link "link to CRM" at bounding box center [164, 100] width 33 height 8
click at [405, 17] on div "Status report No issues detected If you experience an issue, please download th…" at bounding box center [276, 9] width 553 height 18
click at [487, 12] on icon at bounding box center [484, 9] width 10 height 10
click at [106, 26] on icon at bounding box center [106, 27] width 4 height 6
click at [486, 10] on icon at bounding box center [484, 9] width 4 height 7
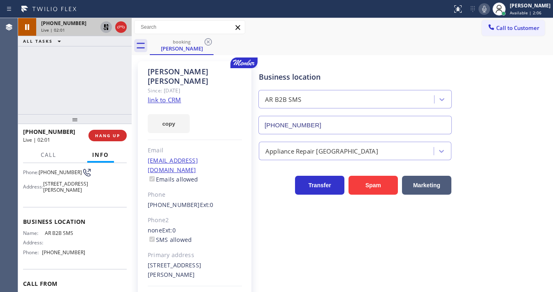
click at [107, 29] on icon at bounding box center [106, 27] width 6 height 6
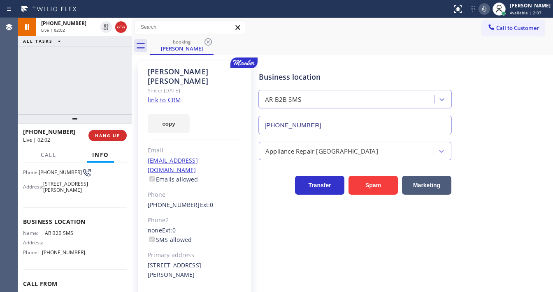
click at [93, 92] on div "+12137603113 Live | 02:02 ALL TASKS ALL TASKS ACTIVE TASKS TASKS IN WRAP UP" at bounding box center [74, 66] width 113 height 96
click at [46, 157] on span "Call" at bounding box center [49, 154] width 16 height 7
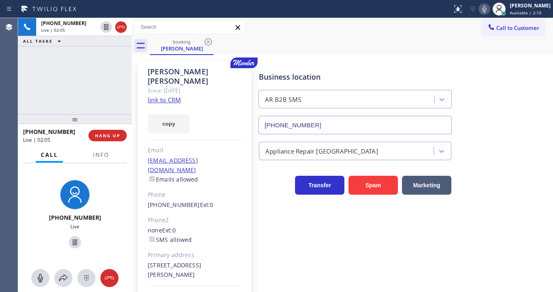
click at [60, 90] on div "+12137603113 Live | 02:05 ALL TASKS ALL TASKS ACTIVE TASKS TASKS IN WRAP UP" at bounding box center [74, 66] width 113 height 96
click at [67, 276] on icon at bounding box center [63, 278] width 10 height 10
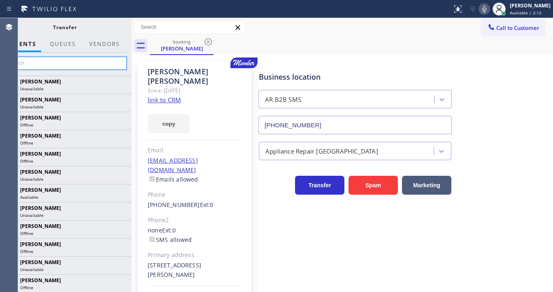
click at [69, 60] on input "text" at bounding box center [65, 63] width 124 height 13
click at [46, 65] on input "text" at bounding box center [65, 63] width 124 height 13
paste input "Denis"
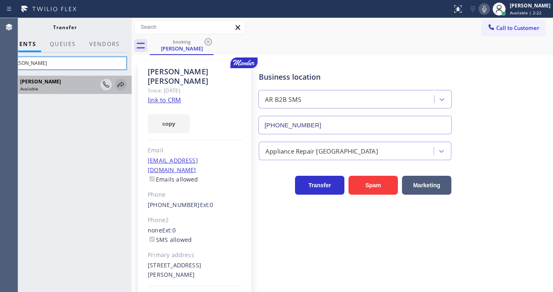
type input "Denis"
click at [118, 86] on icon at bounding box center [121, 84] width 7 height 5
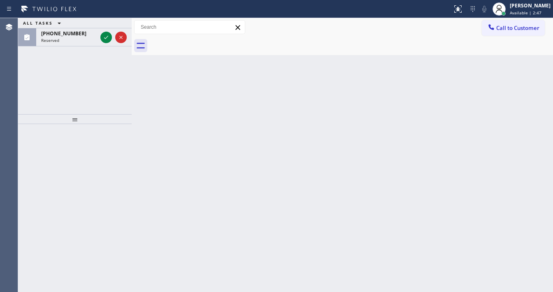
drag, startPoint x: 25, startPoint y: 96, endPoint x: 107, endPoint y: 56, distance: 91.4
click at [25, 96] on div "ALL TASKS ALL TASKS ACTIVE TASKS TASKS IN WRAP UP [PHONE_NUMBER] Reserved" at bounding box center [74, 66] width 113 height 96
click at [108, 41] on icon at bounding box center [106, 37] width 10 height 10
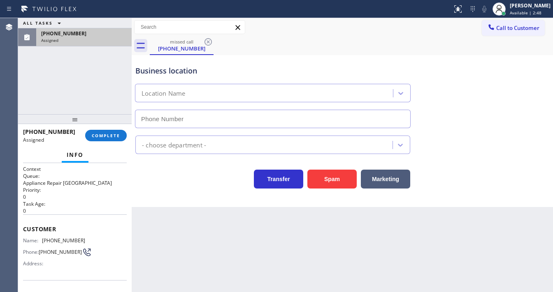
click at [97, 160] on div "Info" at bounding box center [75, 155] width 104 height 16
type input "[PHONE_NUMBER]"
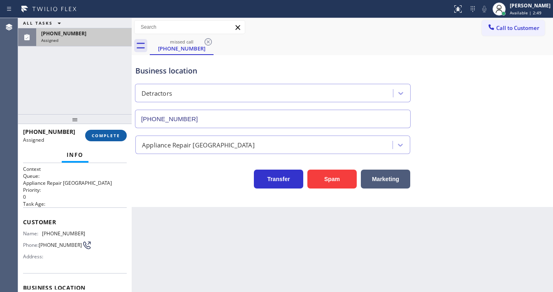
click at [106, 133] on span "COMPLETE" at bounding box center [106, 136] width 28 height 6
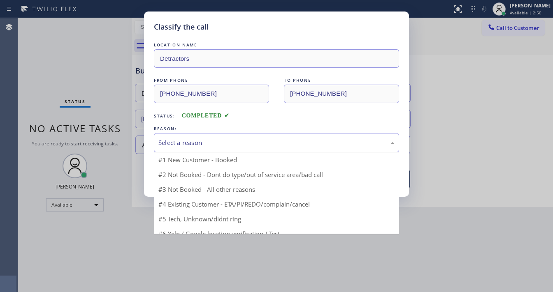
click at [184, 146] on div "Select a reason" at bounding box center [276, 142] width 236 height 9
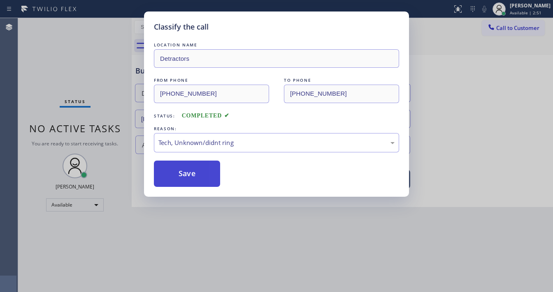
click at [182, 179] on button "Save" at bounding box center [187, 174] width 66 height 26
click at [183, 178] on button "Save" at bounding box center [187, 174] width 66 height 26
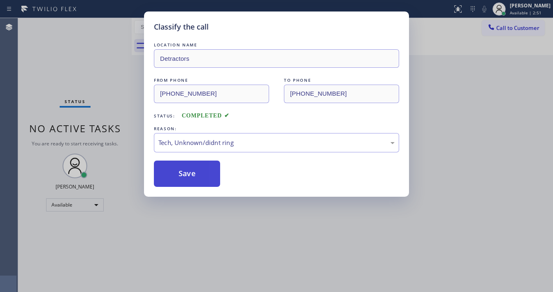
click at [183, 178] on button "Save" at bounding box center [187, 174] width 66 height 26
drag, startPoint x: 204, startPoint y: 282, endPoint x: 214, endPoint y: 293, distance: 14.2
click at [211, 286] on div "Classify the call LOCATION NAME Detractors FROM PHONE [PHONE_NUMBER] TO PHONE […" at bounding box center [276, 146] width 553 height 292
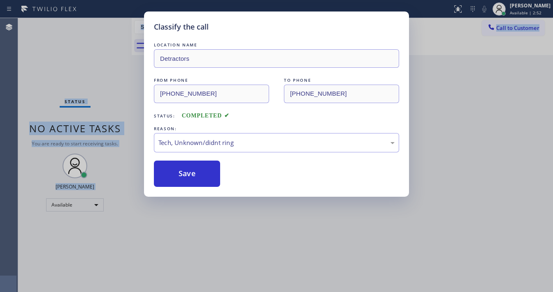
click at [214, 292] on html "Status report No issues detected If you experience an issue, please download th…" at bounding box center [276, 146] width 553 height 292
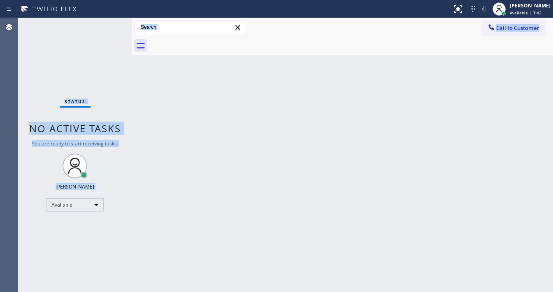
click at [109, 62] on div "Status No active tasks You are ready to start receiving tasks. [PERSON_NAME]" at bounding box center [74, 155] width 113 height 274
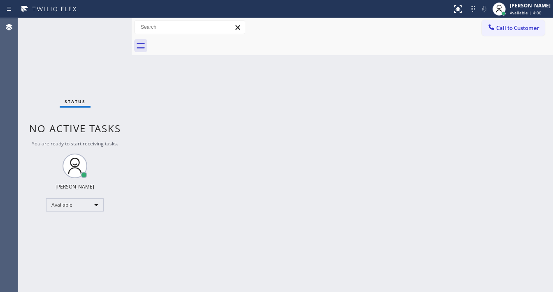
click at [49, 86] on div "Status No active tasks You are ready to start receiving tasks. [PERSON_NAME]" at bounding box center [74, 155] width 113 height 274
click at [111, 22] on div "Status No active tasks You are ready to start receiving tasks. [PERSON_NAME]" at bounding box center [74, 155] width 113 height 274
click at [110, 23] on div "Status No active tasks You are ready to start receiving tasks. [PERSON_NAME]" at bounding box center [74, 155] width 113 height 274
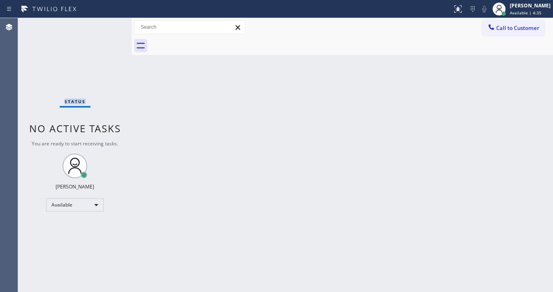
click at [110, 23] on div "Status No active tasks You are ready to start receiving tasks. [PERSON_NAME]" at bounding box center [74, 155] width 113 height 274
click at [111, 21] on div "Status No active tasks You are ready to start receiving tasks. [PERSON_NAME]" at bounding box center [74, 155] width 113 height 274
click at [110, 21] on div "Status No active tasks You are ready to start receiving tasks. [PERSON_NAME]" at bounding box center [74, 155] width 113 height 274
click at [110, 23] on div "Status No active tasks You are ready to start receiving tasks. [PERSON_NAME]" at bounding box center [74, 155] width 113 height 274
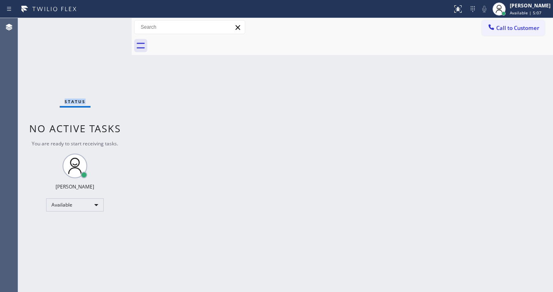
click at [110, 23] on div "Status No active tasks You are ready to start receiving tasks. [PERSON_NAME]" at bounding box center [74, 155] width 113 height 274
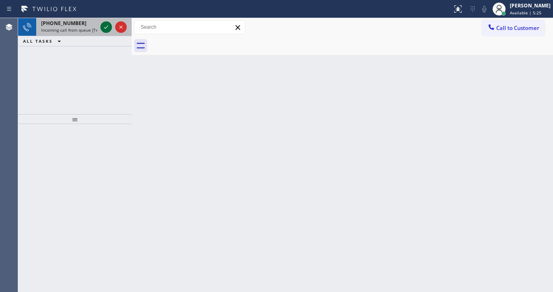
click at [108, 25] on icon at bounding box center [106, 27] width 10 height 10
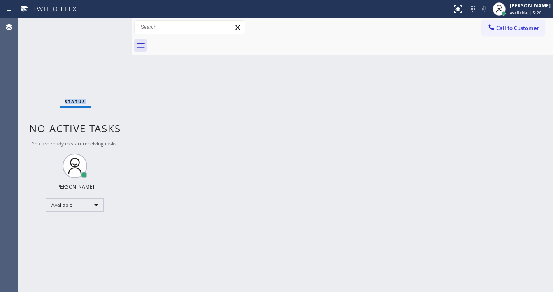
click at [108, 25] on div "Status No active tasks You are ready to start receiving tasks. [PERSON_NAME]" at bounding box center [74, 155] width 113 height 274
click at [463, 10] on icon at bounding box center [458, 9] width 10 height 10
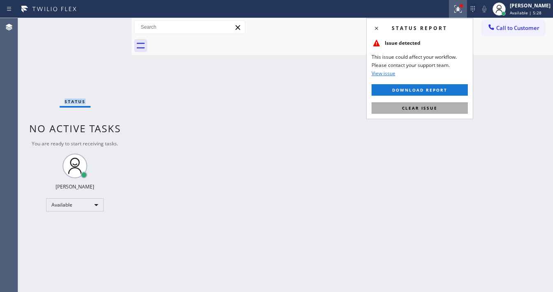
click at [429, 107] on span "Clear issue" at bounding box center [419, 108] width 35 height 6
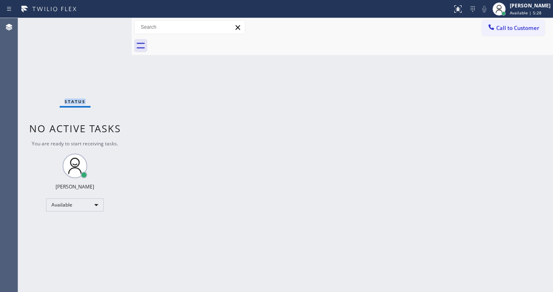
click at [110, 23] on div "Status No active tasks You are ready to start receiving tasks. [PERSON_NAME]" at bounding box center [74, 155] width 113 height 274
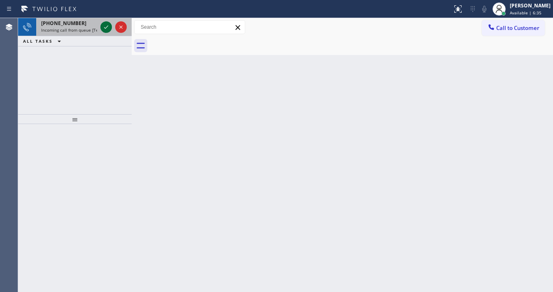
click at [106, 25] on icon at bounding box center [106, 27] width 10 height 10
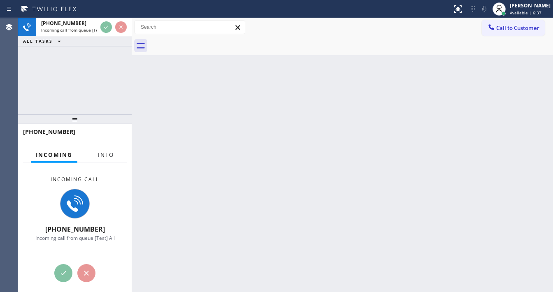
click at [114, 153] on button "Info" at bounding box center [106, 155] width 26 height 16
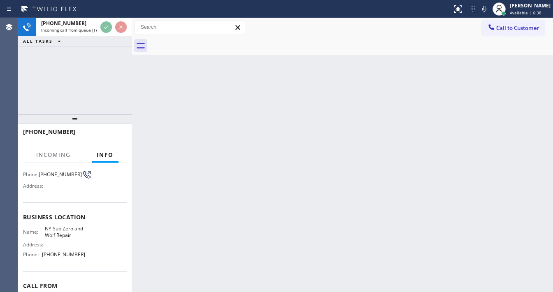
scroll to position [66, 0]
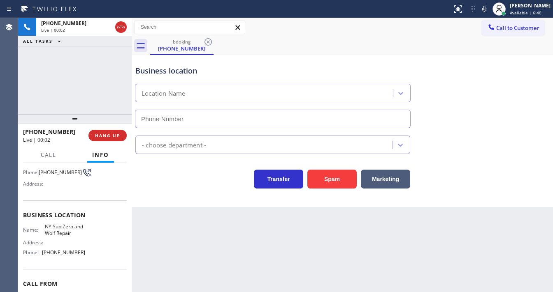
type input "[PHONE_NUMBER]"
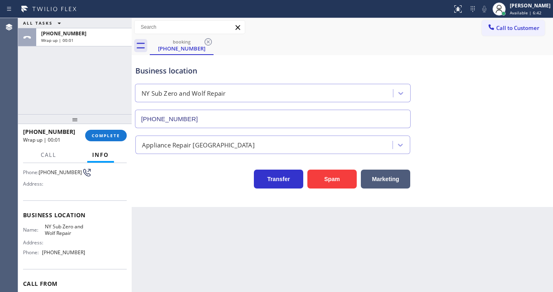
click at [41, 107] on div "ALL TASKS ALL TASKS ACTIVE TASKS TASKS IN WRAP UP [PHONE_NUMBER] Wrap up | 00:01" at bounding box center [74, 66] width 113 height 96
click at [112, 135] on span "COMPLETE" at bounding box center [106, 136] width 28 height 6
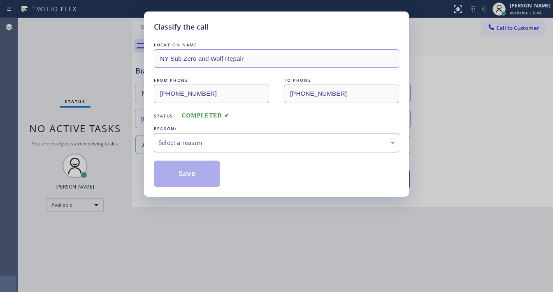
click at [192, 144] on div "Select a reason" at bounding box center [276, 142] width 236 height 9
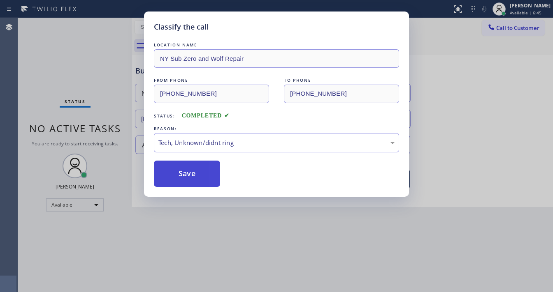
click at [185, 168] on button "Save" at bounding box center [187, 174] width 66 height 26
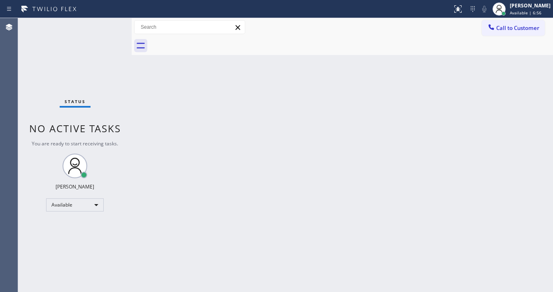
click at [21, 114] on div "Status No active tasks You are ready to start receiving tasks. [PERSON_NAME]" at bounding box center [74, 155] width 113 height 274
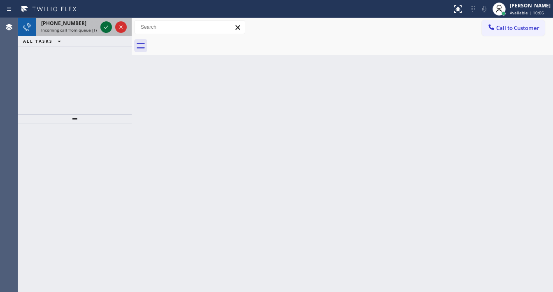
click at [107, 26] on icon at bounding box center [106, 27] width 10 height 10
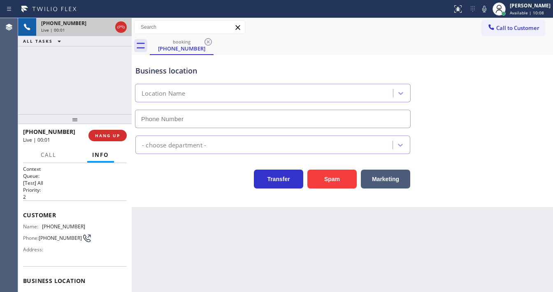
type input "[PHONE_NUMBER]"
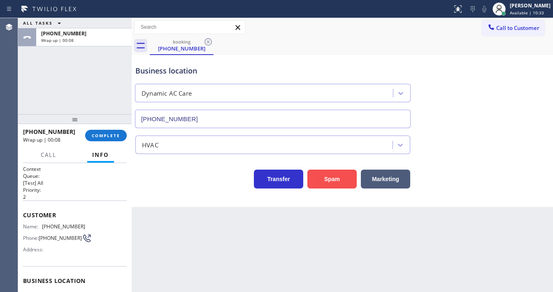
click at [325, 176] on button "Spam" at bounding box center [331, 179] width 49 height 19
click at [104, 134] on span "COMPLETE" at bounding box center [106, 136] width 28 height 6
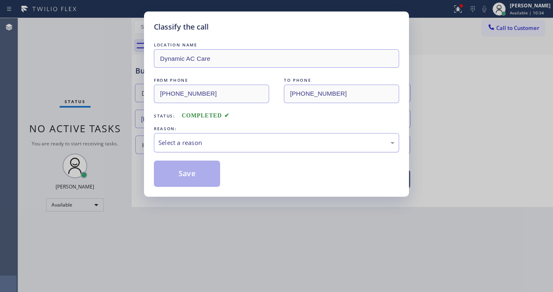
click at [225, 142] on div "Select a reason" at bounding box center [276, 142] width 236 height 9
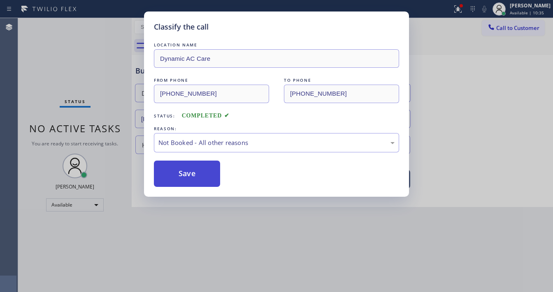
click at [185, 176] on button "Save" at bounding box center [187, 174] width 66 height 26
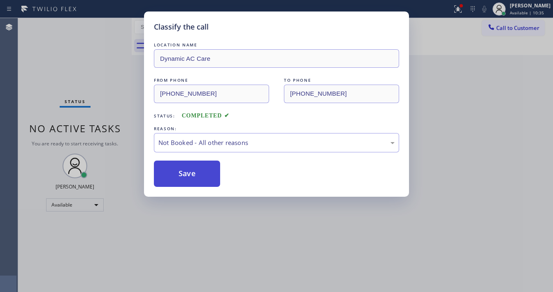
click at [185, 176] on button "Save" at bounding box center [187, 174] width 66 height 26
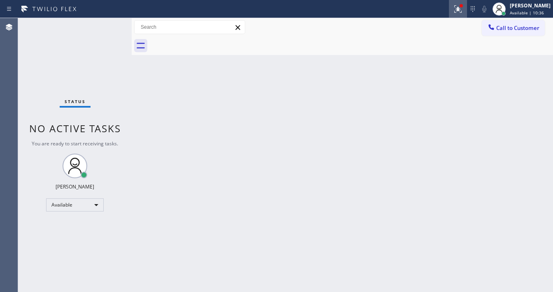
click at [459, 9] on icon at bounding box center [458, 9] width 10 height 10
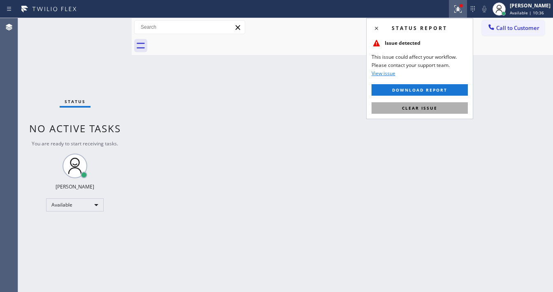
click at [433, 109] on span "Clear issue" at bounding box center [419, 108] width 35 height 6
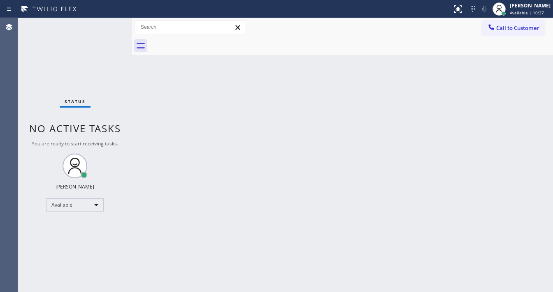
click at [109, 23] on div "Status No active tasks You are ready to start receiving tasks. [PERSON_NAME]" at bounding box center [74, 155] width 113 height 274
click at [110, 21] on div "Status No active tasks You are ready to start receiving tasks. [PERSON_NAME]" at bounding box center [74, 155] width 113 height 274
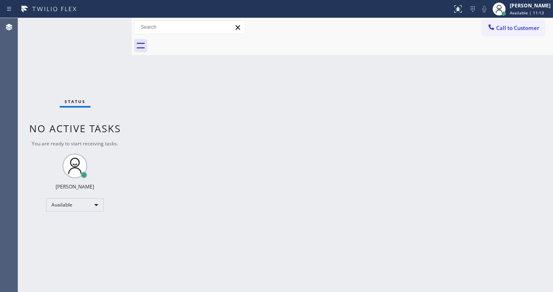
click at [110, 21] on div "Status No active tasks You are ready to start receiving tasks. [PERSON_NAME]" at bounding box center [74, 155] width 113 height 274
click at [106, 23] on div "Status No active tasks You are ready to start receiving tasks. [PERSON_NAME]" at bounding box center [74, 155] width 113 height 274
click at [108, 23] on div "Status No active tasks You are ready to start receiving tasks. [PERSON_NAME]" at bounding box center [74, 155] width 113 height 274
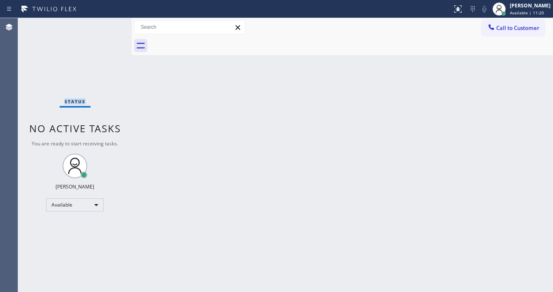
click at [108, 23] on div "Status No active tasks You are ready to start receiving tasks. [PERSON_NAME]" at bounding box center [74, 155] width 113 height 274
click at [108, 26] on div "Status No active tasks You are ready to start receiving tasks. [PERSON_NAME]" at bounding box center [74, 155] width 113 height 274
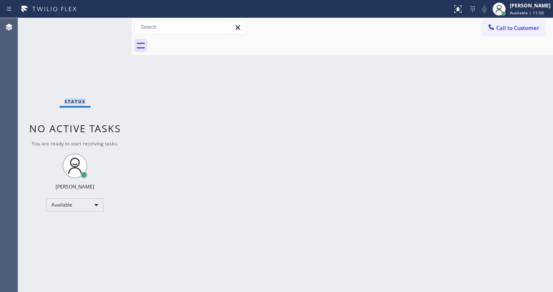
click at [108, 26] on div "Status No active tasks You are ready to start receiving tasks. [PERSON_NAME]" at bounding box center [74, 155] width 113 height 274
click at [107, 26] on div "Status No active tasks You are ready to start receiving tasks. [PERSON_NAME]" at bounding box center [74, 155] width 113 height 274
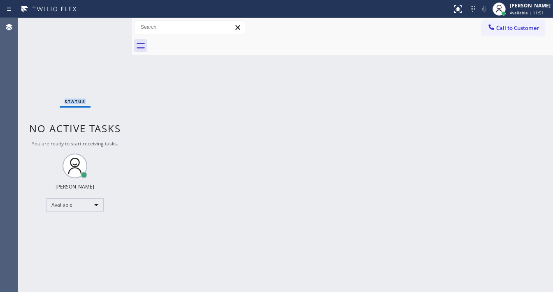
click at [107, 26] on div "Status No active tasks You are ready to start receiving tasks. [PERSON_NAME]" at bounding box center [74, 155] width 113 height 274
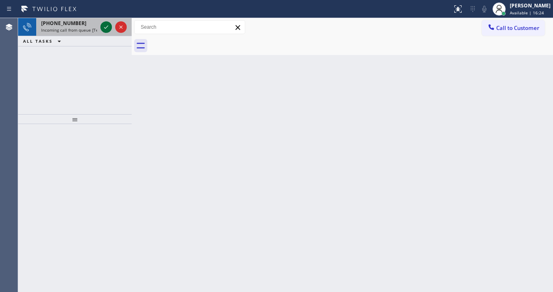
click at [108, 24] on icon at bounding box center [106, 27] width 10 height 10
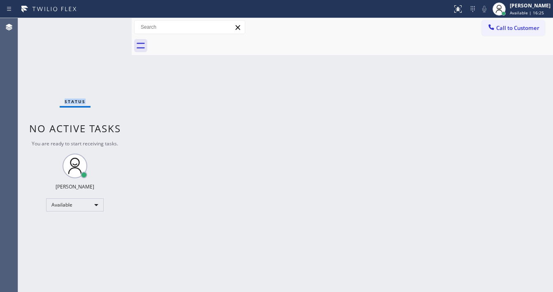
click at [107, 25] on div "Status No active tasks You are ready to start receiving tasks. [PERSON_NAME]" at bounding box center [74, 155] width 113 height 274
click at [463, 9] on icon at bounding box center [458, 9] width 10 height 10
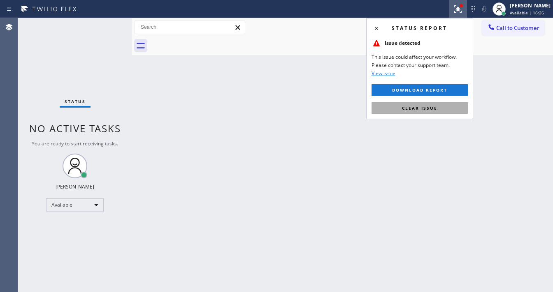
drag, startPoint x: 444, startPoint y: 104, endPoint x: 346, endPoint y: 76, distance: 102.2
click at [444, 104] on button "Clear issue" at bounding box center [419, 108] width 96 height 12
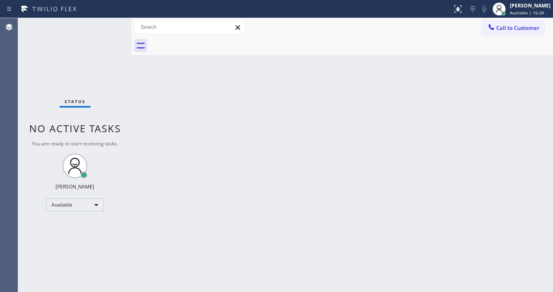
click at [107, 21] on div "Status No active tasks You are ready to start receiving tasks. [PERSON_NAME]" at bounding box center [74, 155] width 113 height 274
click at [110, 23] on div "Status No active tasks You are ready to start receiving tasks. [PERSON_NAME]" at bounding box center [74, 155] width 113 height 274
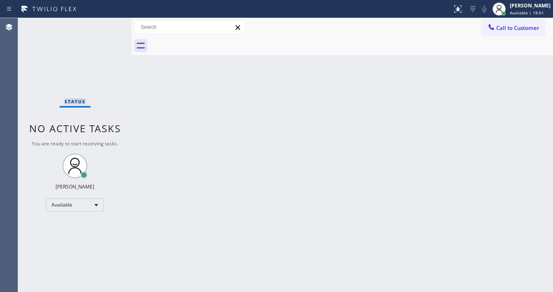
click at [110, 23] on div "Status No active tasks You are ready to start receiving tasks. [PERSON_NAME]" at bounding box center [74, 155] width 113 height 274
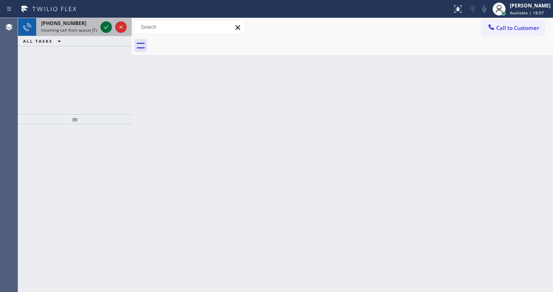
click at [105, 21] on button at bounding box center [106, 27] width 12 height 12
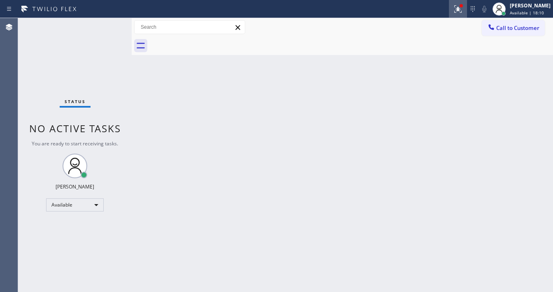
drag, startPoint x: 460, startPoint y: 9, endPoint x: 454, endPoint y: 59, distance: 50.4
click at [460, 8] on icon at bounding box center [458, 9] width 10 height 10
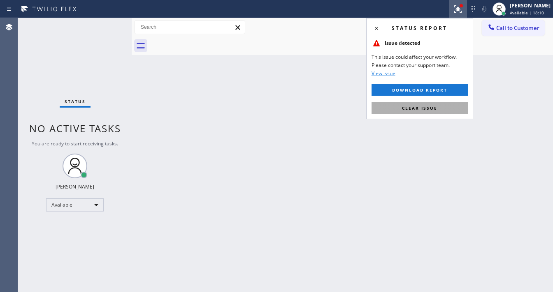
click at [422, 111] on button "Clear issue" at bounding box center [419, 108] width 96 height 12
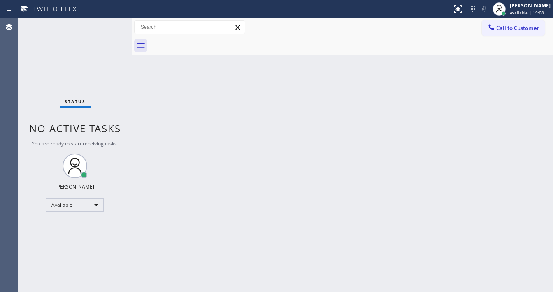
click at [76, 21] on div "Status No active tasks You are ready to start receiving tasks. [PERSON_NAME]" at bounding box center [74, 155] width 113 height 274
click at [88, 108] on div "Status" at bounding box center [75, 103] width 31 height 9
click at [106, 21] on div "Status No active tasks You are ready to start receiving tasks. [PERSON_NAME]" at bounding box center [74, 155] width 113 height 274
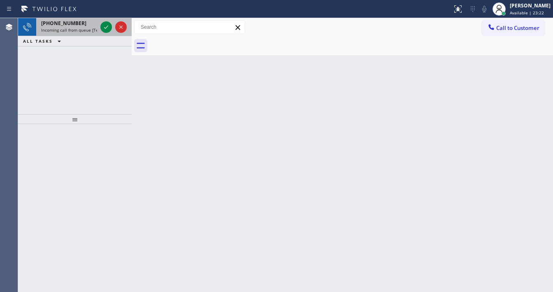
click at [109, 19] on div at bounding box center [114, 27] width 30 height 18
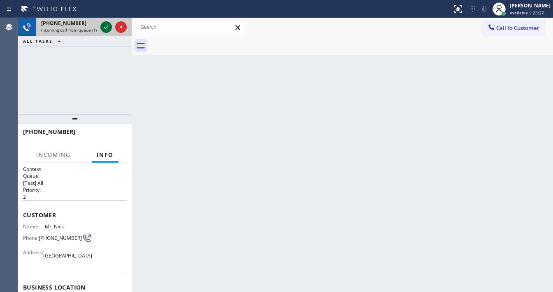
click at [108, 22] on icon at bounding box center [106, 27] width 10 height 10
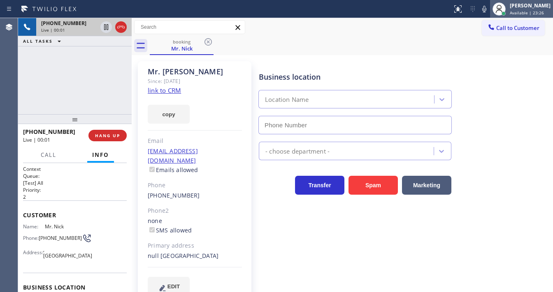
type input "[PHONE_NUMBER]"
click at [488, 9] on icon at bounding box center [484, 9] width 10 height 10
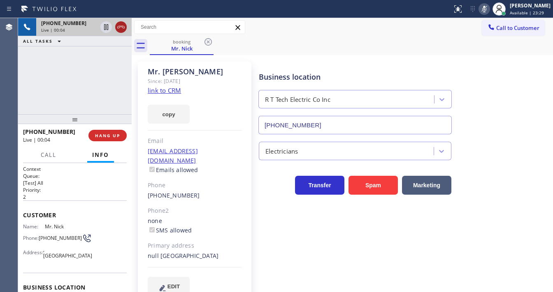
click at [118, 28] on icon at bounding box center [121, 27] width 10 height 10
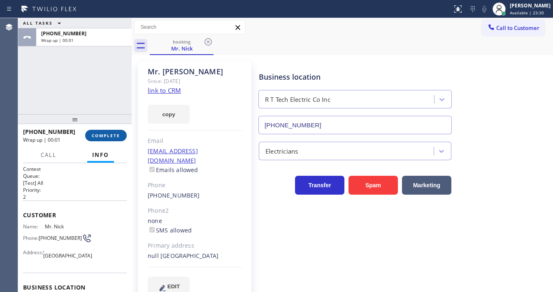
click at [111, 138] on span "COMPLETE" at bounding box center [106, 136] width 28 height 6
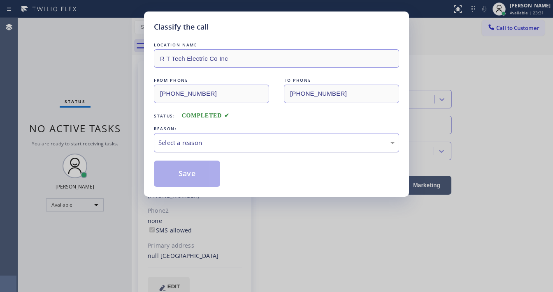
click at [178, 145] on div "Select a reason" at bounding box center [276, 142] width 236 height 9
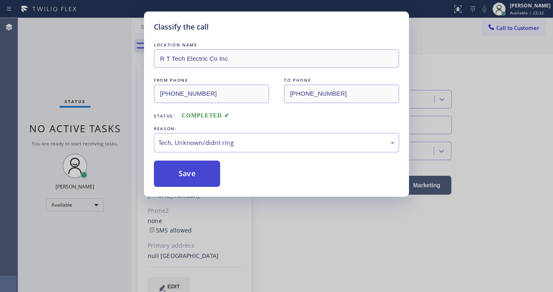
click at [188, 179] on button "Save" at bounding box center [187, 174] width 66 height 26
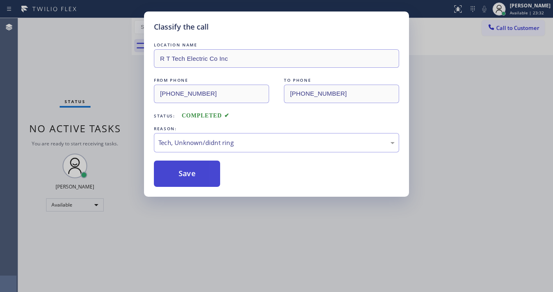
click at [188, 179] on button "Save" at bounding box center [187, 174] width 66 height 26
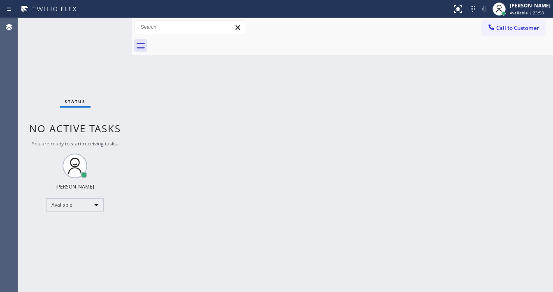
click at [106, 24] on div "Status No active tasks You are ready to start receiving tasks. [PERSON_NAME]" at bounding box center [74, 155] width 113 height 274
click at [82, 32] on div "Status No active tasks You are ready to start receiving tasks. [PERSON_NAME]" at bounding box center [74, 155] width 113 height 274
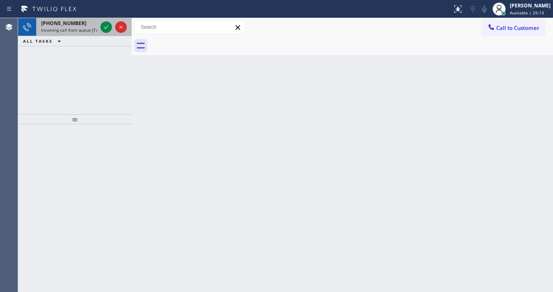
click at [84, 30] on span "Incoming call from queue [Test] All" at bounding box center [75, 30] width 68 height 6
click at [102, 25] on icon at bounding box center [106, 27] width 10 height 10
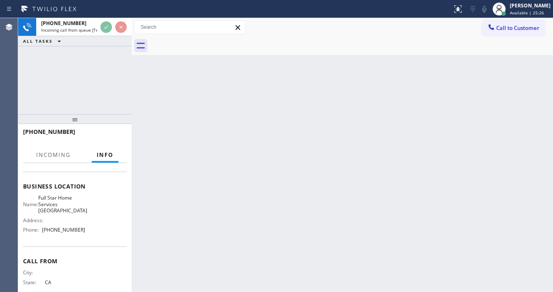
scroll to position [99, 0]
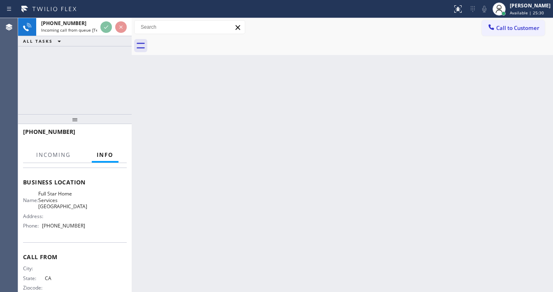
click at [109, 17] on div "Status report No issues detected If you experience an issue, please download th…" at bounding box center [276, 146] width 553 height 292
click at [109, 16] on div "Status report No issues detected If you experience an issue, please download th…" at bounding box center [276, 9] width 553 height 18
click at [110, 16] on div "Status report No issues detected If you experience an issue, please download th…" at bounding box center [276, 9] width 553 height 18
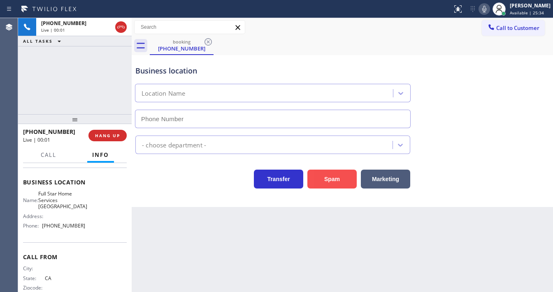
click at [332, 178] on button "Spam" at bounding box center [331, 179] width 49 height 19
type input "[PHONE_NUMBER]"
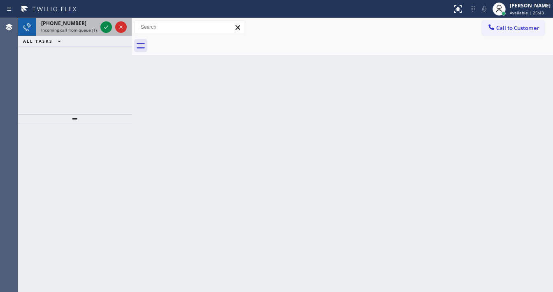
click at [83, 23] on div "[PHONE_NUMBER]" at bounding box center [69, 23] width 56 height 7
click at [80, 27] on span "Incoming call from queue [Test] All" at bounding box center [75, 30] width 68 height 6
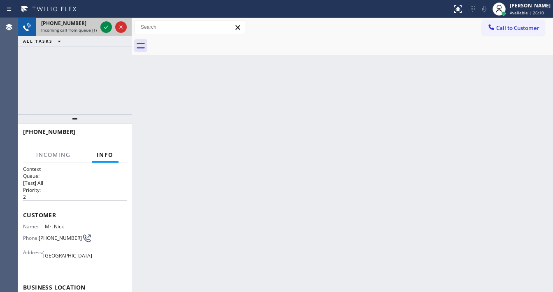
click at [80, 27] on span "Incoming call from queue [Test] All" at bounding box center [75, 30] width 68 height 6
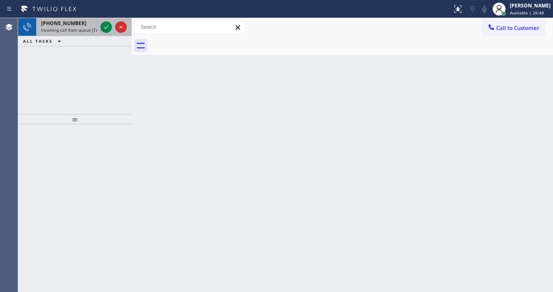
click at [64, 25] on span "[PHONE_NUMBER]" at bounding box center [63, 23] width 45 height 7
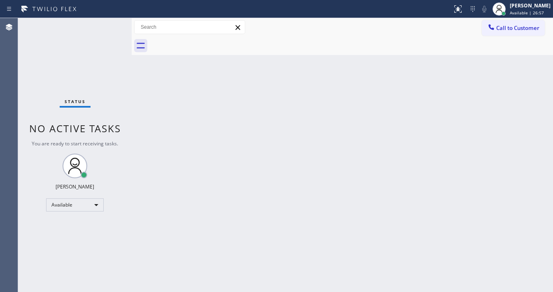
click at [109, 21] on div "Status No active tasks You are ready to start receiving tasks. [PERSON_NAME]" at bounding box center [74, 155] width 113 height 274
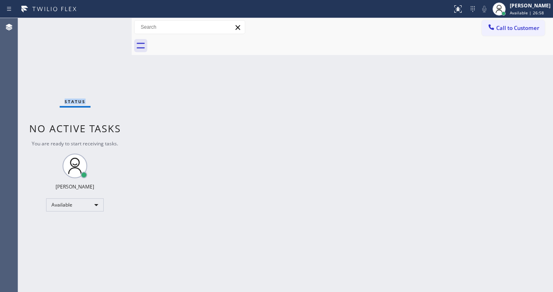
click at [109, 21] on div "Status No active tasks You are ready to start receiving tasks. [PERSON_NAME]" at bounding box center [74, 155] width 113 height 274
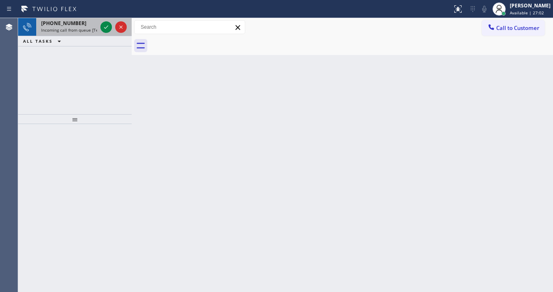
click at [87, 29] on span "Incoming call from queue [Test] All" at bounding box center [75, 30] width 68 height 6
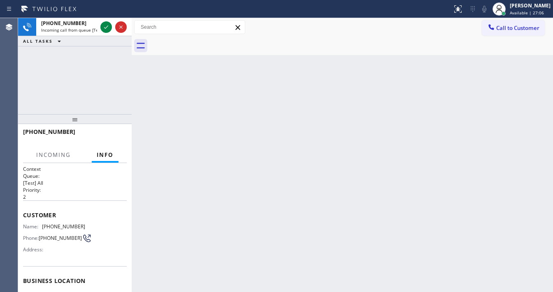
click at [108, 85] on div "[PHONE_NUMBER] Incoming call from queue [Test] All ALL TASKS ALL TASKS ACTIVE T…" at bounding box center [74, 66] width 113 height 96
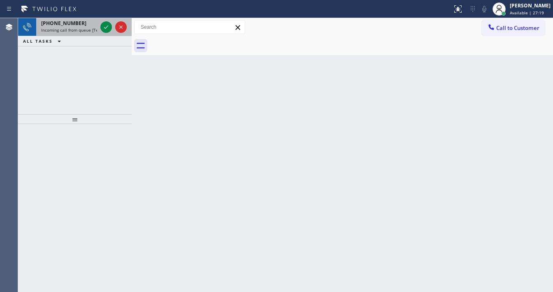
drag, startPoint x: 77, startPoint y: 25, endPoint x: 80, endPoint y: 37, distance: 12.3
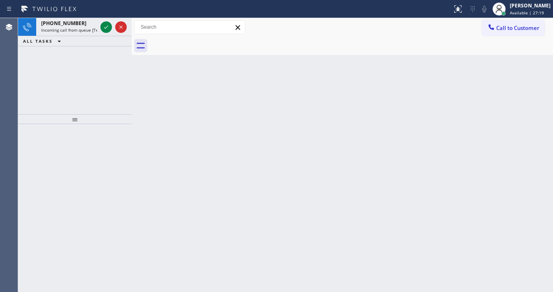
click at [78, 25] on div "[PHONE_NUMBER]" at bounding box center [69, 23] width 56 height 7
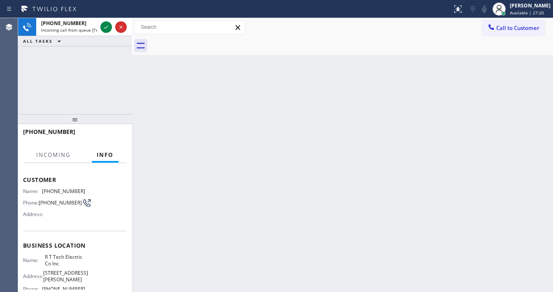
scroll to position [66, 0]
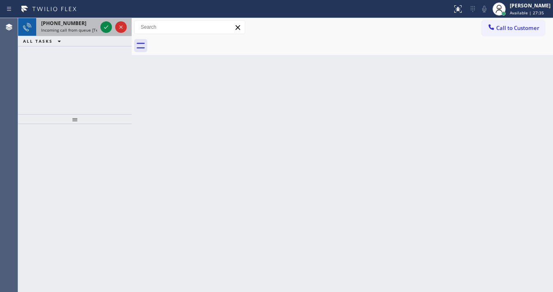
drag, startPoint x: 79, startPoint y: 31, endPoint x: 95, endPoint y: 27, distance: 16.9
click at [79, 30] on span "Incoming call from queue [Test] All" at bounding box center [75, 30] width 68 height 6
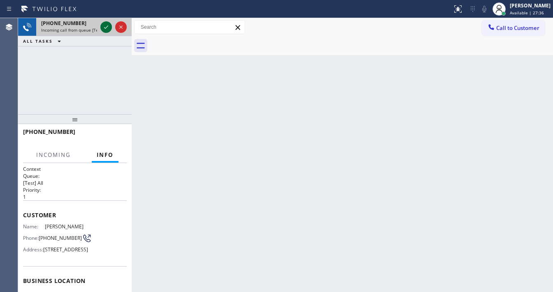
click at [102, 26] on icon at bounding box center [106, 27] width 10 height 10
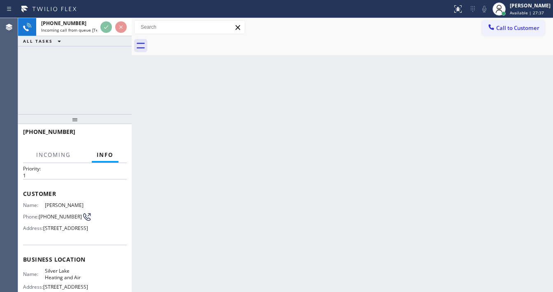
scroll to position [33, 0]
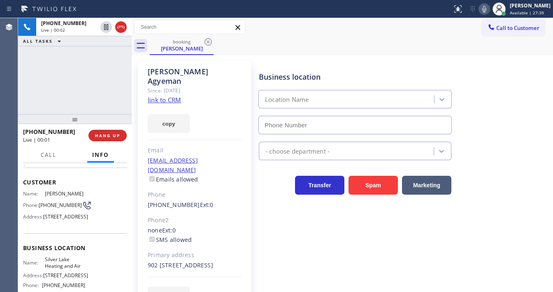
type input "[PHONE_NUMBER]"
click at [166, 96] on link "link to CRM" at bounding box center [164, 100] width 33 height 8
drag, startPoint x: 365, startPoint y: 183, endPoint x: 161, endPoint y: 35, distance: 251.7
click at [365, 183] on button "Spam" at bounding box center [372, 185] width 49 height 19
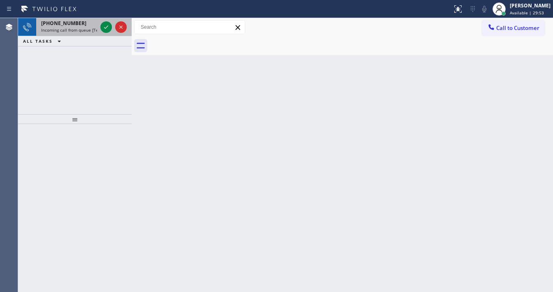
click at [84, 30] on span "Incoming call from queue [Test] All" at bounding box center [75, 30] width 68 height 6
click at [89, 28] on span "Incoming call from queue [Test] All" at bounding box center [75, 30] width 68 height 6
click at [79, 25] on div "[PHONE_NUMBER]" at bounding box center [69, 23] width 56 height 7
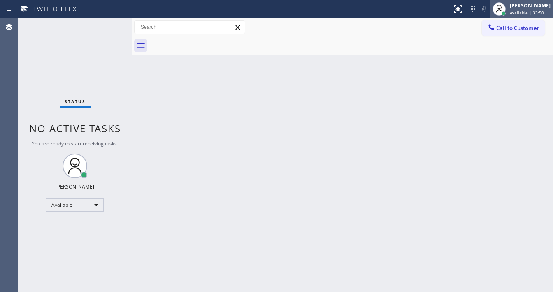
click at [518, 8] on div "[PERSON_NAME]" at bounding box center [529, 5] width 41 height 7
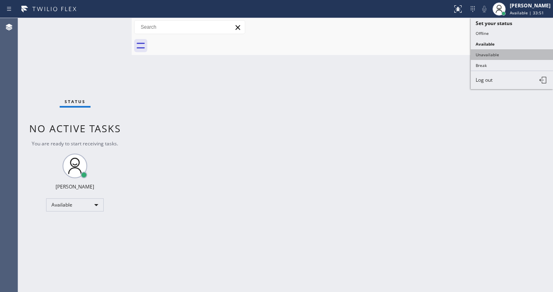
click at [504, 55] on button "Unavailable" at bounding box center [511, 54] width 82 height 11
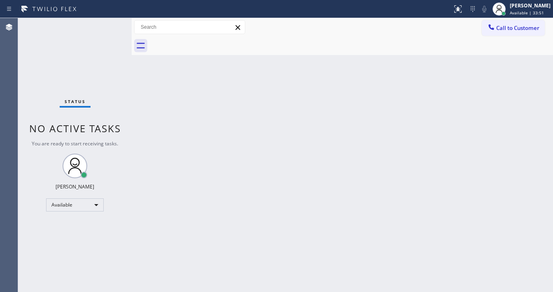
click at [400, 100] on div "Back to Dashboard Change Sender ID Customers Technicians Select a contact Outbo…" at bounding box center [342, 155] width 421 height 274
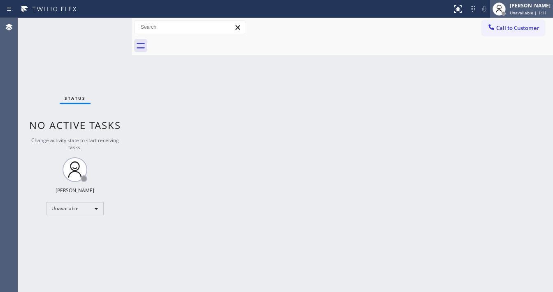
click at [533, 17] on div "[PERSON_NAME] | 1:11" at bounding box center [521, 9] width 63 height 18
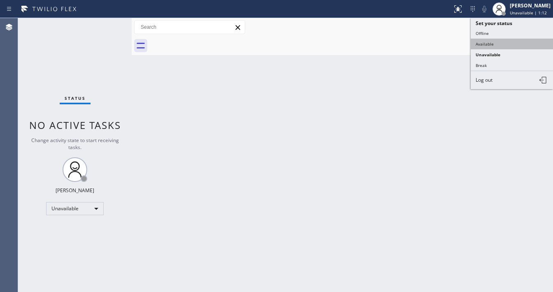
click at [480, 42] on button "Available" at bounding box center [511, 44] width 82 height 11
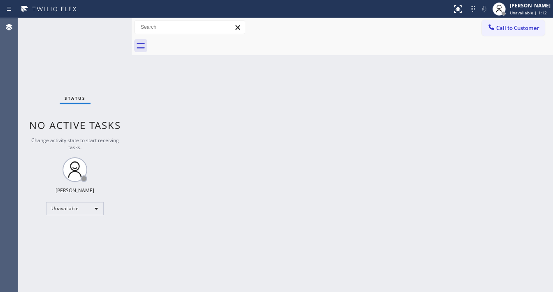
click at [330, 114] on div "Back to Dashboard Change Sender ID Customers Technicians Select a contact Outbo…" at bounding box center [342, 155] width 421 height 274
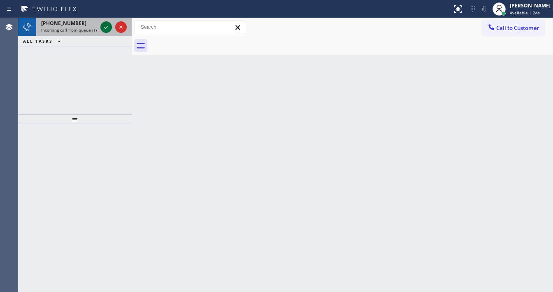
click at [106, 27] on icon at bounding box center [106, 26] width 4 height 3
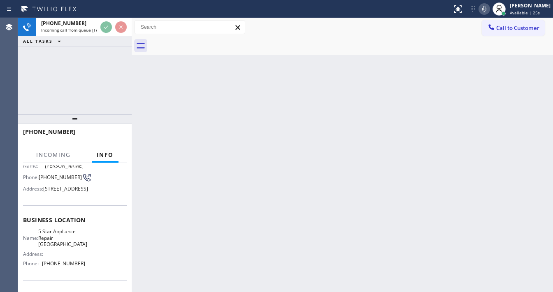
scroll to position [66, 0]
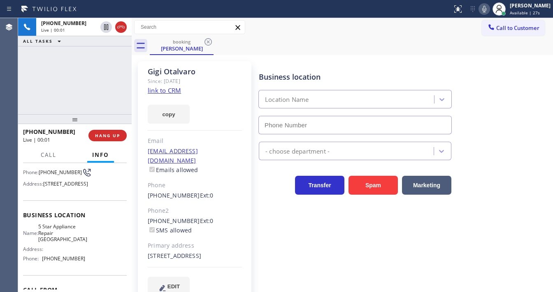
type input "[PHONE_NUMBER]"
click at [53, 76] on div "[PHONE_NUMBER] Live | 00:02 ALL TASKS ALL TASKS ACTIVE TASKS TASKS IN WRAP UP" at bounding box center [74, 66] width 113 height 96
click at [179, 94] on link "link to CRM" at bounding box center [164, 90] width 33 height 8
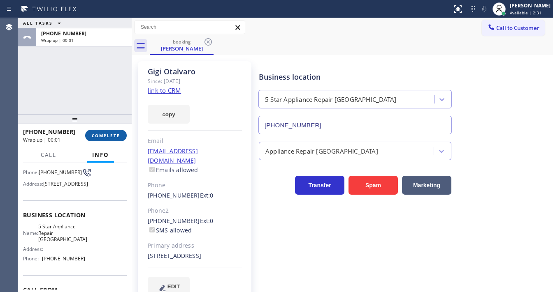
click at [105, 136] on span "COMPLETE" at bounding box center [106, 136] width 28 height 6
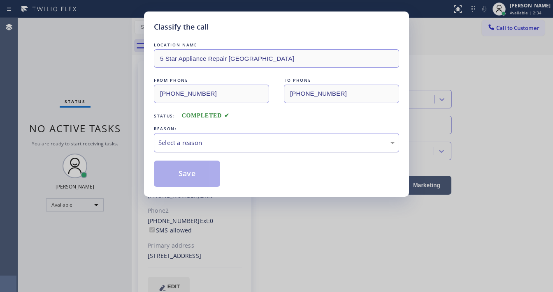
click at [178, 146] on div "Select a reason" at bounding box center [276, 142] width 236 height 9
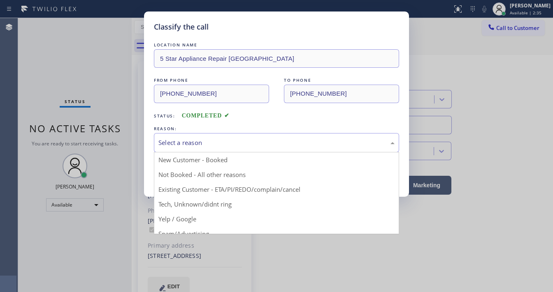
drag, startPoint x: 186, startPoint y: 204, endPoint x: 186, endPoint y: 197, distance: 6.6
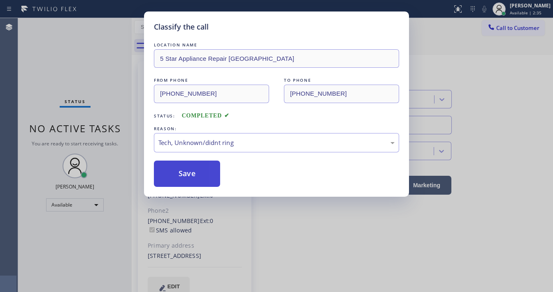
click at [186, 178] on button "Save" at bounding box center [187, 174] width 66 height 26
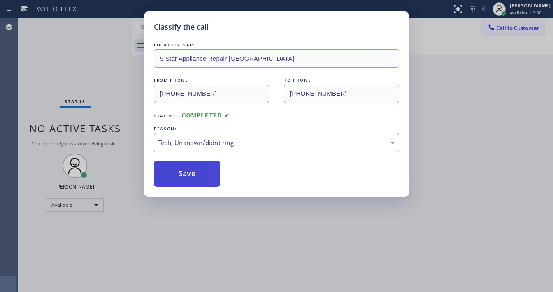
click at [186, 178] on button "Save" at bounding box center [187, 174] width 66 height 26
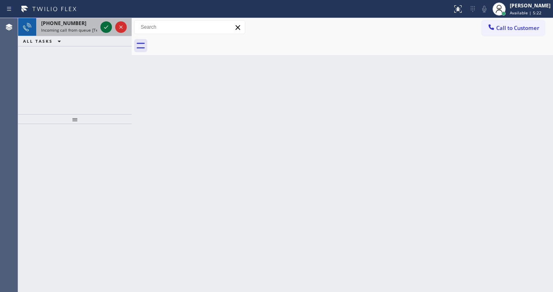
click at [101, 28] on icon at bounding box center [106, 27] width 10 height 10
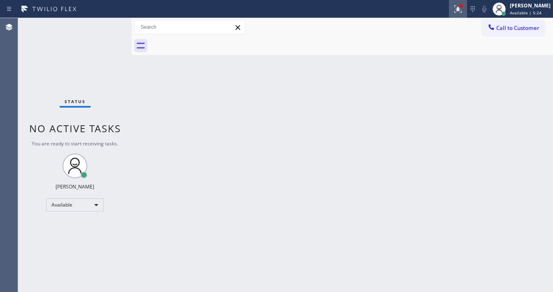
drag, startPoint x: 454, startPoint y: 15, endPoint x: 455, endPoint y: 19, distance: 4.1
click at [455, 14] on button at bounding box center [458, 9] width 18 height 18
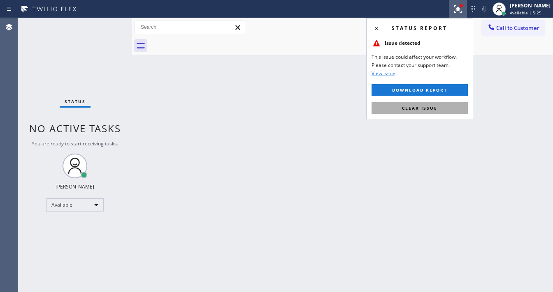
click at [438, 109] on button "Clear issue" at bounding box center [419, 108] width 96 height 12
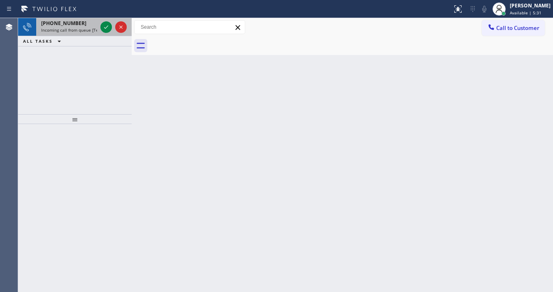
click at [82, 26] on div "[PHONE_NUMBER] Incoming call from queue [Test] All" at bounding box center [67, 27] width 62 height 18
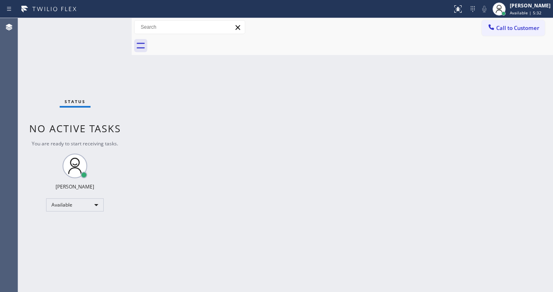
click at [104, 27] on div "Status No active tasks You are ready to start receiving tasks. [PERSON_NAME]" at bounding box center [74, 155] width 113 height 274
click at [107, 25] on div "Status No active tasks You are ready to start receiving tasks. [PERSON_NAME]" at bounding box center [74, 155] width 113 height 274
click at [107, 24] on div "Status No active tasks You are ready to start receiving tasks. [PERSON_NAME]" at bounding box center [74, 155] width 113 height 274
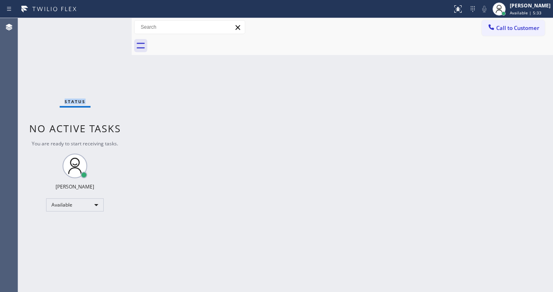
click at [107, 24] on div "Status No active tasks You are ready to start receiving tasks. [PERSON_NAME]" at bounding box center [74, 155] width 113 height 274
click at [108, 24] on div "Status No active tasks You are ready to start receiving tasks. [PERSON_NAME]" at bounding box center [74, 155] width 113 height 274
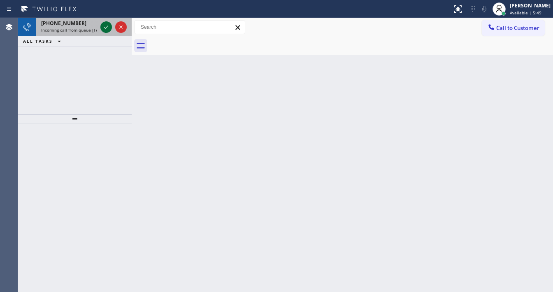
click at [78, 25] on div "[PHONE_NUMBER]" at bounding box center [69, 23] width 56 height 7
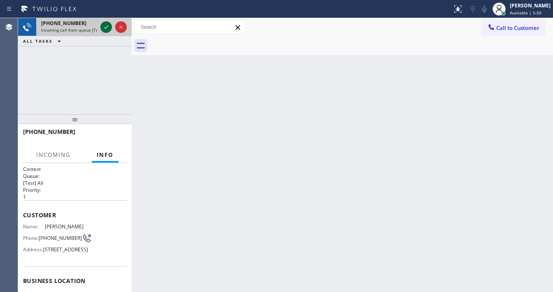
click at [105, 28] on icon at bounding box center [106, 27] width 10 height 10
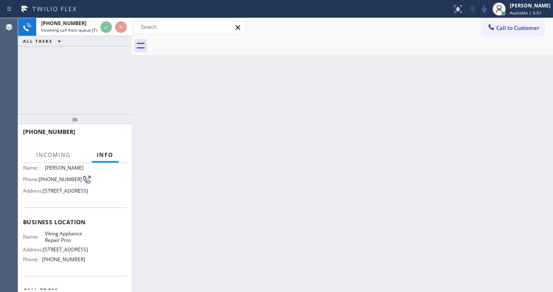
scroll to position [66, 0]
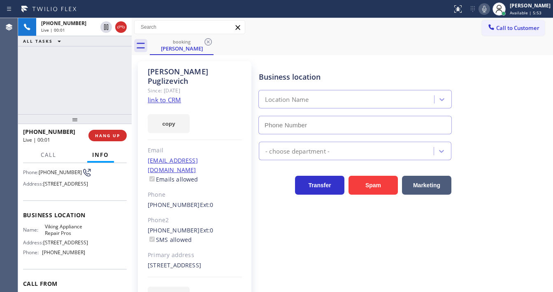
type input "[PHONE_NUMBER]"
click at [162, 96] on link "link to CRM" at bounding box center [164, 100] width 33 height 8
click at [43, 88] on div "[PHONE_NUMBER] Live | 03:12 ALL TASKS ALL TASKS ACTIVE TASKS TASKS IN WRAP UP" at bounding box center [74, 66] width 113 height 96
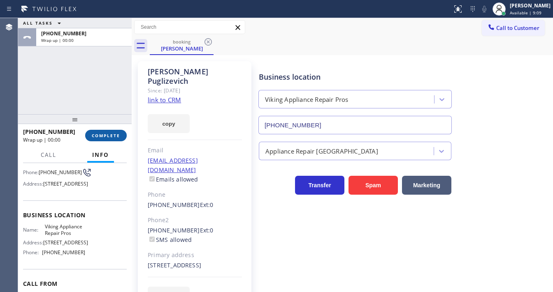
click at [108, 134] on span "COMPLETE" at bounding box center [106, 136] width 28 height 6
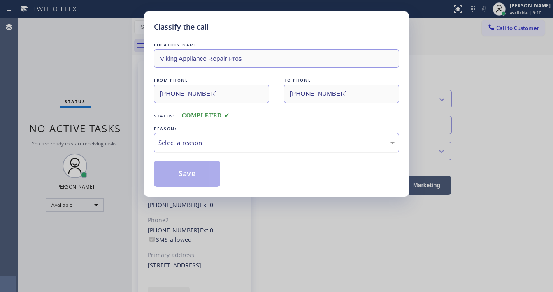
click at [182, 143] on div "Select a reason" at bounding box center [276, 142] width 236 height 9
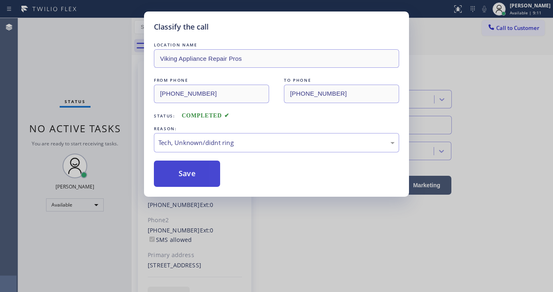
click at [201, 174] on button "Save" at bounding box center [187, 174] width 66 height 26
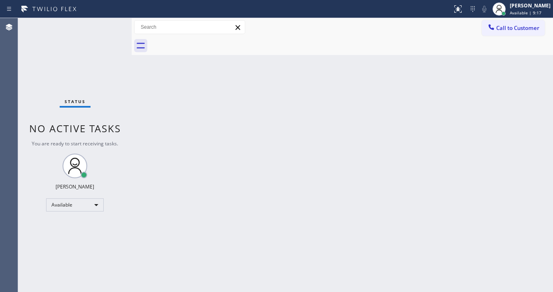
click at [107, 24] on div "Status No active tasks You are ready to start receiving tasks. [PERSON_NAME]" at bounding box center [74, 155] width 113 height 274
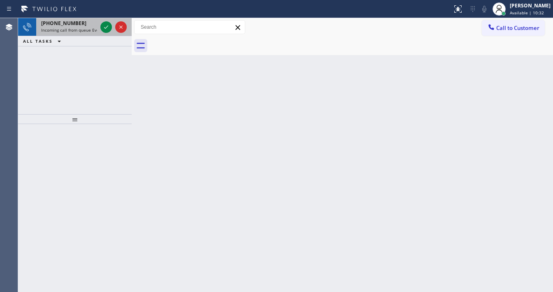
click at [83, 27] on span "Incoming call from queue Everybody" at bounding box center [76, 30] width 71 height 6
click at [84, 27] on span "Incoming call from queue Everybody" at bounding box center [76, 30] width 71 height 6
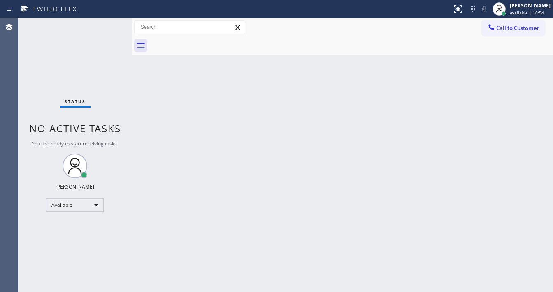
click at [99, 36] on div "Status No active tasks You are ready to start receiving tasks. [PERSON_NAME]" at bounding box center [74, 155] width 113 height 274
click at [109, 24] on div "Status No active tasks You are ready to start receiving tasks. [PERSON_NAME]" at bounding box center [74, 155] width 113 height 274
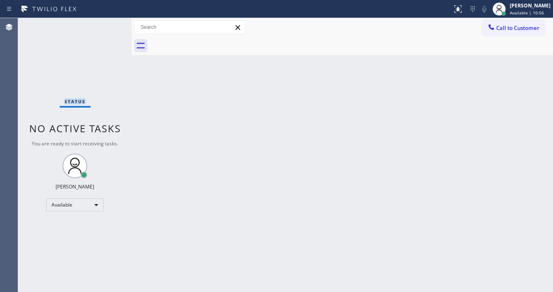
click at [109, 24] on div "Status No active tasks You are ready to start receiving tasks. [PERSON_NAME]" at bounding box center [74, 155] width 113 height 274
click at [289, 22] on div "Call to Customer Outbound call Location 5 Star Appliance Repair Your caller id …" at bounding box center [342, 27] width 421 height 14
click at [35, 109] on div "Status No active tasks You are ready to start receiving tasks. [PERSON_NAME]" at bounding box center [74, 155] width 113 height 274
click at [108, 21] on div "Status No active tasks You are ready to start receiving tasks. [PERSON_NAME]" at bounding box center [74, 155] width 113 height 274
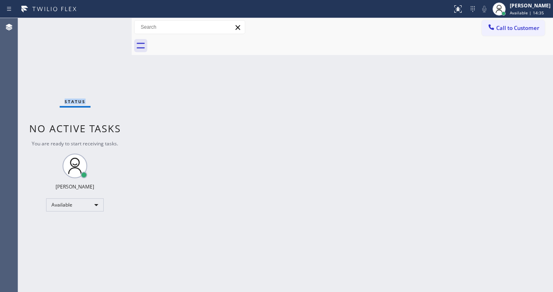
click at [108, 21] on div "Status No active tasks You are ready to start receiving tasks. [PERSON_NAME]" at bounding box center [74, 155] width 113 height 274
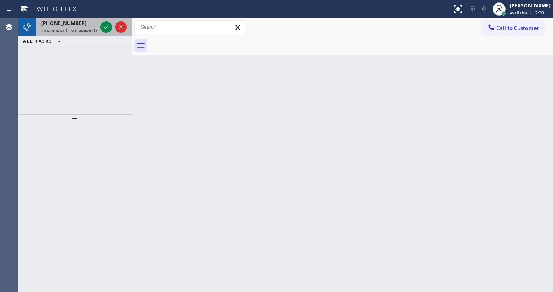
click at [79, 28] on span "Incoming call from queue [Test] All" at bounding box center [75, 30] width 68 height 6
click at [89, 29] on span "Incoming call from queue [Test] All" at bounding box center [75, 30] width 68 height 6
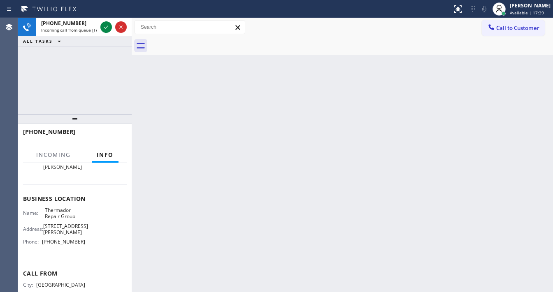
scroll to position [99, 0]
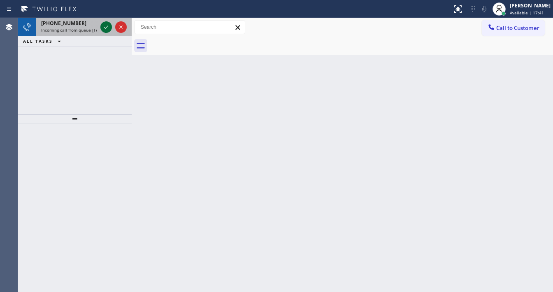
click at [103, 26] on icon at bounding box center [106, 27] width 10 height 10
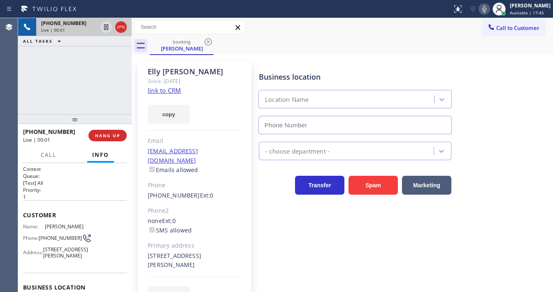
type input "[PHONE_NUMBER]"
click at [108, 74] on div "[PHONE_NUMBER] Live | 00:01 ALL TASKS ALL TASKS ACTIVE TASKS TASKS IN WRAP UP" at bounding box center [74, 66] width 113 height 96
click at [170, 90] on link "link to CRM" at bounding box center [164, 90] width 33 height 8
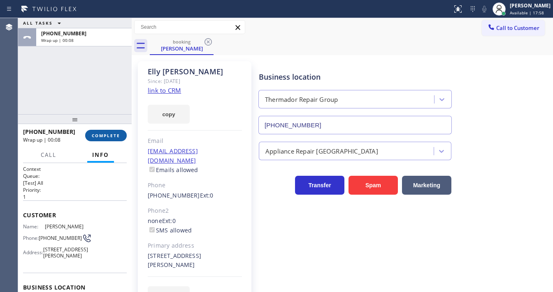
click at [115, 138] on button "COMPLETE" at bounding box center [106, 136] width 42 height 12
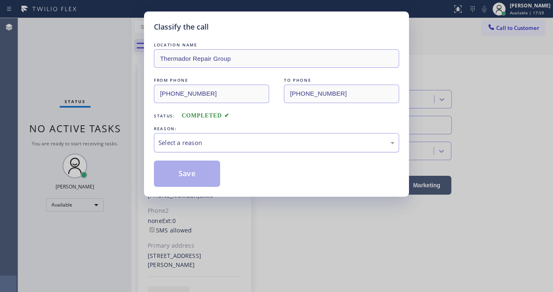
click at [179, 139] on div "Select a reason" at bounding box center [276, 142] width 236 height 9
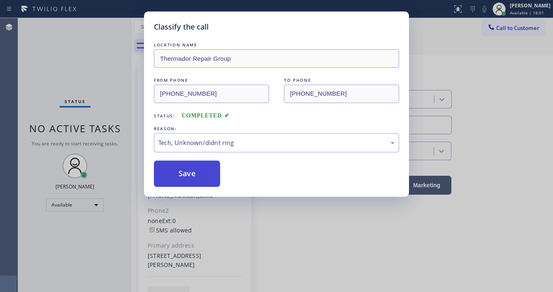
click at [194, 180] on button "Save" at bounding box center [187, 174] width 66 height 26
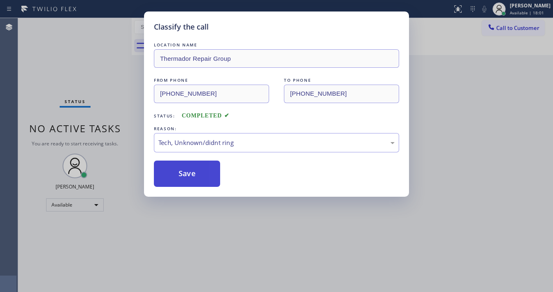
click at [194, 180] on button "Save" at bounding box center [187, 174] width 66 height 26
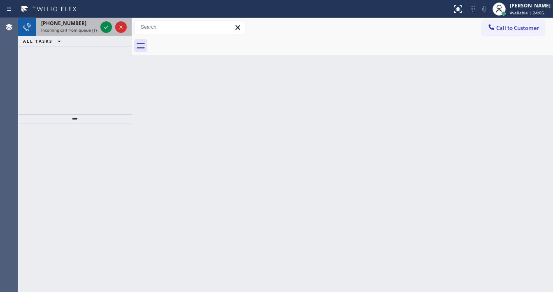
click at [62, 33] on div "[PHONE_NUMBER] Incoming call from queue [Test] All" at bounding box center [67, 27] width 62 height 18
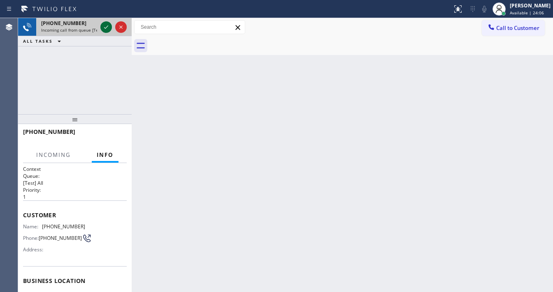
click at [101, 27] on icon at bounding box center [106, 27] width 10 height 10
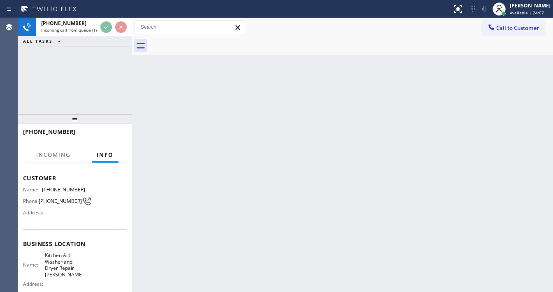
scroll to position [66, 0]
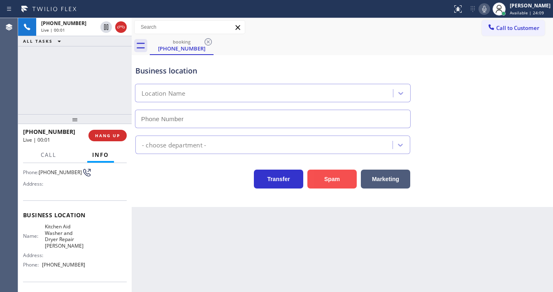
type input "[PHONE_NUMBER]"
click at [330, 179] on button "Spam" at bounding box center [331, 179] width 49 height 19
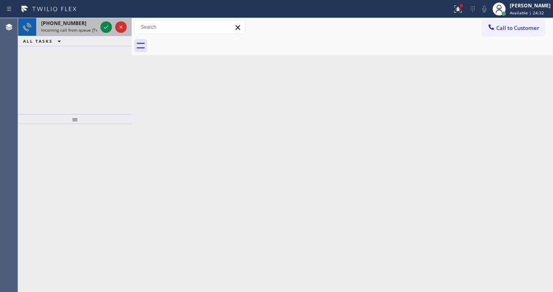
click at [59, 19] on div "[PHONE_NUMBER] Incoming call from queue [Test] All" at bounding box center [67, 27] width 62 height 18
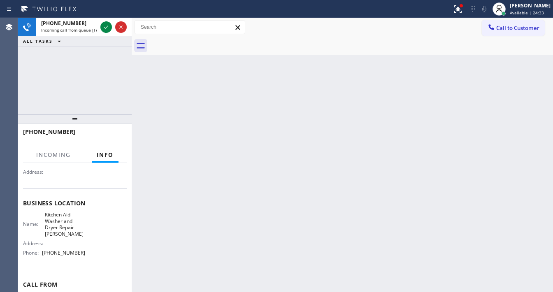
scroll to position [99, 0]
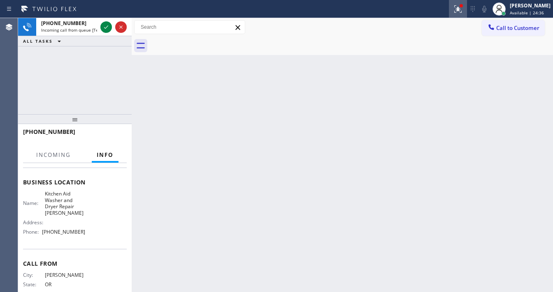
click at [458, 6] on div at bounding box center [458, 9] width 18 height 10
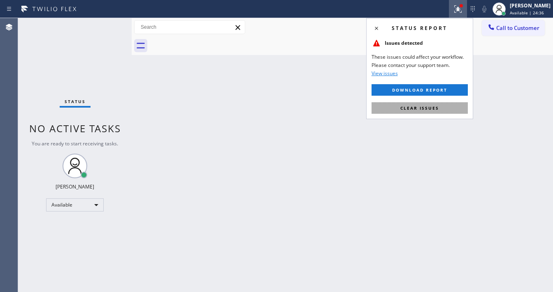
click at [432, 106] on span "Clear issues" at bounding box center [419, 108] width 39 height 6
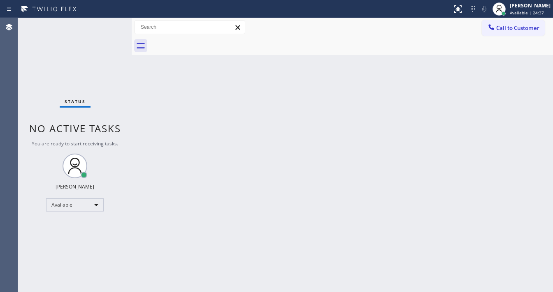
click at [108, 20] on div "Status No active tasks You are ready to start receiving tasks. [PERSON_NAME]" at bounding box center [74, 155] width 113 height 274
click at [106, 23] on div "Status No active tasks You are ready to start receiving tasks. [PERSON_NAME]" at bounding box center [74, 155] width 113 height 274
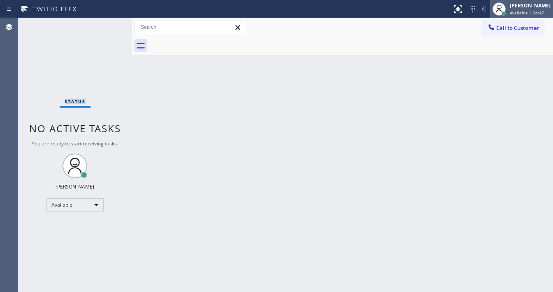
click at [520, 9] on div "[PERSON_NAME] Available | 24:47" at bounding box center [530, 9] width 45 height 14
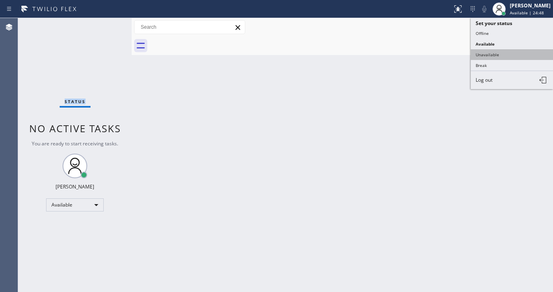
click at [500, 56] on button "Unavailable" at bounding box center [511, 54] width 82 height 11
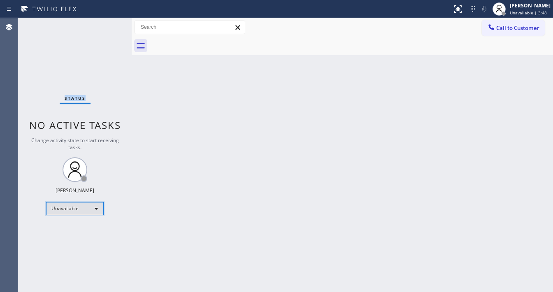
click at [76, 202] on div "Unavailable" at bounding box center [75, 208] width 58 height 13
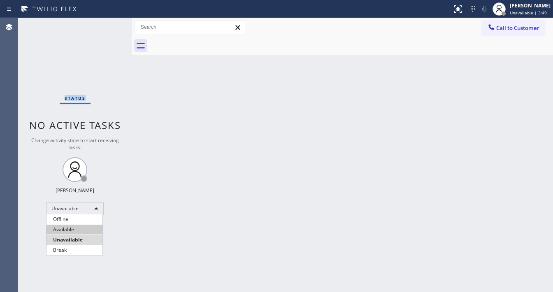
click at [76, 228] on li "Available" at bounding box center [74, 230] width 56 height 10
click at [248, 215] on div "Back to Dashboard Change Sender ID Customers Technicians Select a contact Outbo…" at bounding box center [342, 155] width 421 height 274
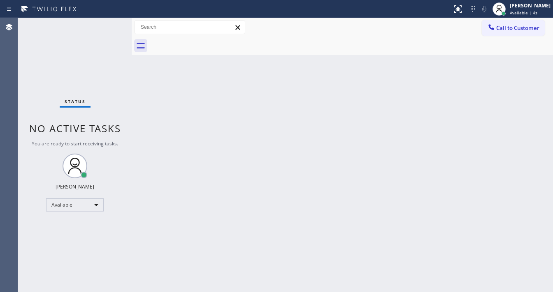
click at [115, 24] on div "Status No active tasks You are ready to start receiving tasks. [PERSON_NAME]" at bounding box center [74, 155] width 113 height 274
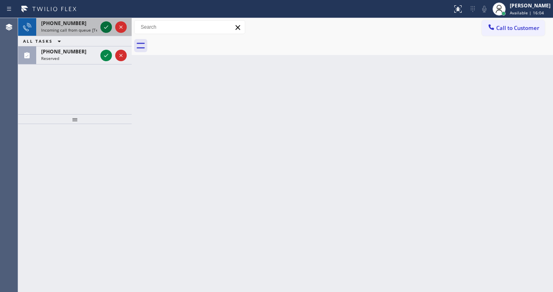
click at [107, 26] on icon at bounding box center [106, 26] width 4 height 3
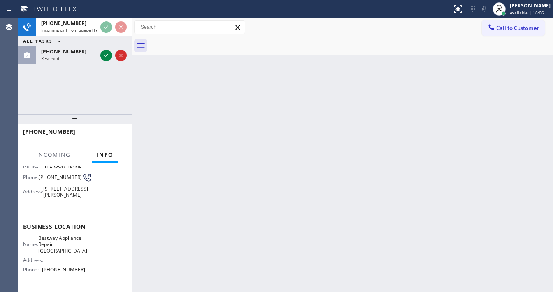
scroll to position [66, 0]
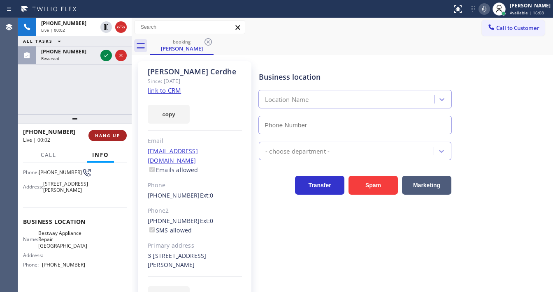
type input "[PHONE_NUMBER]"
click at [120, 135] on span "HANG UP" at bounding box center [107, 136] width 25 height 6
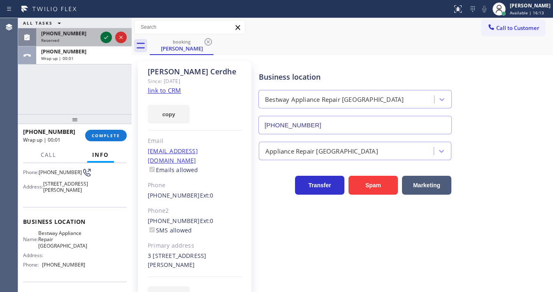
click at [106, 39] on icon at bounding box center [106, 37] width 10 height 10
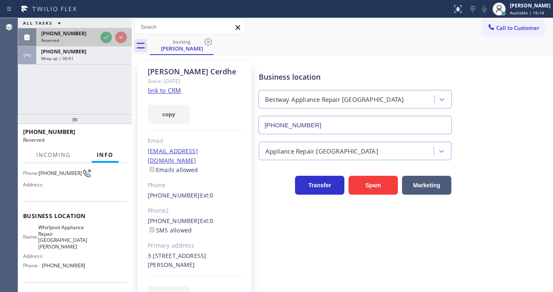
click at [97, 39] on div "Reserved" at bounding box center [69, 40] width 56 height 6
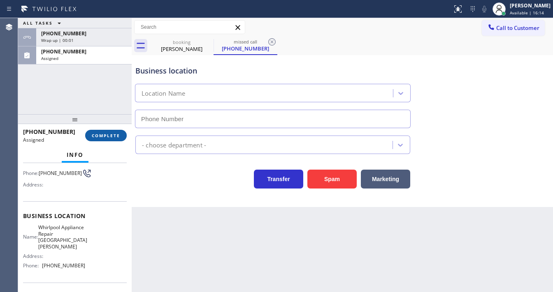
type input "[PHONE_NUMBER]"
click at [113, 134] on span "COMPLETE" at bounding box center [106, 136] width 28 height 6
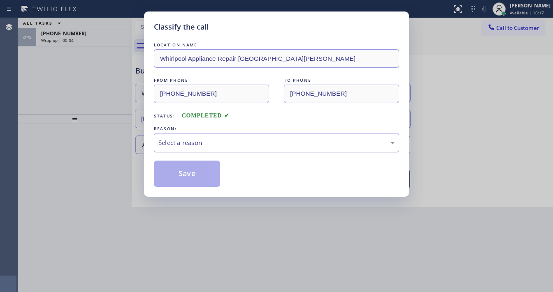
click at [171, 138] on div "Select a reason" at bounding box center [276, 142] width 236 height 9
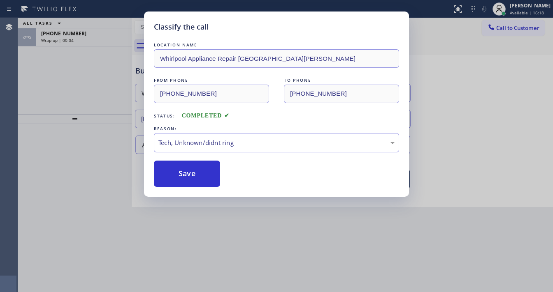
click at [192, 158] on div "LOCATION NAME Whirlpool Appliance Repair [GEOGRAPHIC_DATA][PERSON_NAME] FROM PH…" at bounding box center [276, 114] width 245 height 146
drag, startPoint x: 192, startPoint y: 158, endPoint x: 195, endPoint y: 173, distance: 14.6
click at [193, 162] on div "LOCATION NAME Whirlpool Appliance Repair [GEOGRAPHIC_DATA][PERSON_NAME] FROM PH…" at bounding box center [276, 114] width 245 height 146
click at [195, 173] on button "Save" at bounding box center [187, 174] width 66 height 26
type input "[PHONE_NUMBER]"
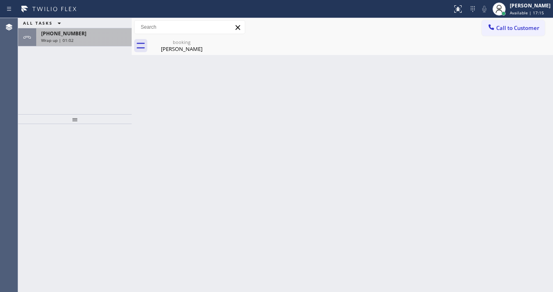
click at [83, 44] on div "[PHONE_NUMBER] Wrap up | 01:02" at bounding box center [82, 37] width 92 height 18
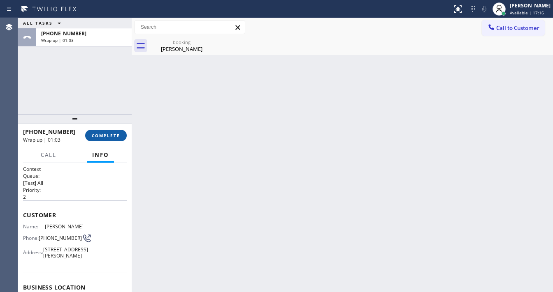
click at [110, 132] on button "COMPLETE" at bounding box center [106, 136] width 42 height 12
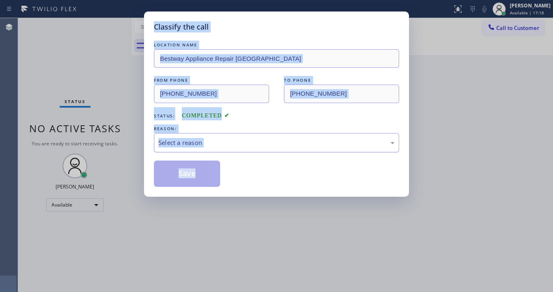
click at [200, 151] on div "Select a reason" at bounding box center [276, 142] width 245 height 19
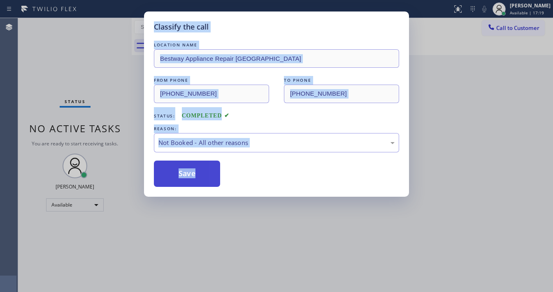
click at [204, 169] on button "Save" at bounding box center [187, 174] width 66 height 26
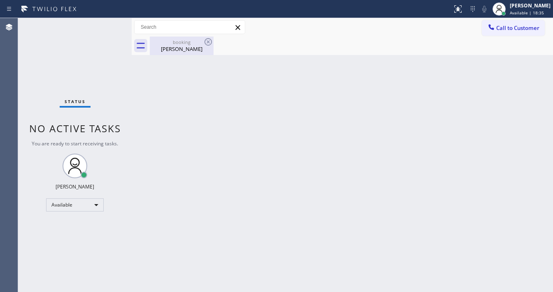
click at [183, 48] on div "[PERSON_NAME]" at bounding box center [181, 48] width 62 height 7
click at [200, 42] on div at bounding box center [351, 46] width 403 height 19
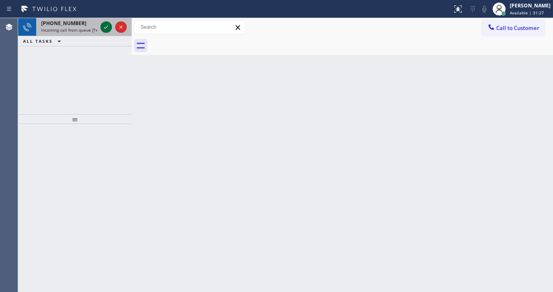
click at [102, 30] on icon at bounding box center [106, 27] width 10 height 10
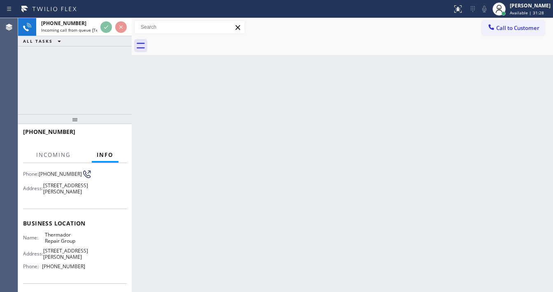
scroll to position [66, 0]
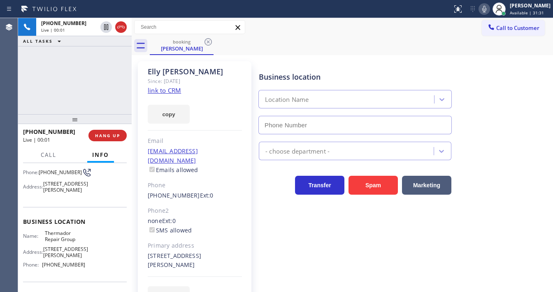
type input "[PHONE_NUMBER]"
click at [167, 90] on link "link to CRM" at bounding box center [164, 90] width 33 height 8
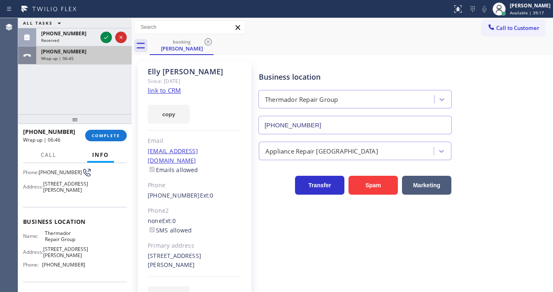
click at [92, 82] on div "ALL TASKS ALL TASKS ACTIVE TASKS TASKS IN WRAP UP [PHONE_NUMBER] Reserved [PHON…" at bounding box center [74, 66] width 113 height 96
click at [80, 49] on div "[PHONE_NUMBER]" at bounding box center [84, 51] width 86 height 7
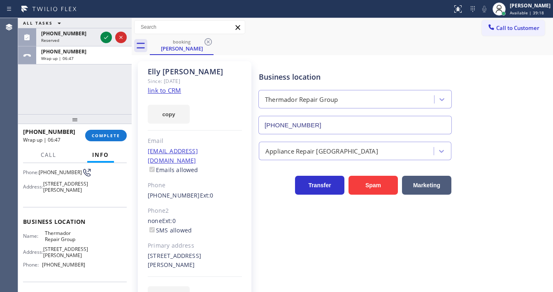
click at [90, 128] on div "[PHONE_NUMBER] Wrap up | 06:47 COMPLETE" at bounding box center [75, 135] width 104 height 21
click at [122, 139] on button "COMPLETE" at bounding box center [106, 136] width 42 height 12
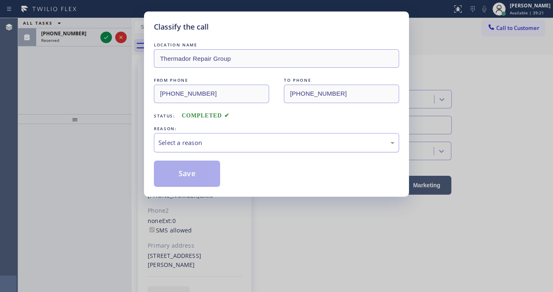
click at [223, 152] on div "Select a reason" at bounding box center [276, 142] width 245 height 19
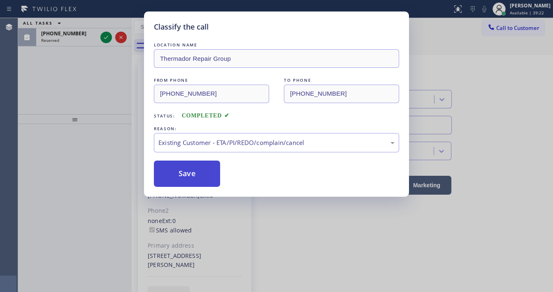
click at [201, 185] on button "Save" at bounding box center [187, 174] width 66 height 26
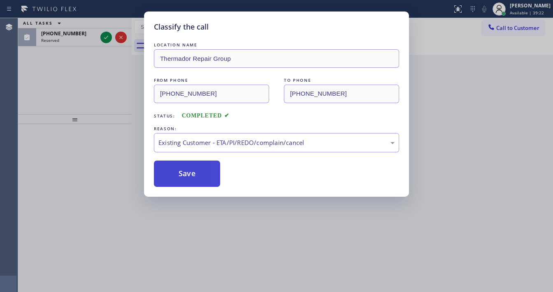
click at [199, 185] on button "Save" at bounding box center [187, 174] width 66 height 26
click at [198, 182] on button "Save" at bounding box center [187, 174] width 66 height 26
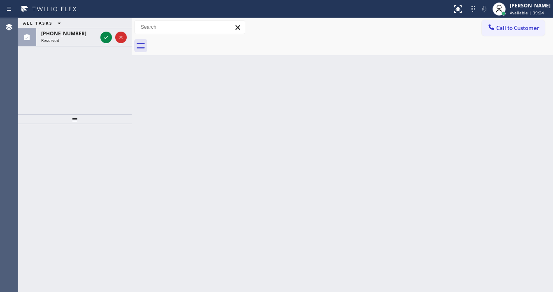
drag, startPoint x: 83, startPoint y: 79, endPoint x: 78, endPoint y: 62, distance: 17.7
click at [82, 79] on div "ALL TASKS ALL TASKS ACTIVE TASKS TASKS IN WRAP UP [PHONE_NUMBER] Reserved" at bounding box center [74, 66] width 113 height 96
click at [64, 32] on span "[PHONE_NUMBER]" at bounding box center [63, 33] width 45 height 7
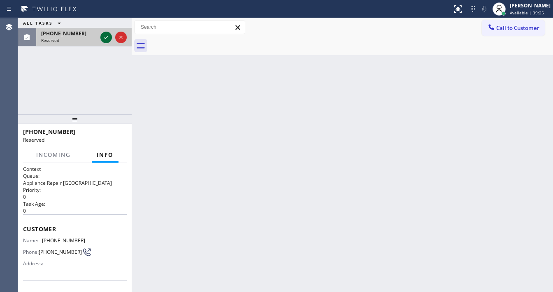
click at [102, 38] on icon at bounding box center [106, 37] width 10 height 10
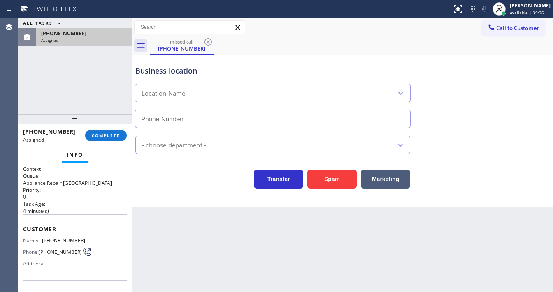
type input "[PHONE_NUMBER]"
click at [101, 146] on div "[PHONE_NUMBER] Assigned COMPLETE Info Context Queue: Appliance Repair High End …" at bounding box center [74, 208] width 113 height 169
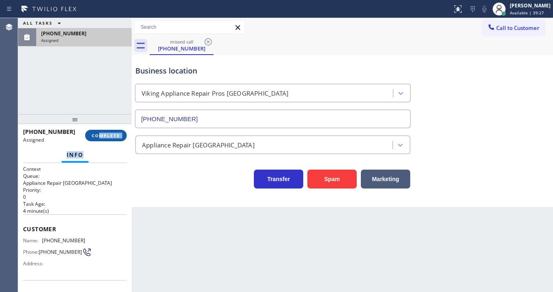
click at [108, 137] on span "COMPLETE" at bounding box center [106, 136] width 28 height 6
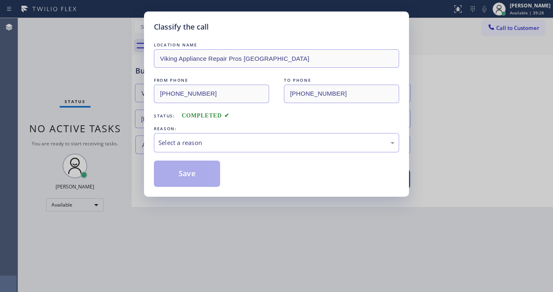
click at [218, 144] on div "Select a reason" at bounding box center [276, 142] width 236 height 9
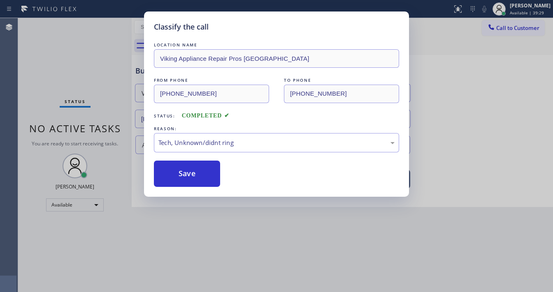
drag, startPoint x: 208, startPoint y: 204, endPoint x: 210, endPoint y: 199, distance: 5.2
click at [206, 172] on button "Save" at bounding box center [187, 174] width 66 height 26
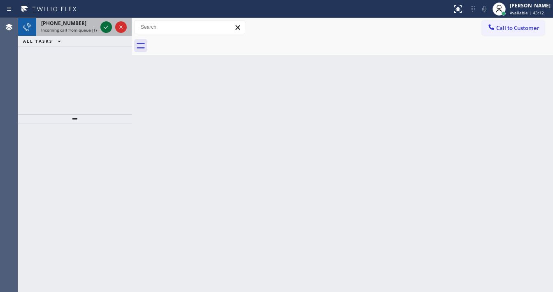
click at [102, 29] on icon at bounding box center [106, 27] width 10 height 10
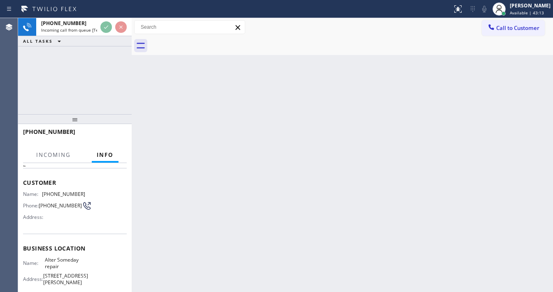
scroll to position [33, 0]
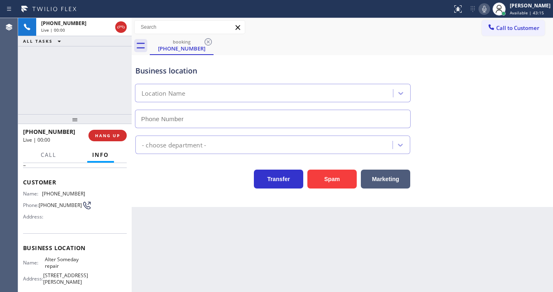
click at [340, 174] on button "Spam" at bounding box center [331, 179] width 49 height 19
type input "[PHONE_NUMBER]"
click at [340, 174] on button "Spam" at bounding box center [331, 179] width 49 height 19
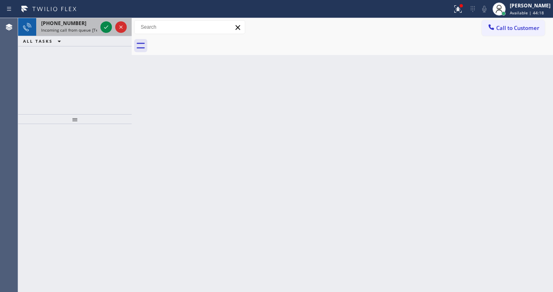
click at [86, 35] on div "[PHONE_NUMBER] Incoming call from queue [Test] All" at bounding box center [67, 27] width 62 height 18
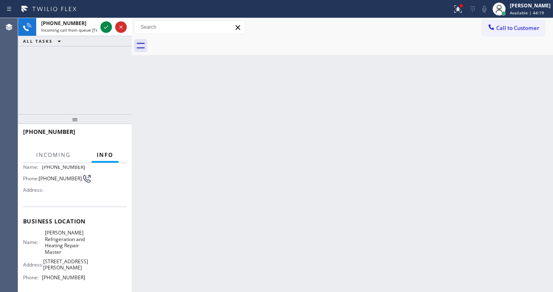
scroll to position [66, 0]
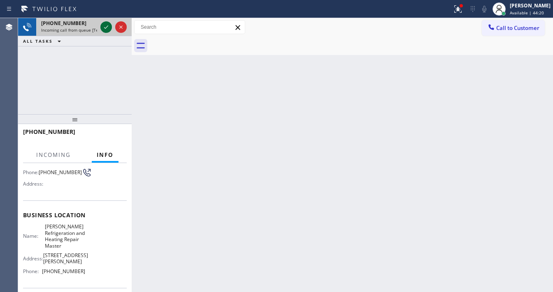
click at [102, 26] on icon at bounding box center [106, 27] width 10 height 10
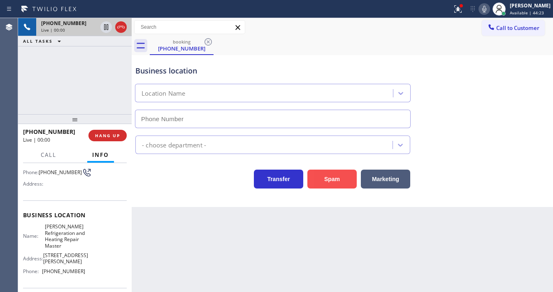
type input "[PHONE_NUMBER]"
click at [340, 180] on button "Spam" at bounding box center [331, 179] width 49 height 19
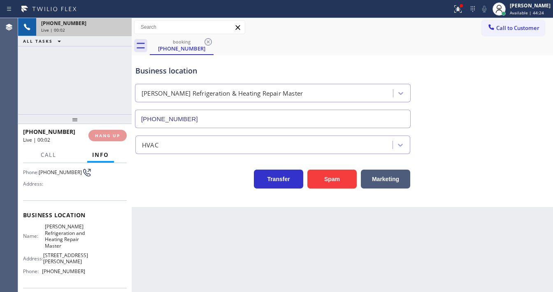
drag, startPoint x: 465, startPoint y: 8, endPoint x: 438, endPoint y: 104, distance: 99.7
click at [463, 7] on div at bounding box center [460, 5] width 5 height 5
click at [438, 104] on button "Clear issue" at bounding box center [419, 108] width 96 height 12
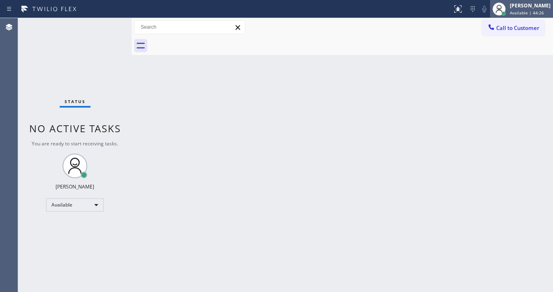
click at [518, 11] on span "Available | 44:26" at bounding box center [526, 13] width 34 height 6
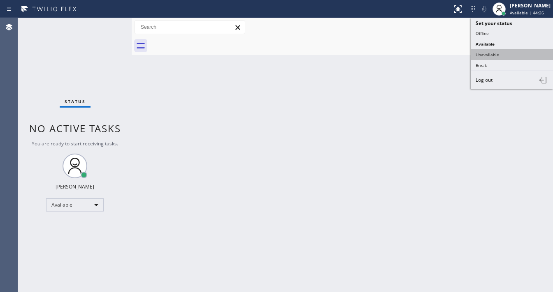
click at [493, 53] on button "Unavailable" at bounding box center [511, 54] width 82 height 11
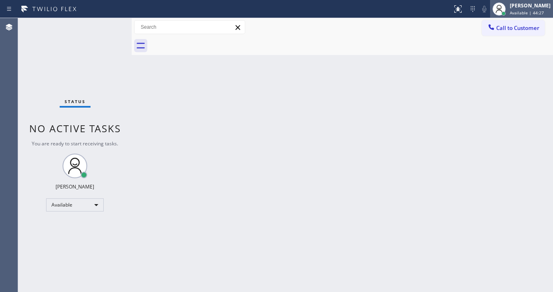
click at [521, 13] on span "Available | 44:27" at bounding box center [526, 13] width 34 height 6
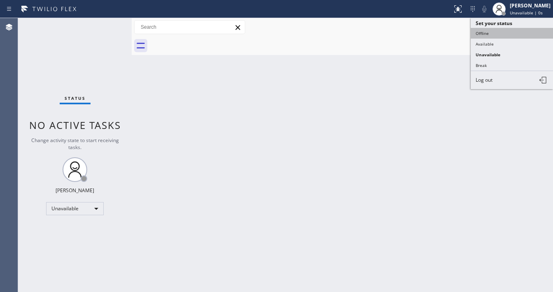
click at [495, 30] on button "Offline" at bounding box center [511, 33] width 82 height 11
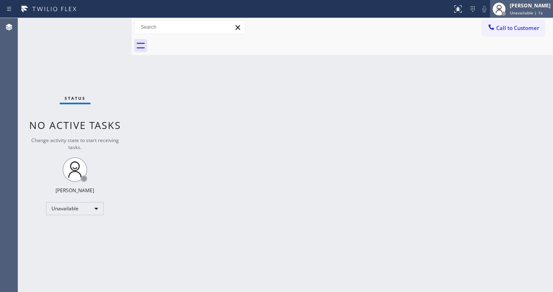
click at [527, 12] on span "Unavailable | 1s" at bounding box center [525, 13] width 33 height 6
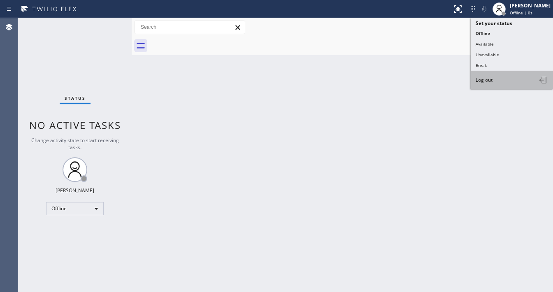
click at [492, 75] on button "Log out" at bounding box center [511, 80] width 82 height 18
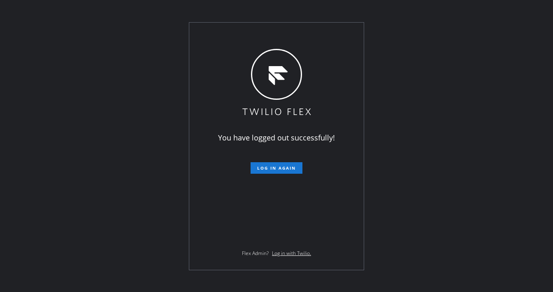
click at [377, 143] on div "You have logged out successfully! Log in again Flex Admin? Log in with Twilio." at bounding box center [276, 146] width 553 height 292
